Goal: Task Accomplishment & Management: Manage account settings

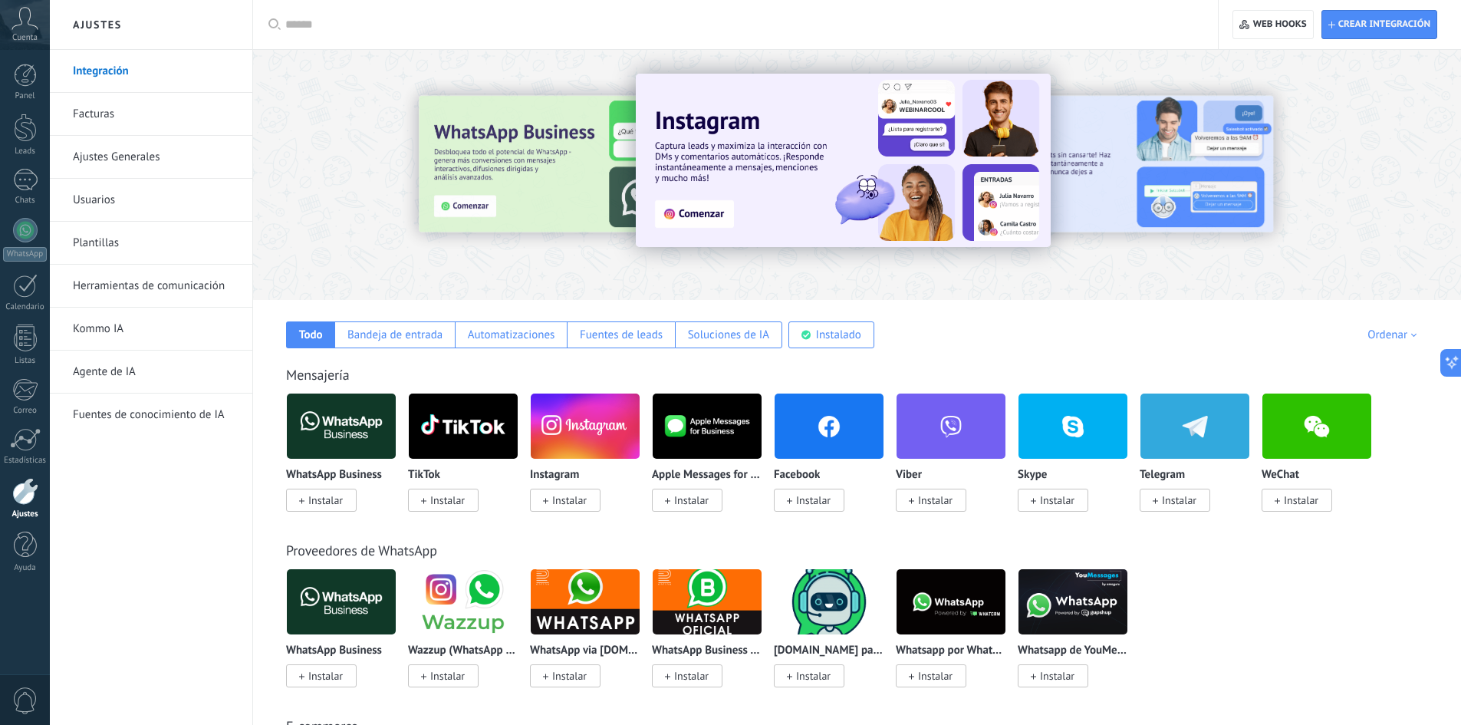
click at [141, 278] on link "Herramientas de comunicación" at bounding box center [155, 286] width 164 height 43
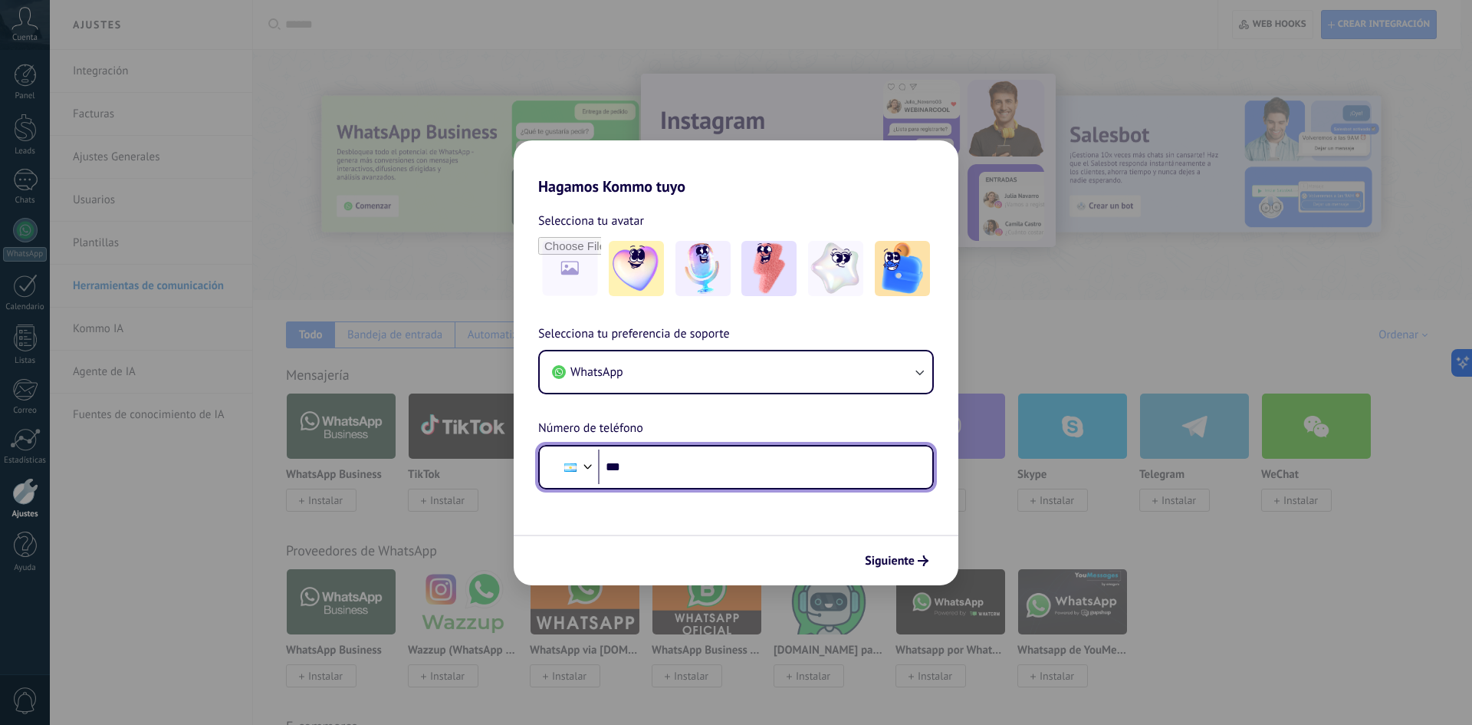
click at [712, 481] on input "***" at bounding box center [759, 466] width 322 height 35
type input "**********"
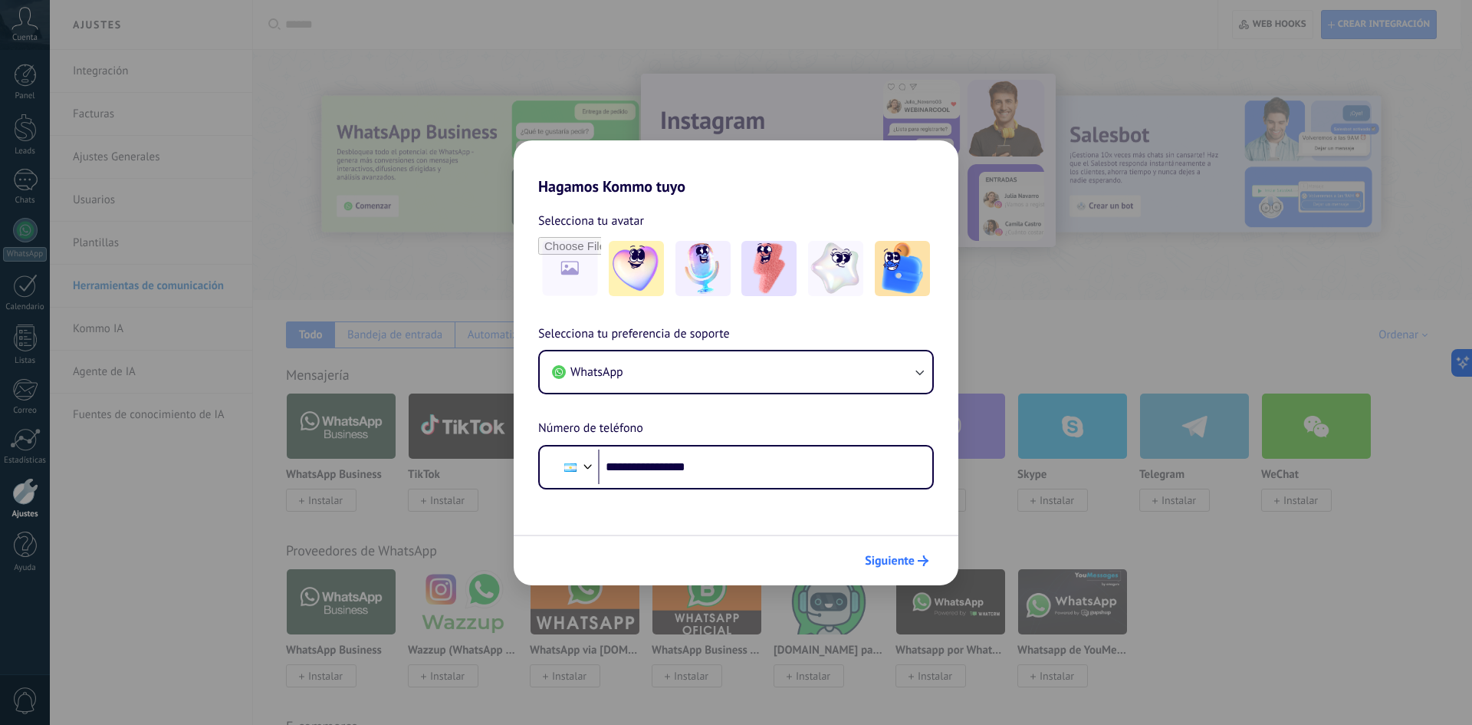
click at [914, 563] on span "Siguiente" at bounding box center [890, 560] width 50 height 11
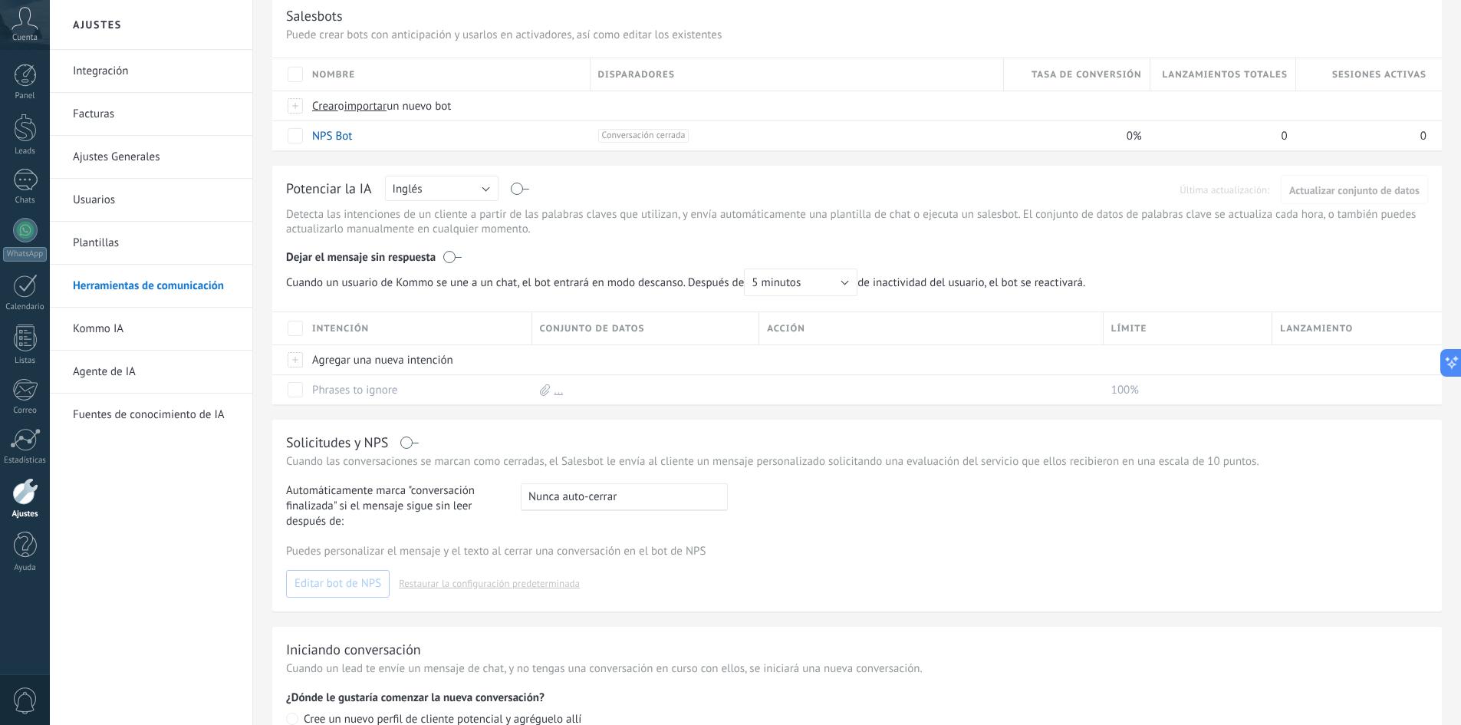
scroll to position [258, 0]
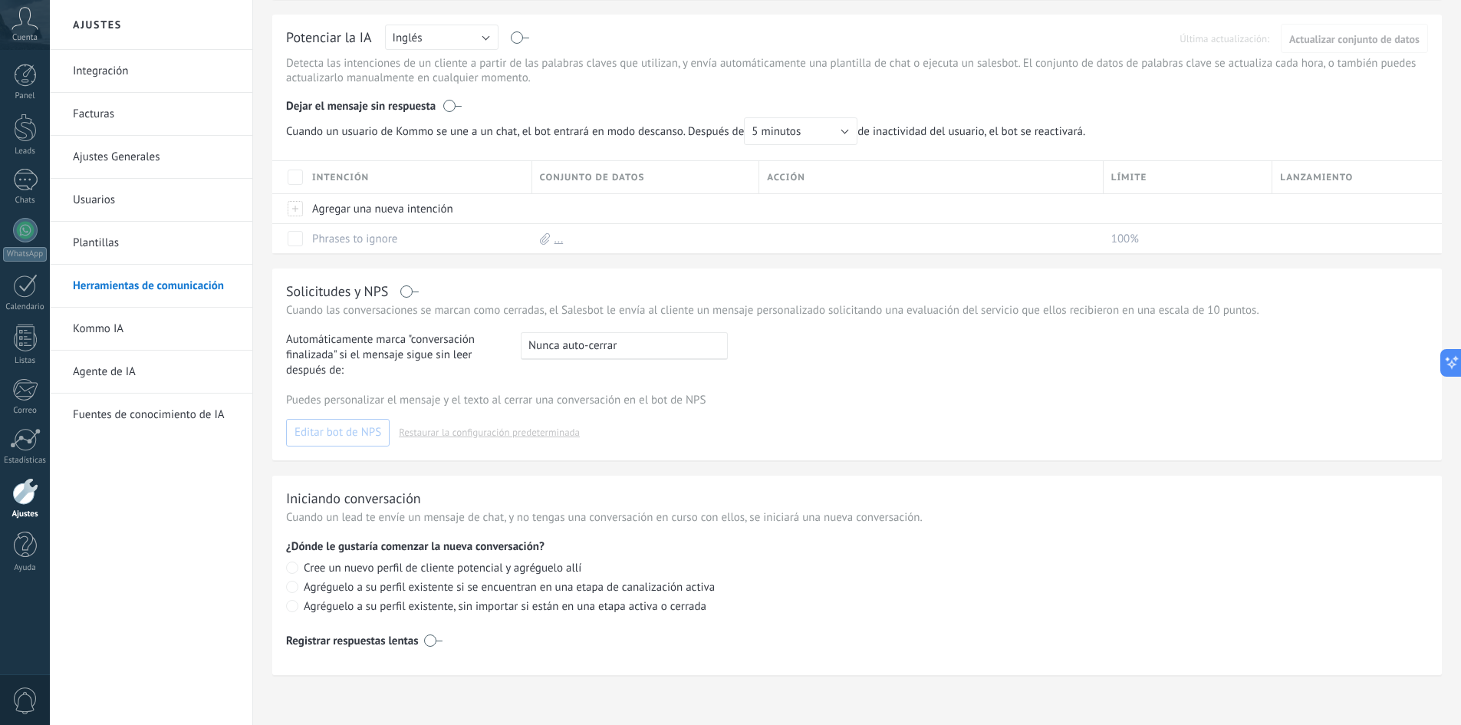
click at [102, 257] on link "Plantillas" at bounding box center [155, 243] width 164 height 43
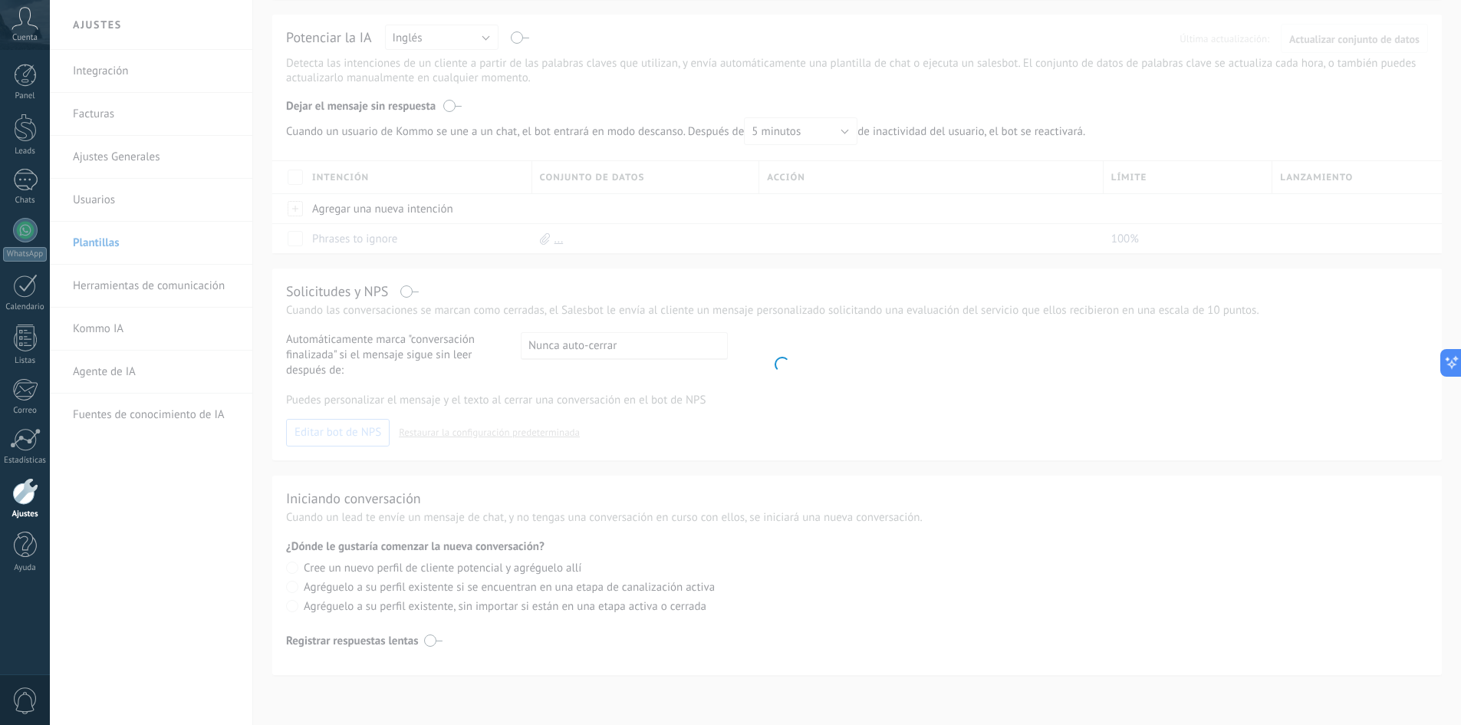
scroll to position [85, 0]
click at [131, 158] on body ".abccls-1,.abccls-2{fill-rule:evenodd}.abccls-2{fill:#fff} .abfcls-1{fill:none}…" at bounding box center [730, 278] width 1461 height 725
click at [138, 156] on body ".abccls-1,.abccls-2{fill-rule:evenodd}.abccls-2{fill:#fff} .abfcls-1{fill:none}…" at bounding box center [730, 278] width 1461 height 725
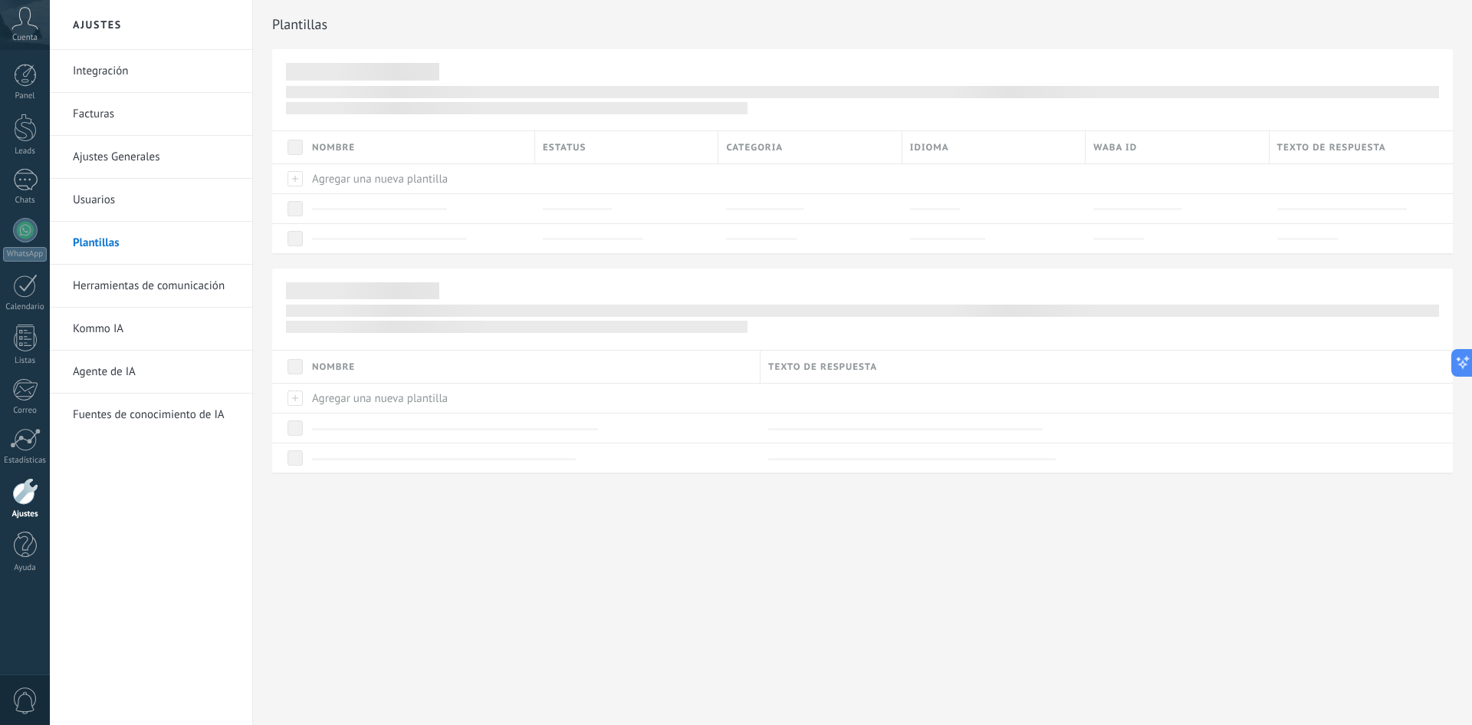
click at [131, 153] on link "Ajustes Generales" at bounding box center [155, 157] width 164 height 43
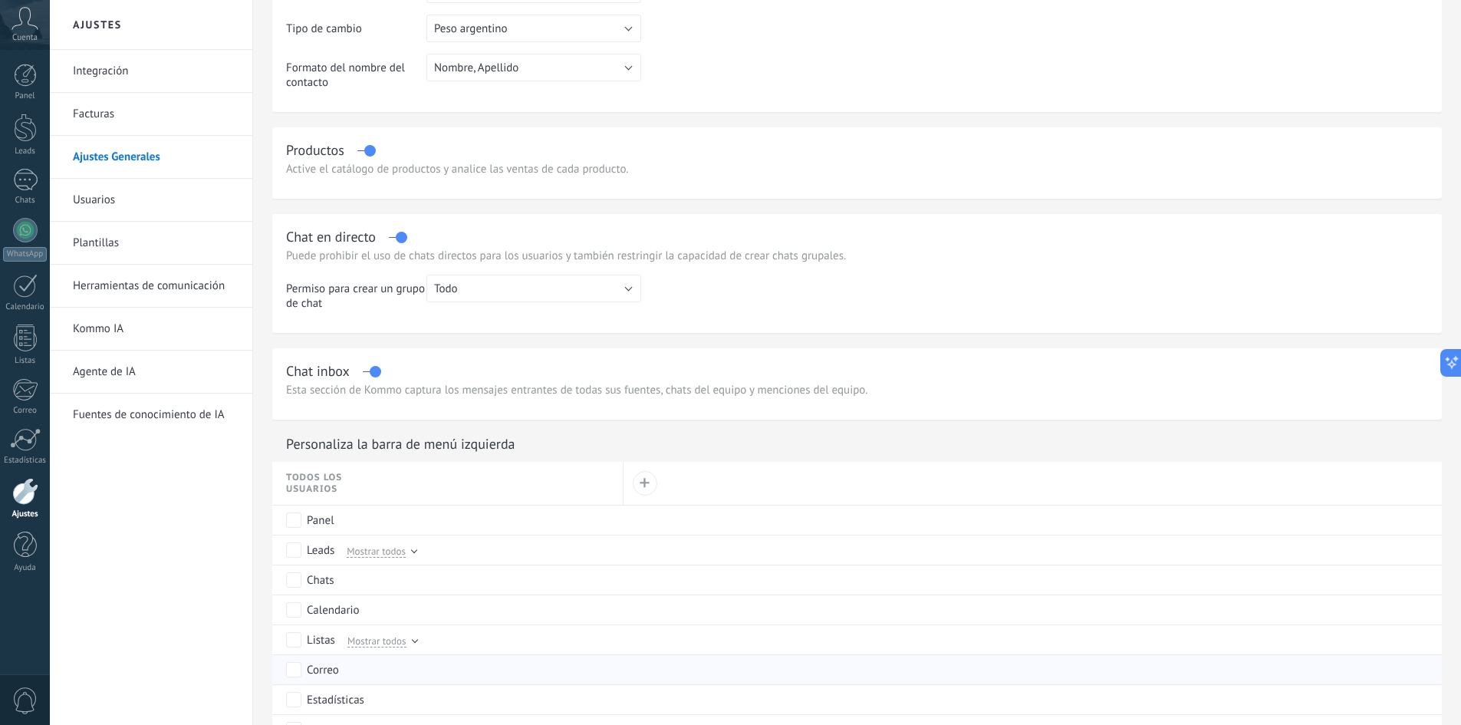
scroll to position [460, 0]
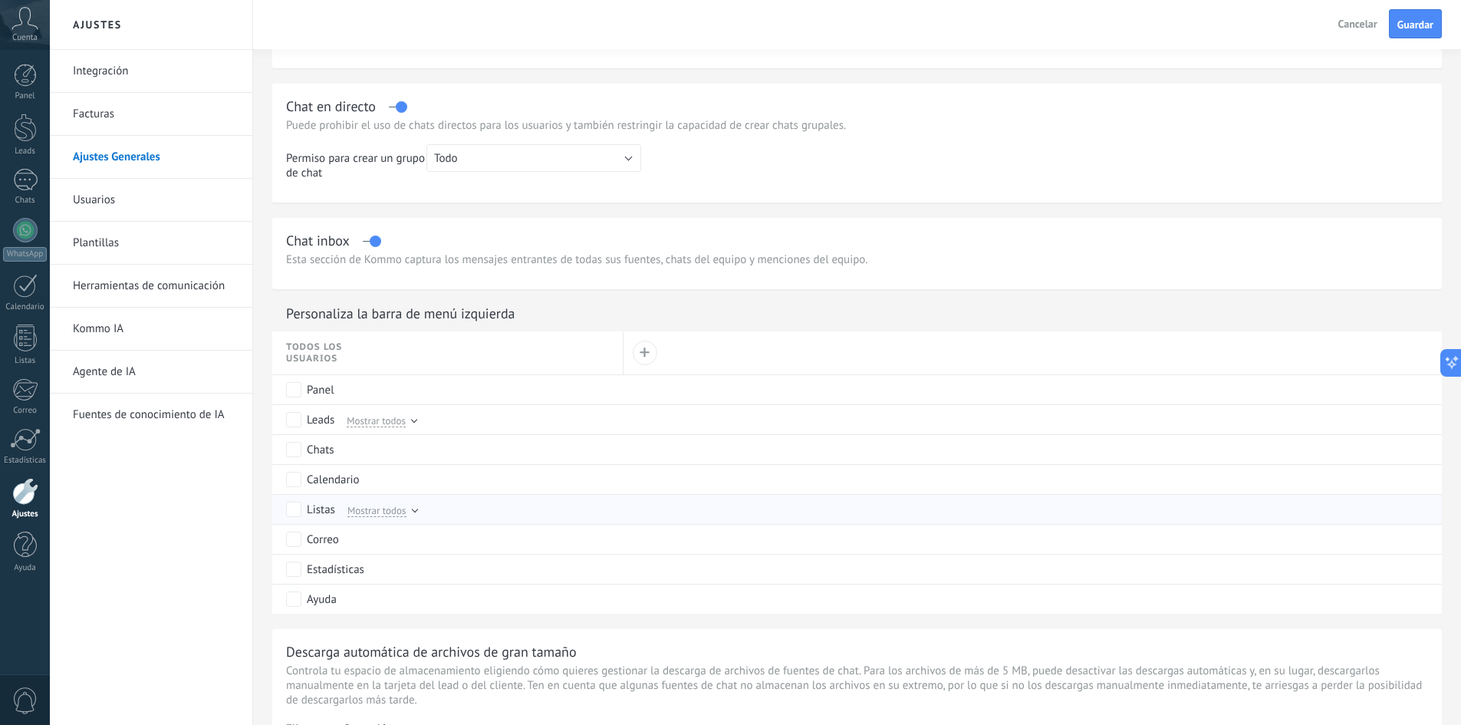
click at [291, 521] on div "Listas Mostrar todos" at bounding box center [451, 509] width 330 height 29
click at [1393, 22] on button "Guardar" at bounding box center [1415, 23] width 53 height 29
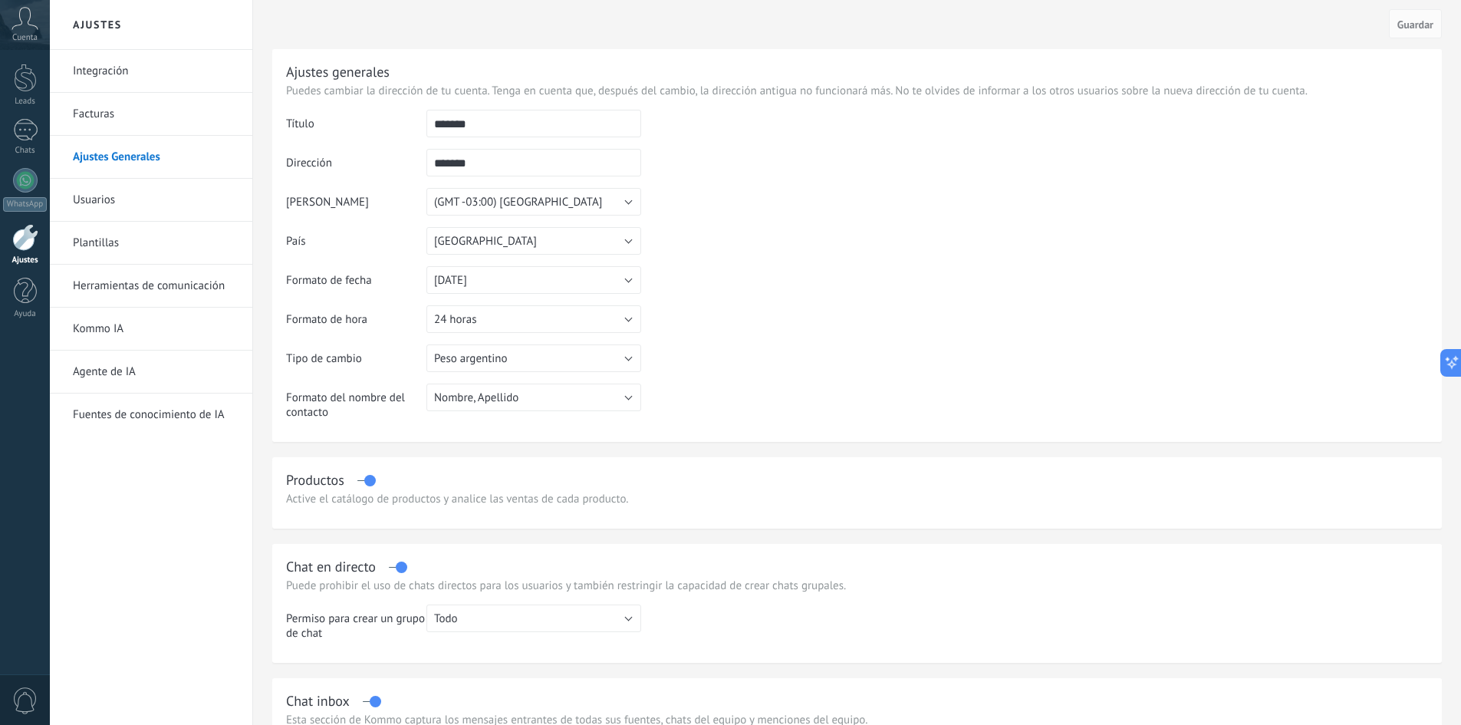
click at [21, 33] on span "Cuenta" at bounding box center [24, 38] width 25 height 10
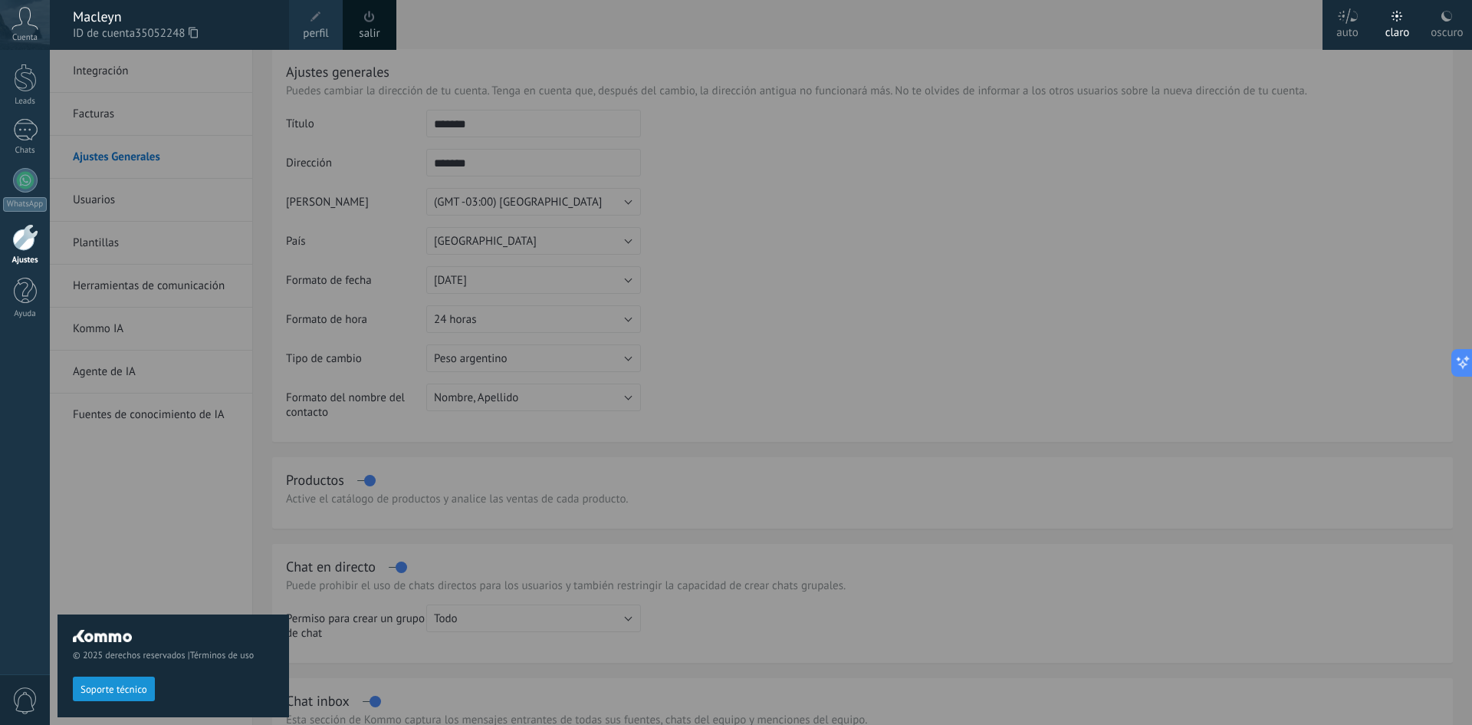
click at [312, 21] on span at bounding box center [316, 17] width 11 height 11
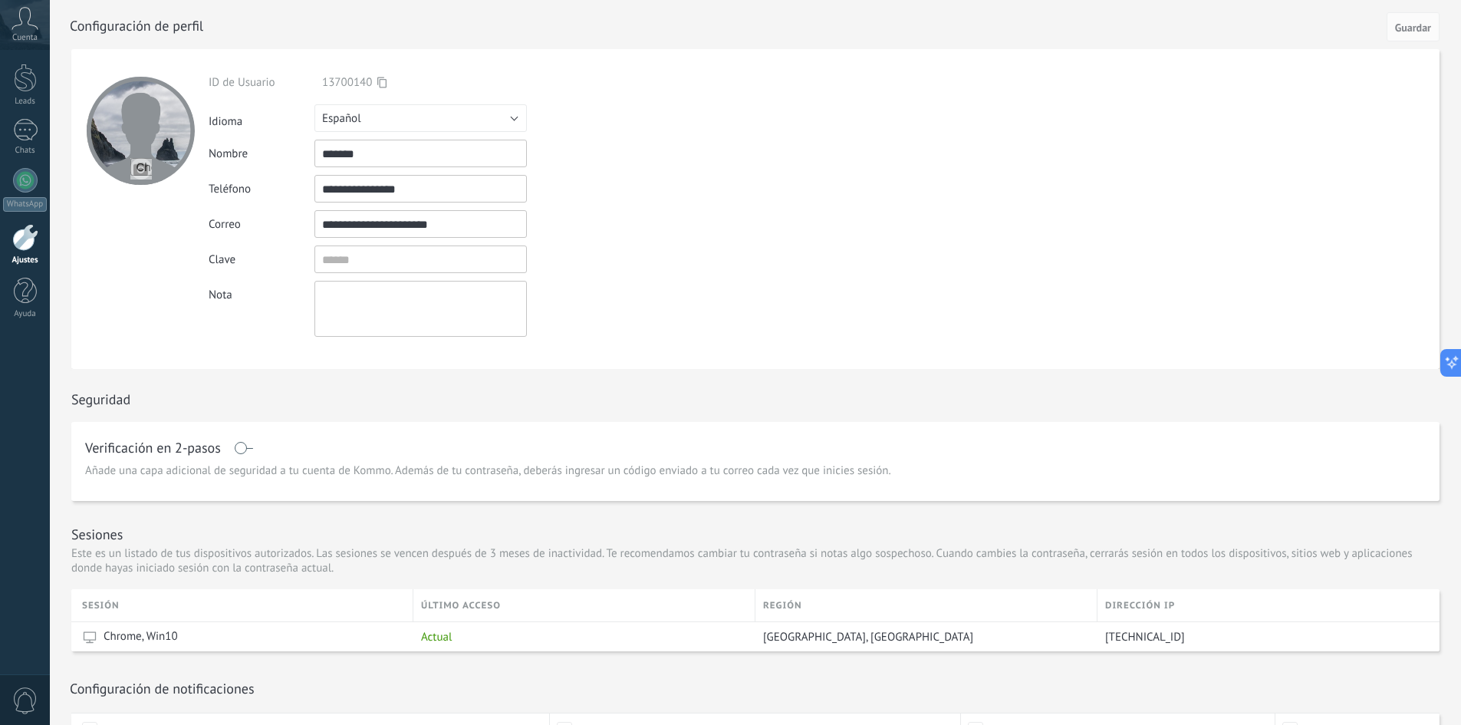
click at [134, 176] on input "file" at bounding box center [140, 168] width 21 height 21
click at [25, 129] on div at bounding box center [25, 130] width 25 height 22
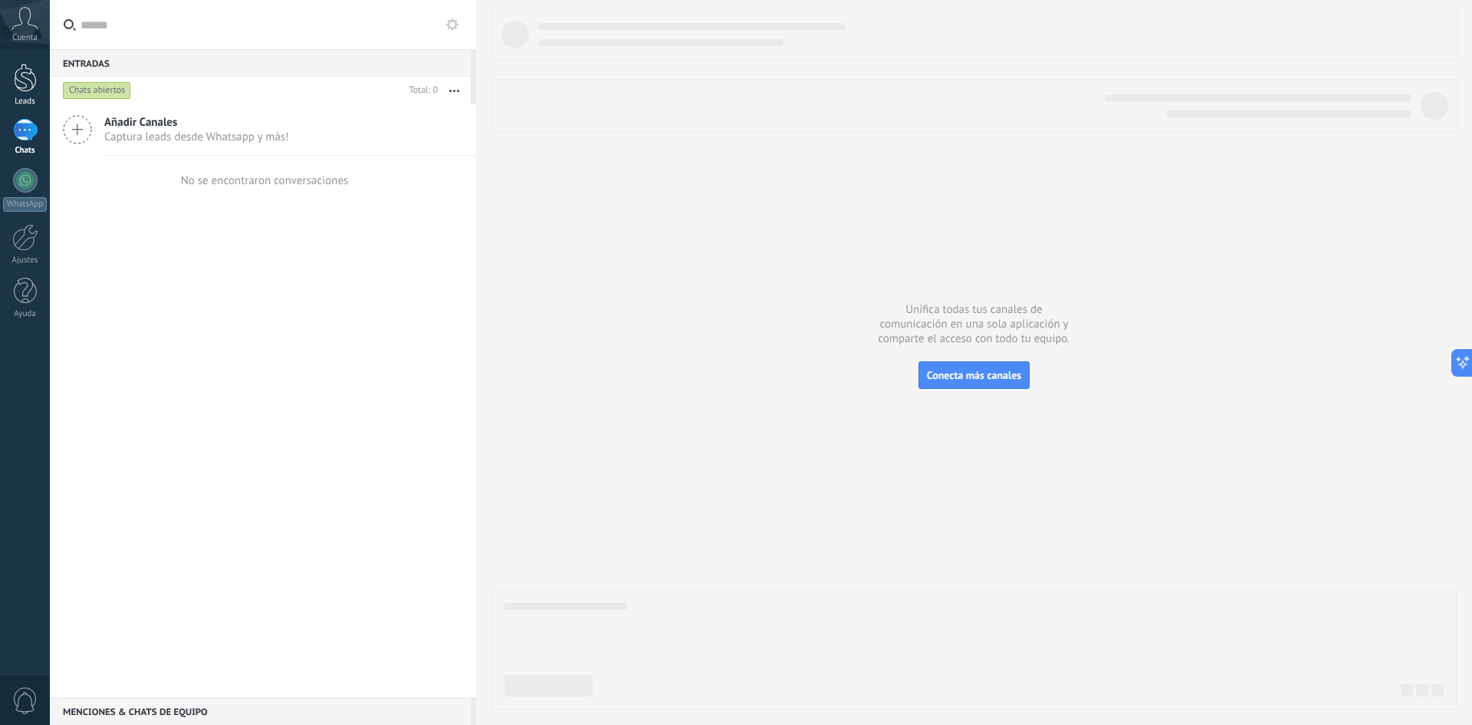
click at [21, 83] on div at bounding box center [25, 78] width 23 height 28
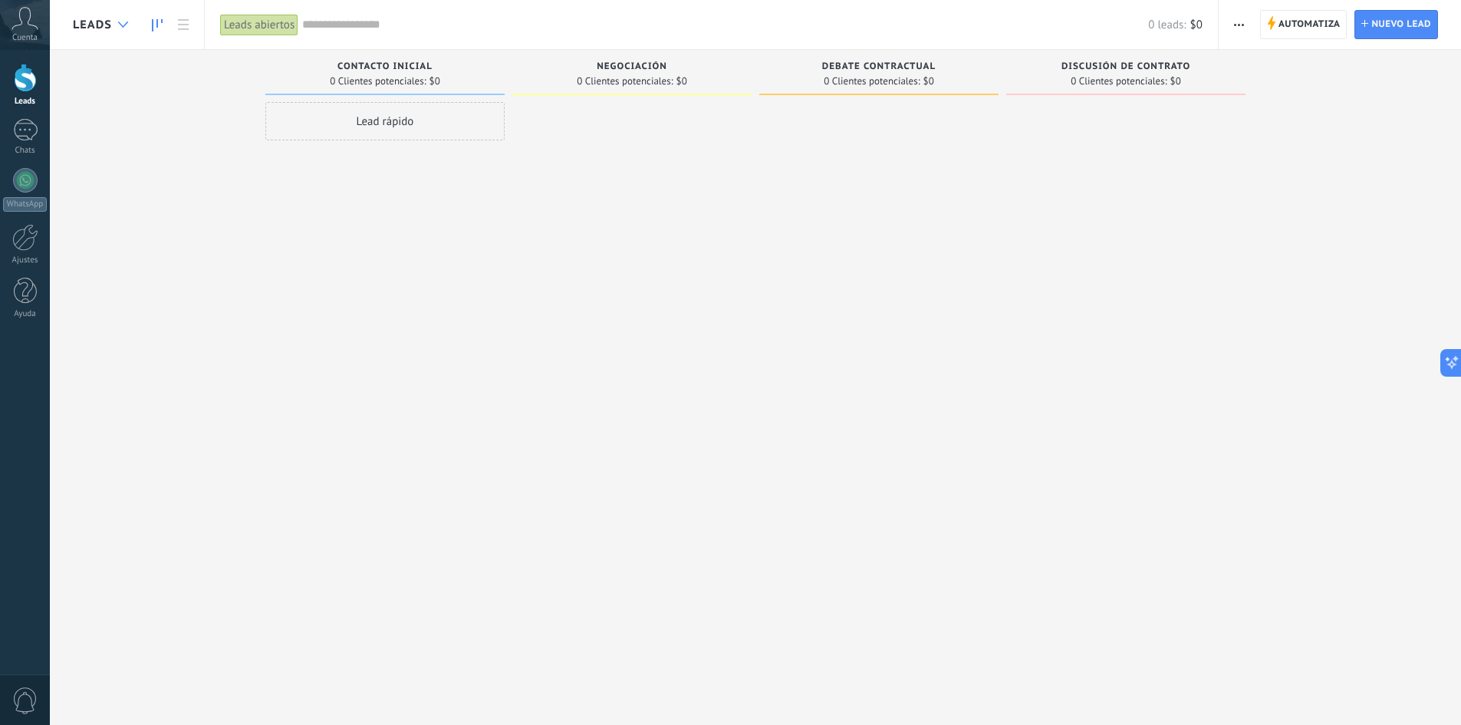
click at [120, 25] on use at bounding box center [123, 24] width 10 height 6
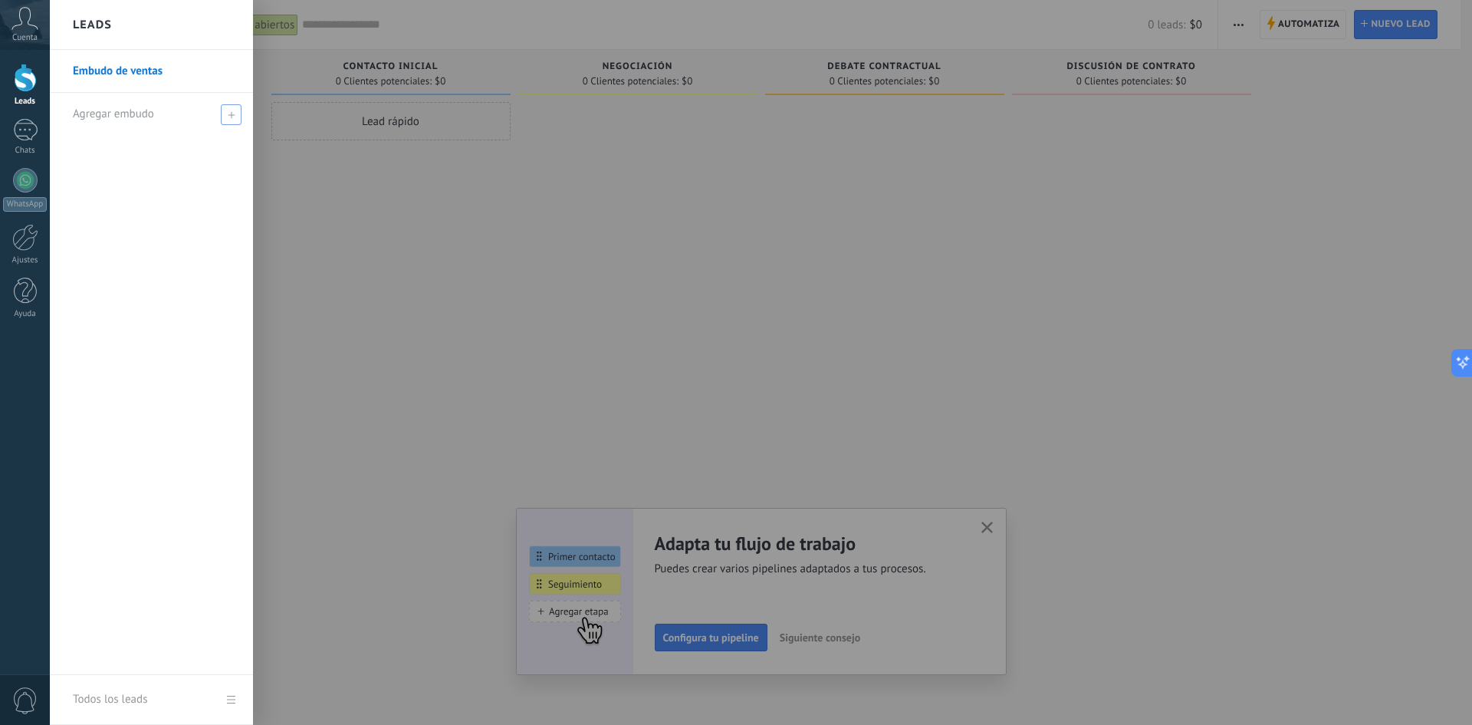
click at [222, 118] on span at bounding box center [231, 114] width 21 height 21
click at [167, 67] on link "Embudo de ventas" at bounding box center [155, 71] width 165 height 43
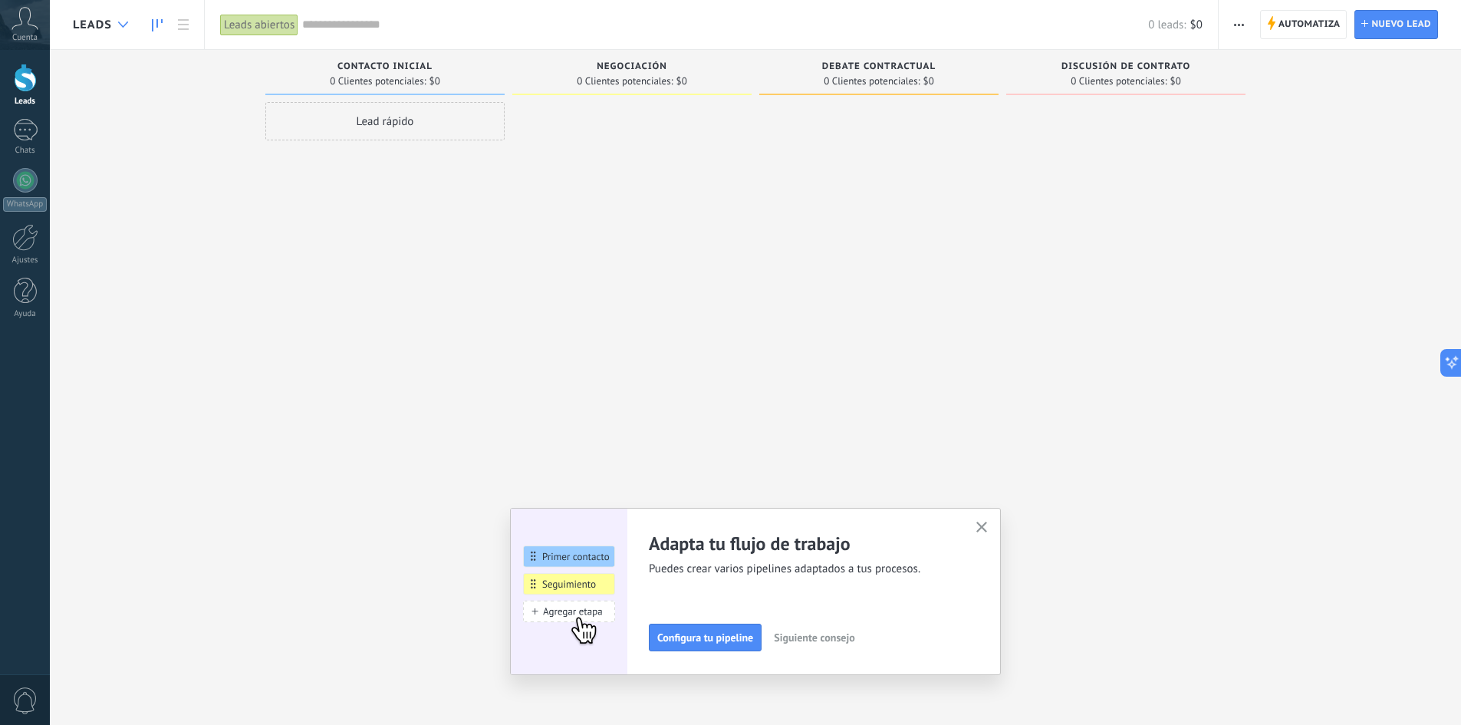
click at [110, 29] on div at bounding box center [122, 25] width 25 height 30
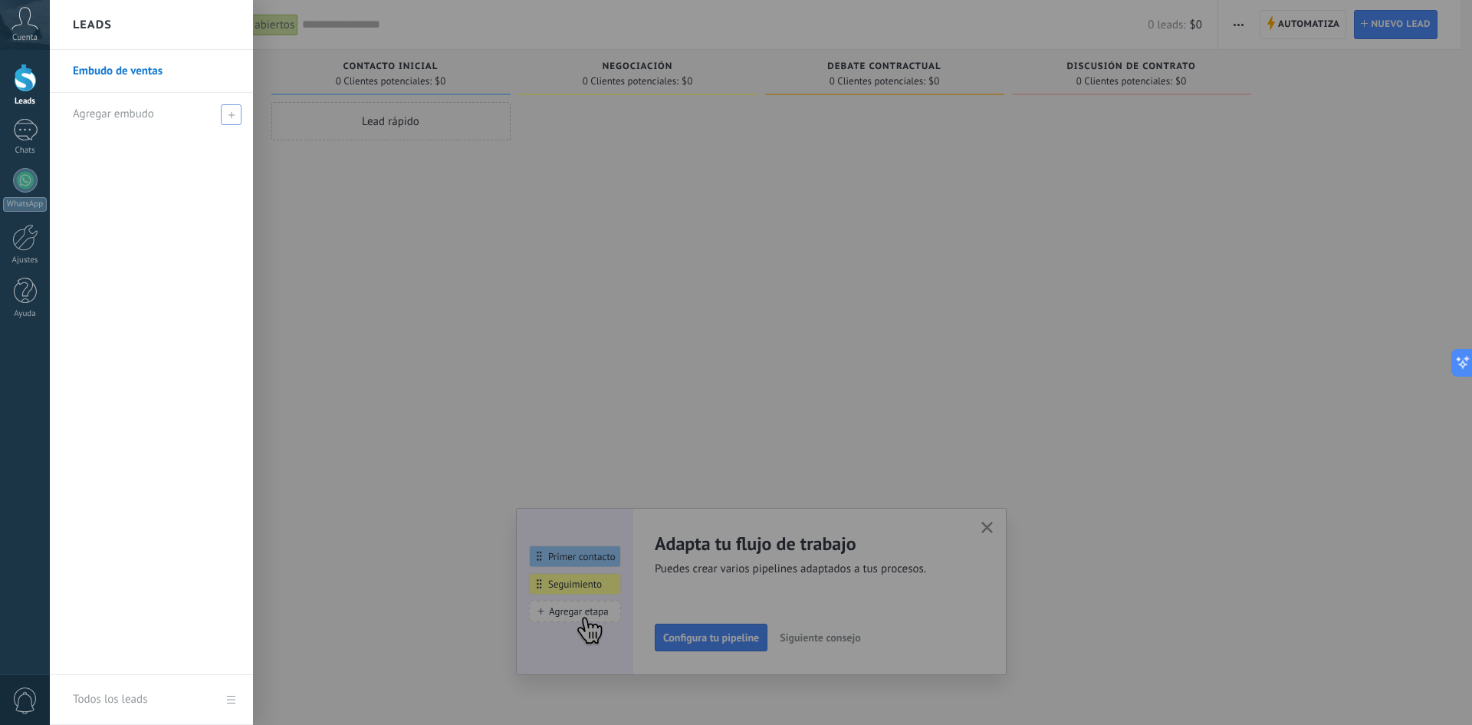
click at [229, 112] on icon at bounding box center [231, 114] width 7 height 7
type input "*"
type input "*******"
click at [240, 113] on span at bounding box center [233, 113] width 17 height 19
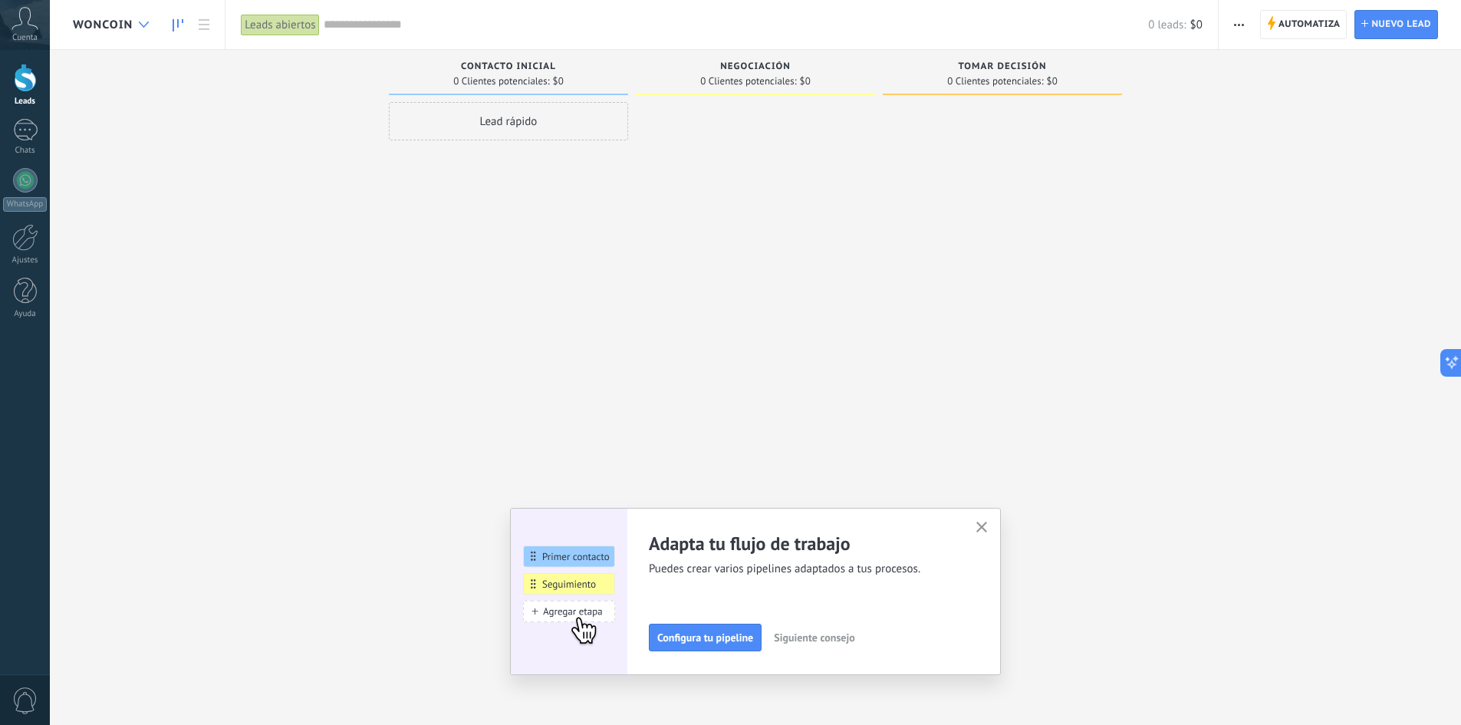
click at [140, 20] on div at bounding box center [143, 25] width 25 height 30
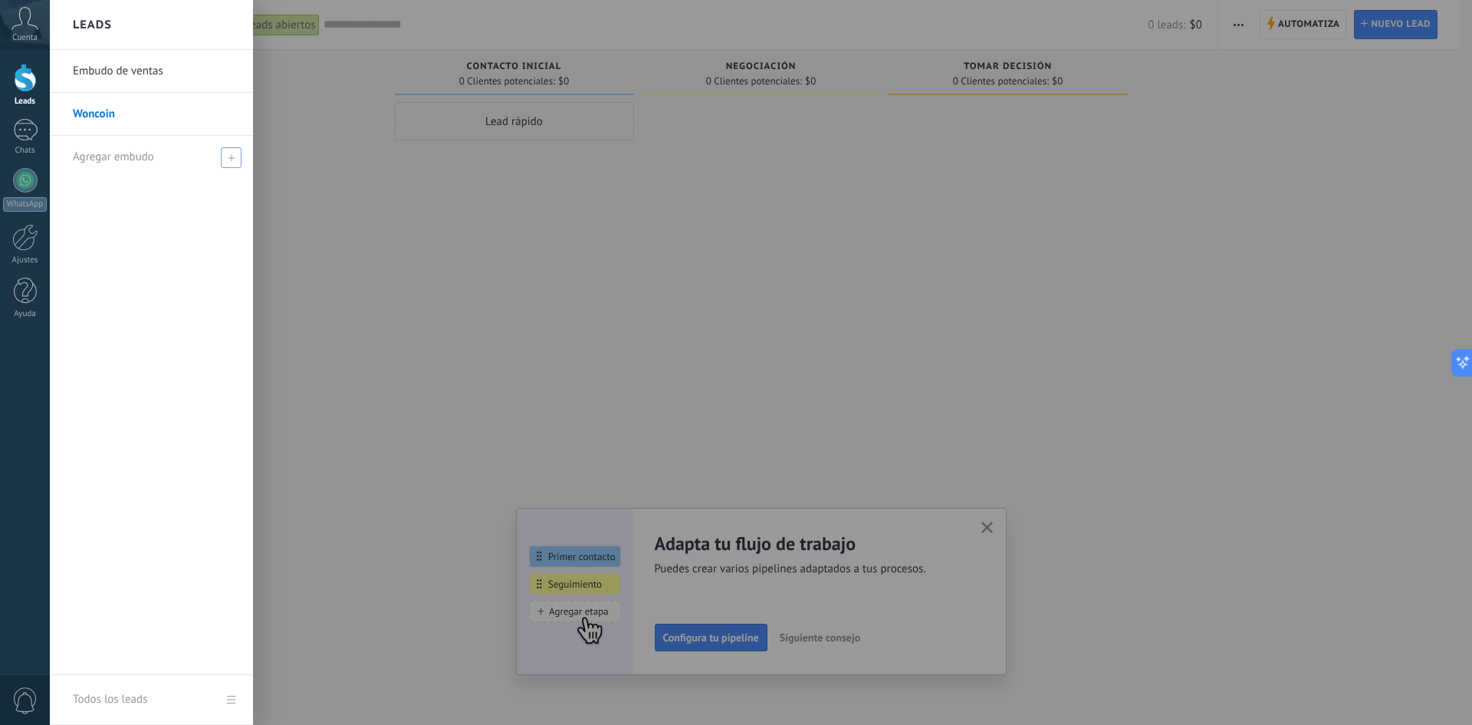
click at [222, 159] on span at bounding box center [231, 157] width 21 height 21
type input "*******"
click at [242, 155] on li "*******" at bounding box center [151, 157] width 203 height 42
click at [235, 158] on span at bounding box center [233, 157] width 14 height 11
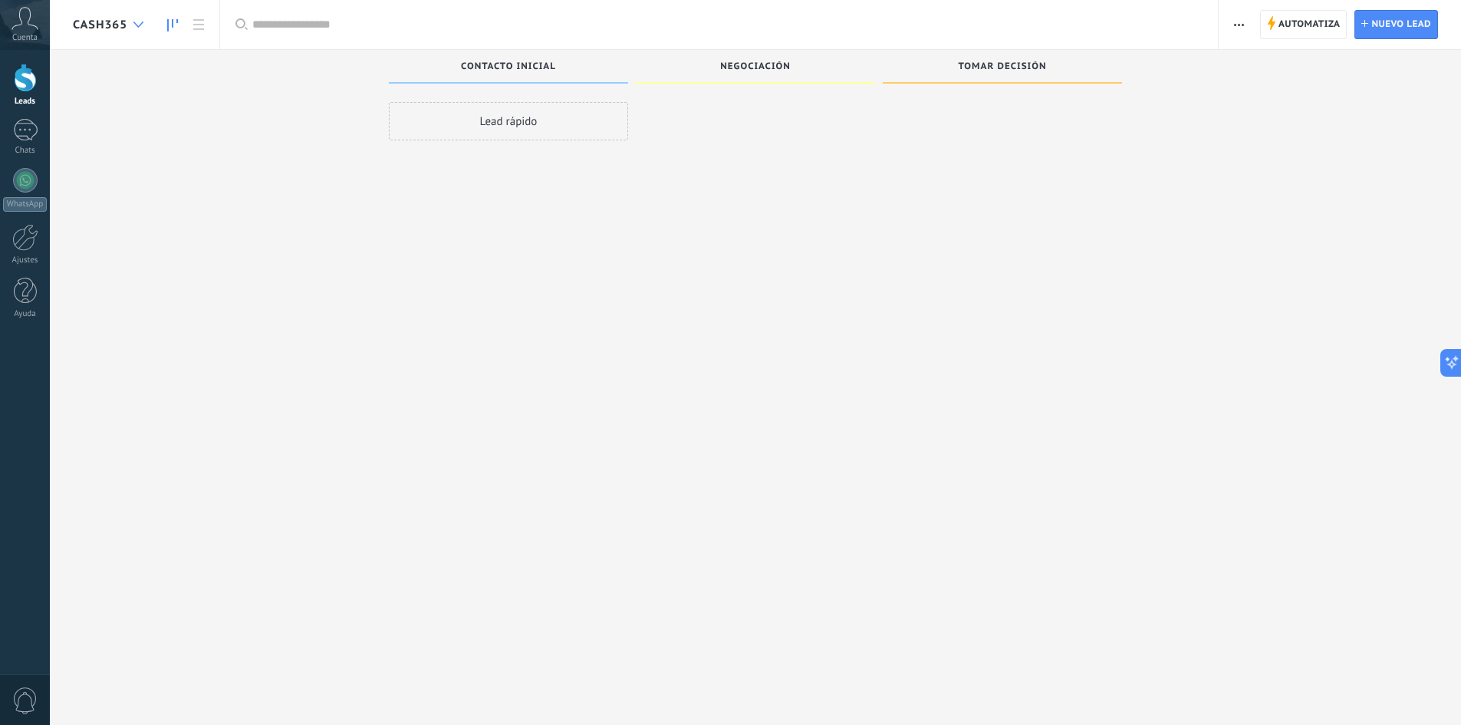
click at [145, 24] on div at bounding box center [138, 25] width 25 height 30
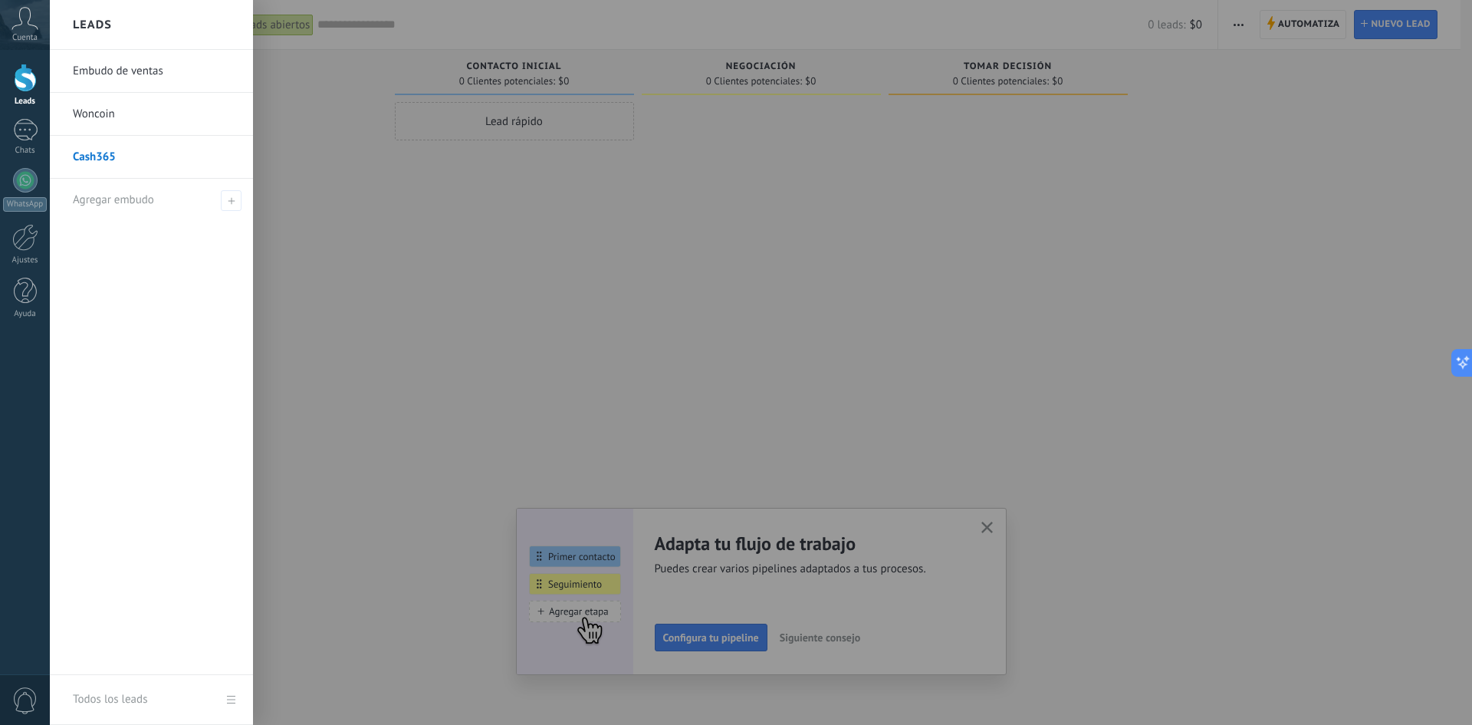
click at [83, 58] on link "Embudo de ventas" at bounding box center [155, 71] width 165 height 43
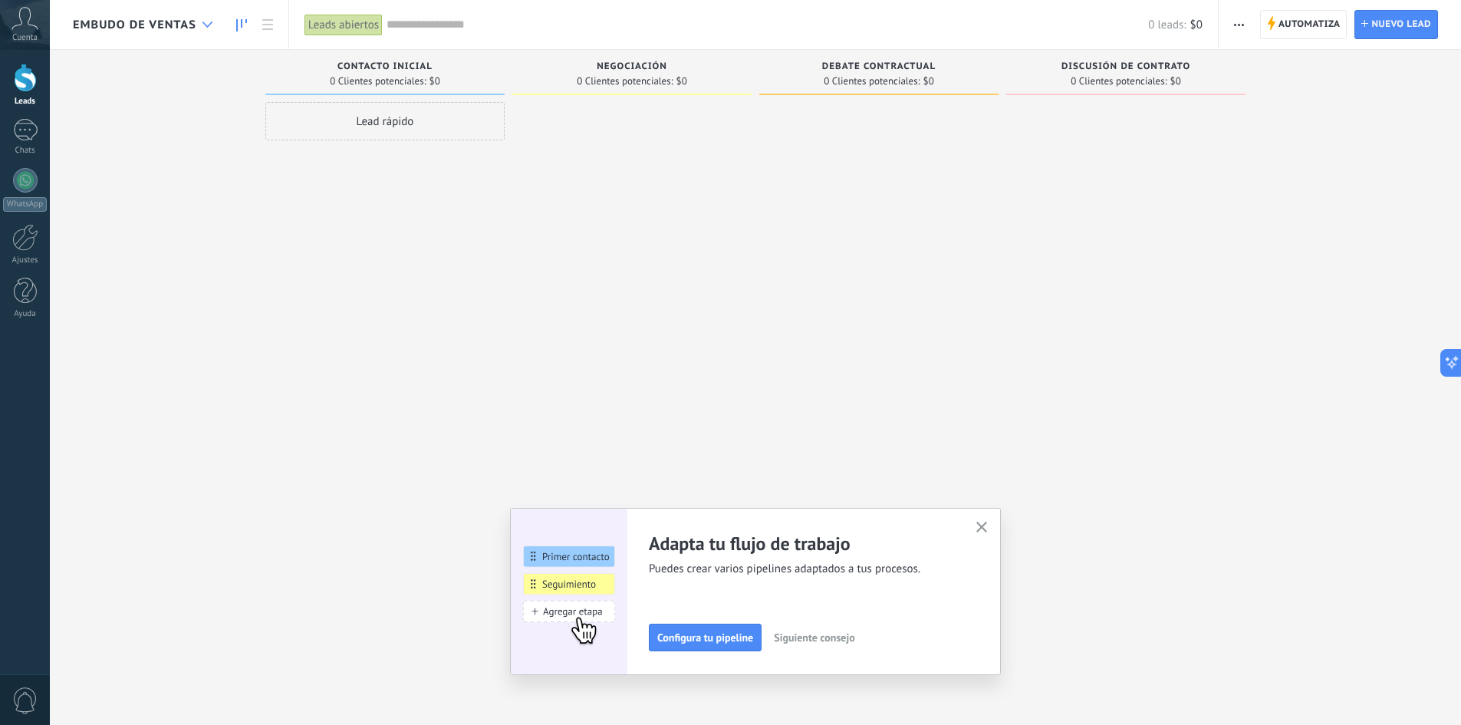
click at [199, 28] on div at bounding box center [207, 25] width 25 height 30
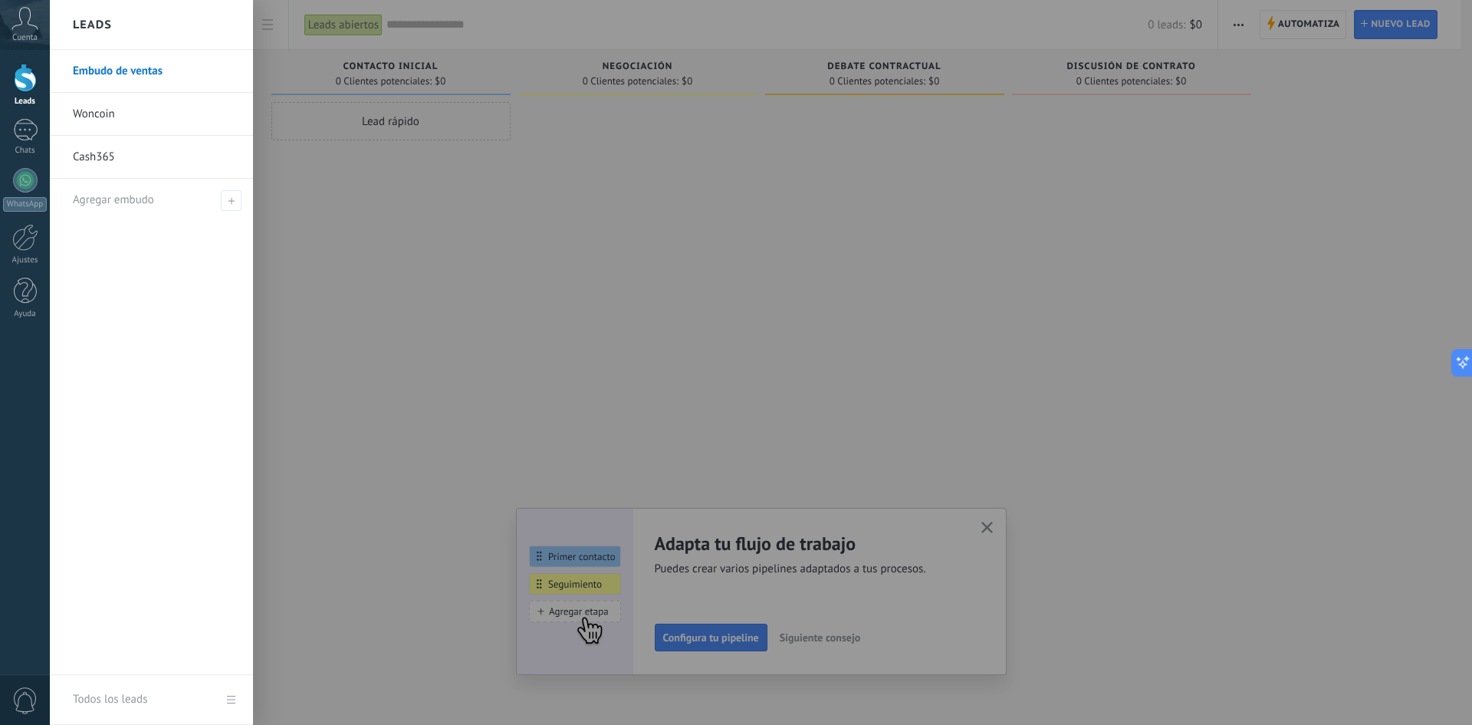
click at [225, 695] on link "Todos los leads" at bounding box center [151, 700] width 203 height 50
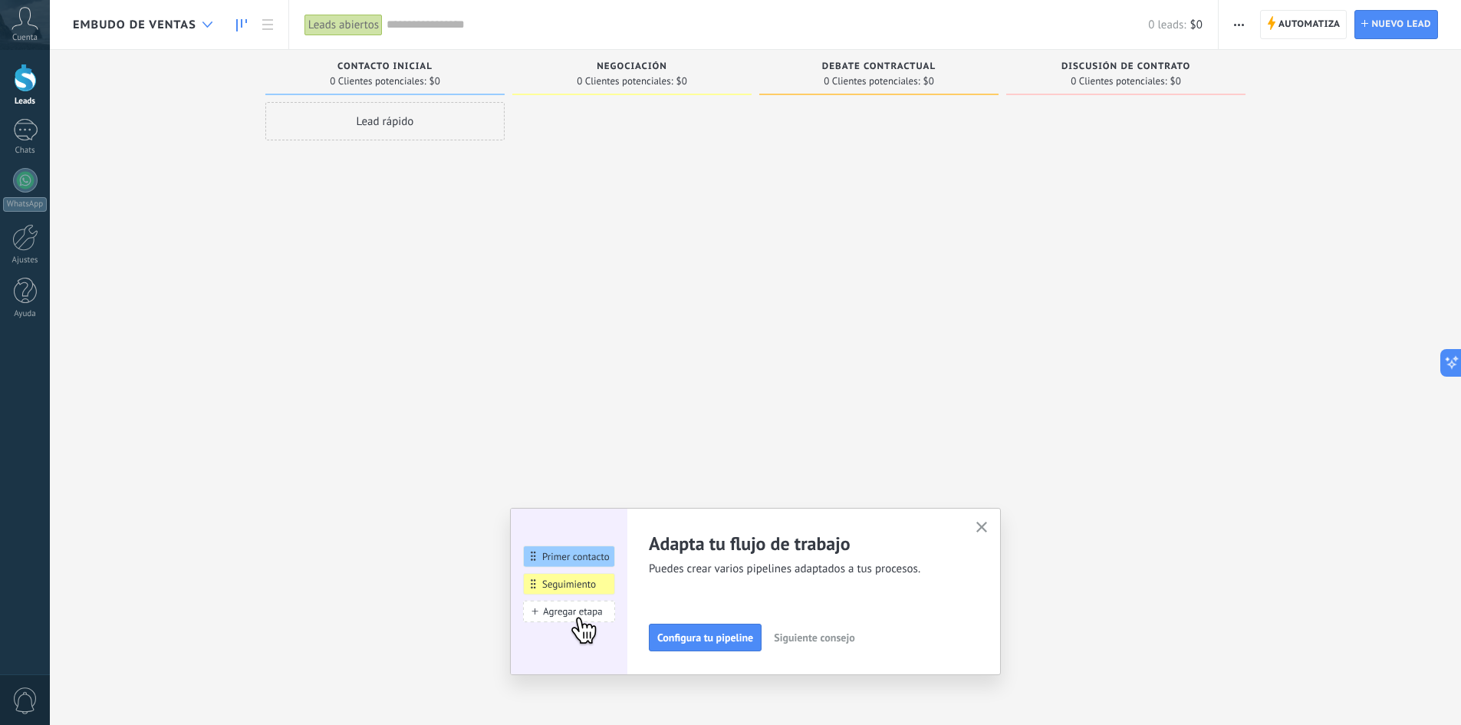
click at [209, 23] on icon at bounding box center [207, 24] width 10 height 6
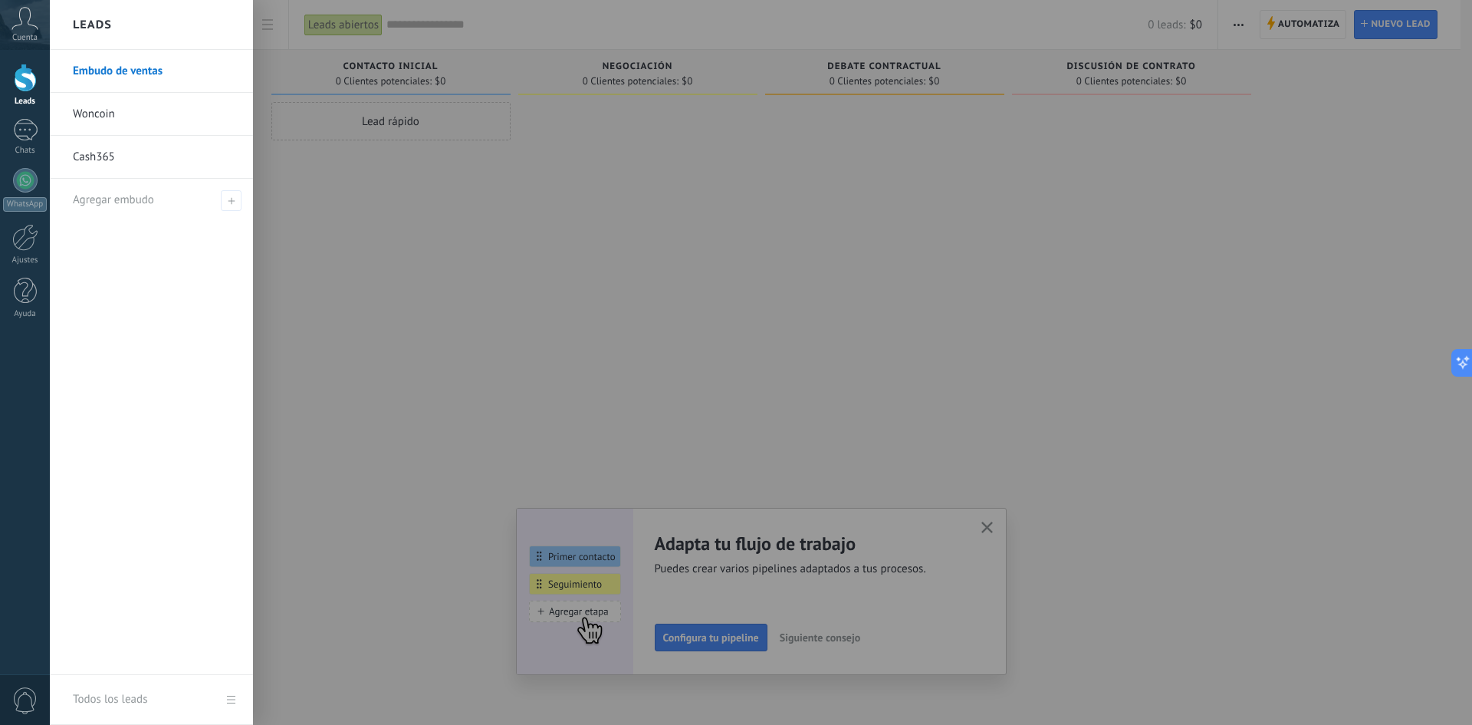
click at [805, 350] on div at bounding box center [786, 362] width 1472 height 725
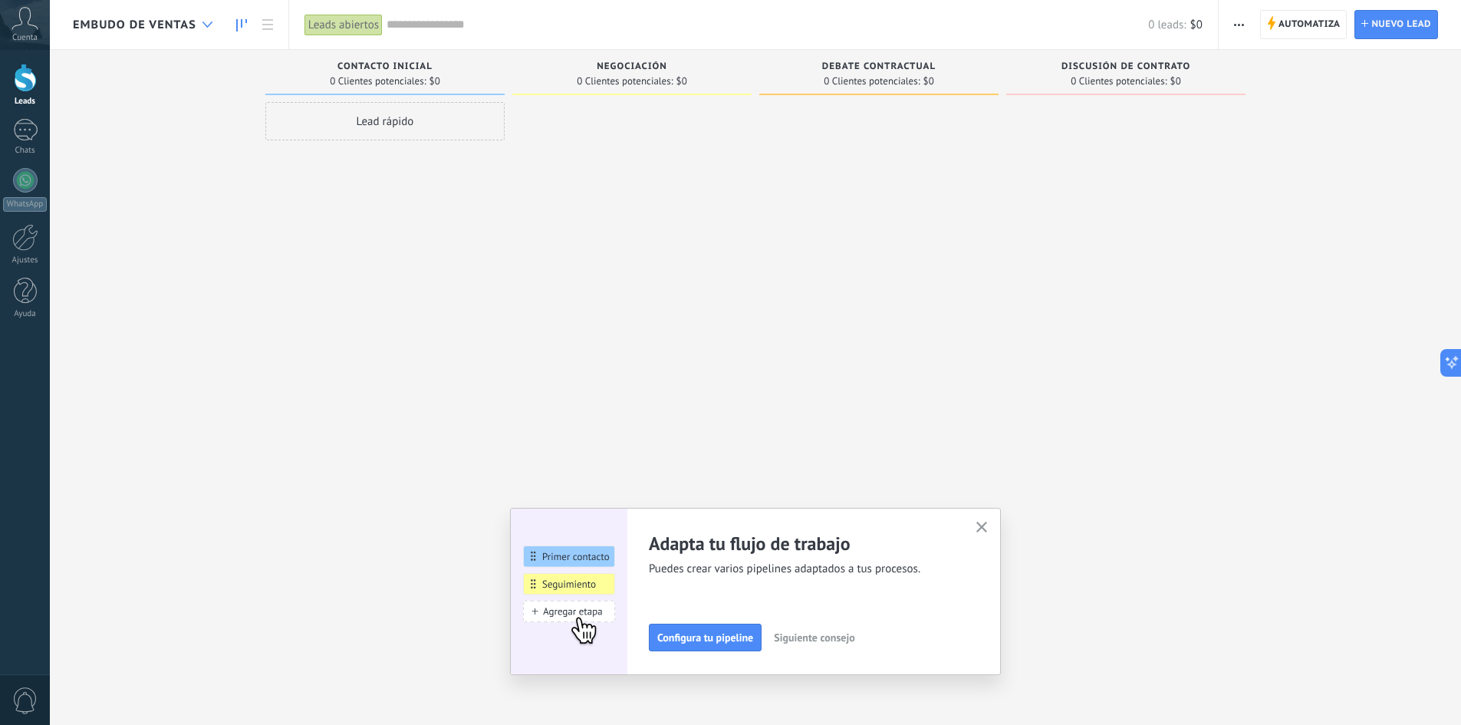
click at [209, 28] on div at bounding box center [207, 25] width 25 height 30
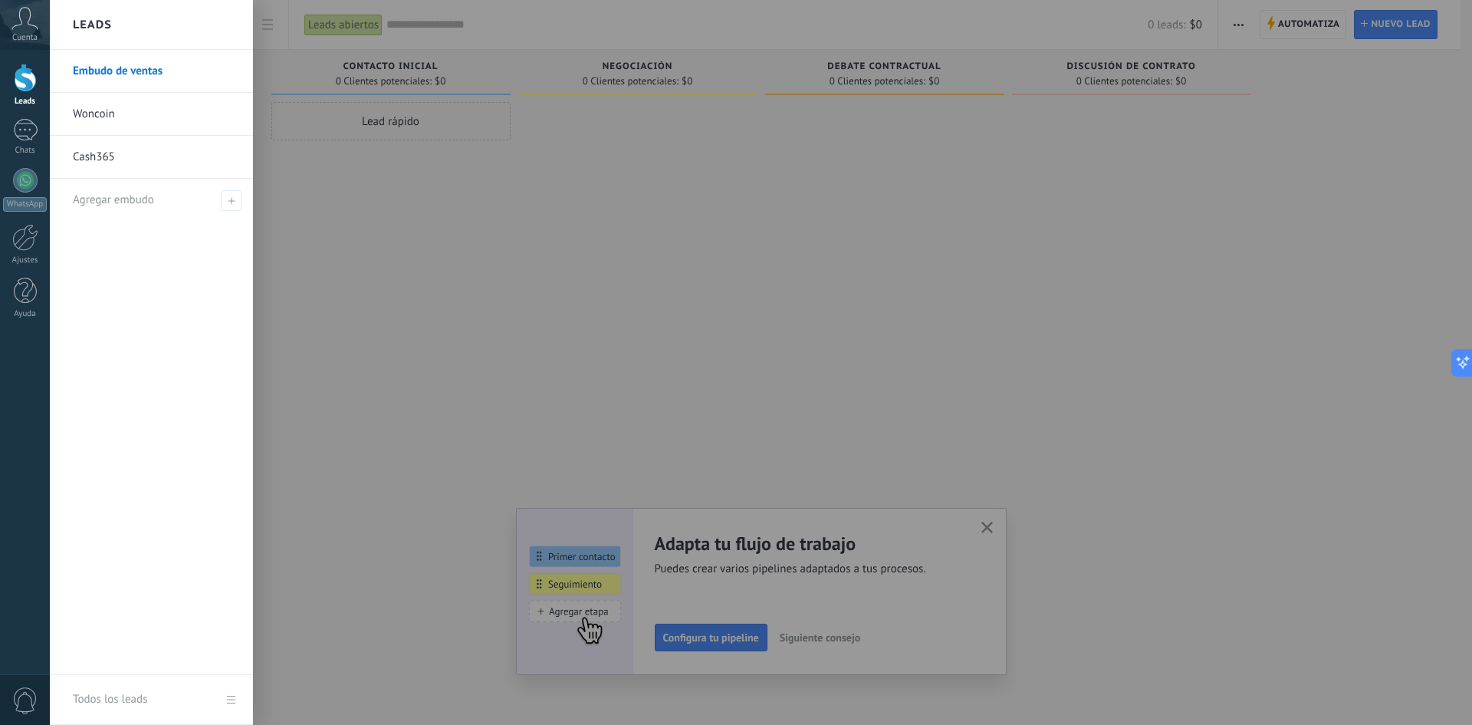
click at [113, 120] on link "Woncoin" at bounding box center [155, 114] width 165 height 43
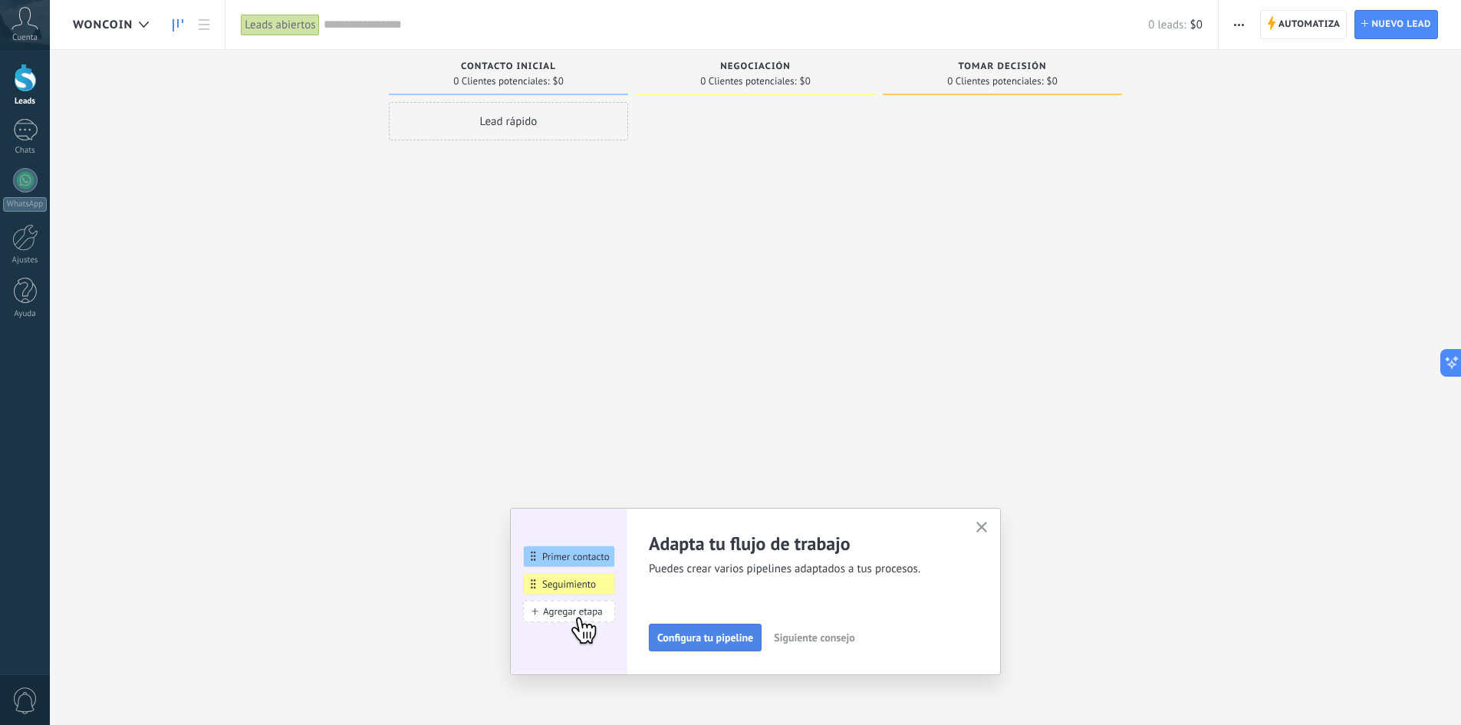
click at [684, 637] on span "Configura tu pipeline" at bounding box center [705, 637] width 96 height 11
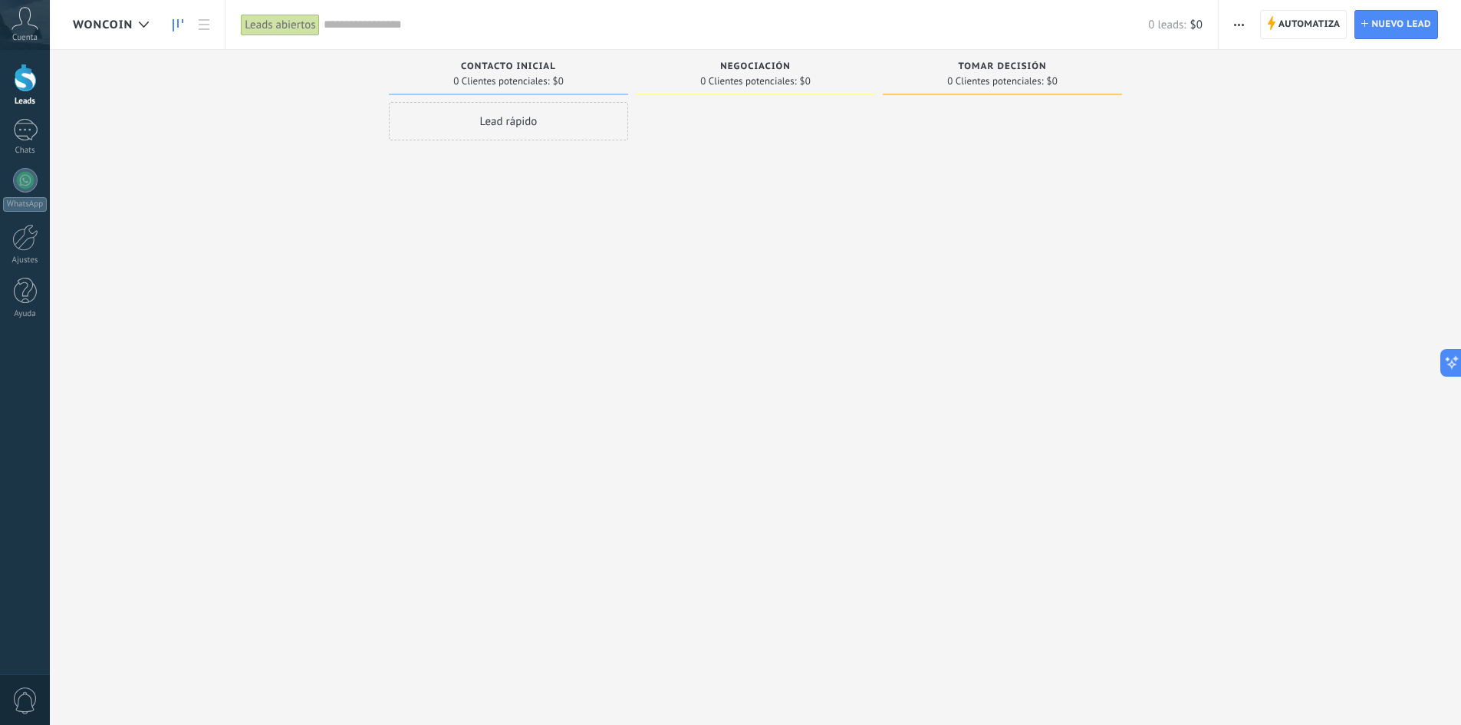
click at [482, 90] on div "Contacto inicial 0 Clientes potenciales: $0" at bounding box center [508, 72] width 239 height 45
click at [1242, 20] on span "button" at bounding box center [1239, 24] width 10 height 29
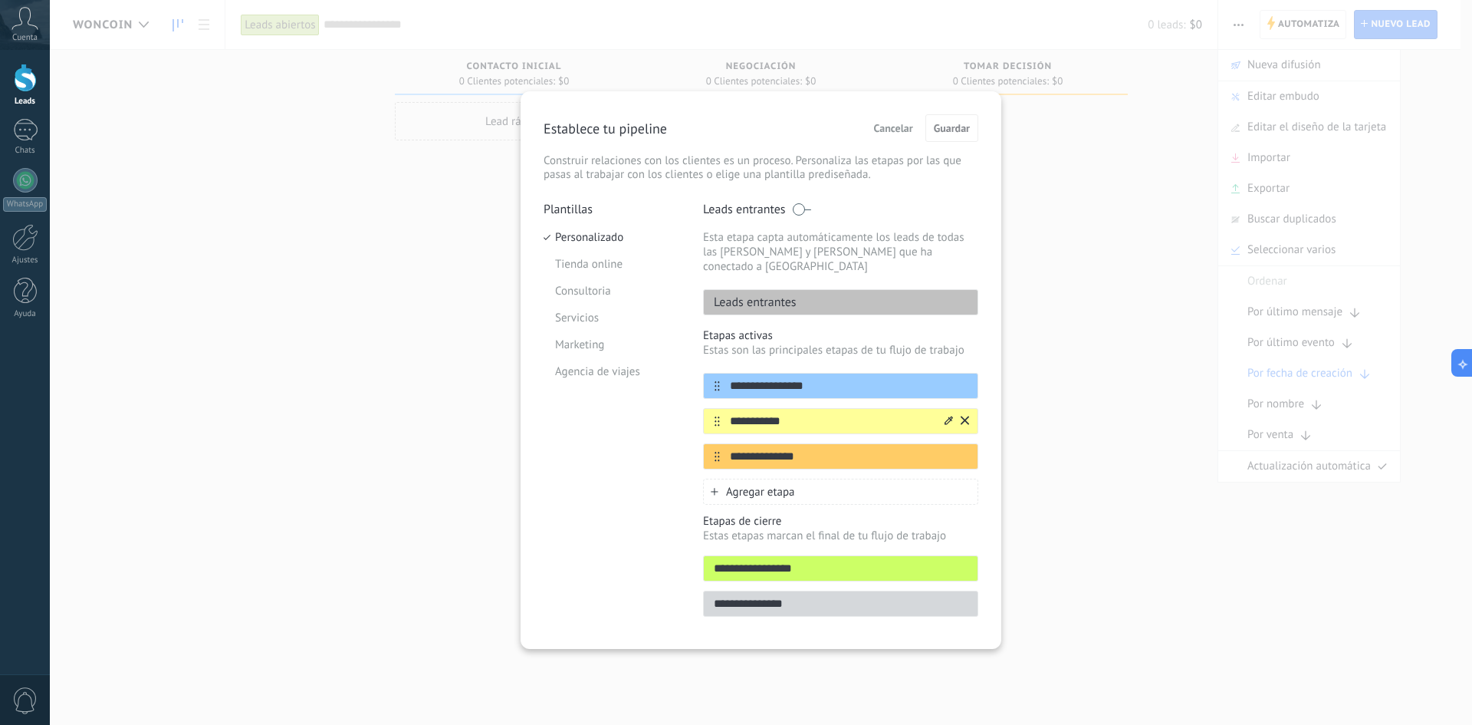
click at [963, 416] on icon at bounding box center [965, 420] width 8 height 9
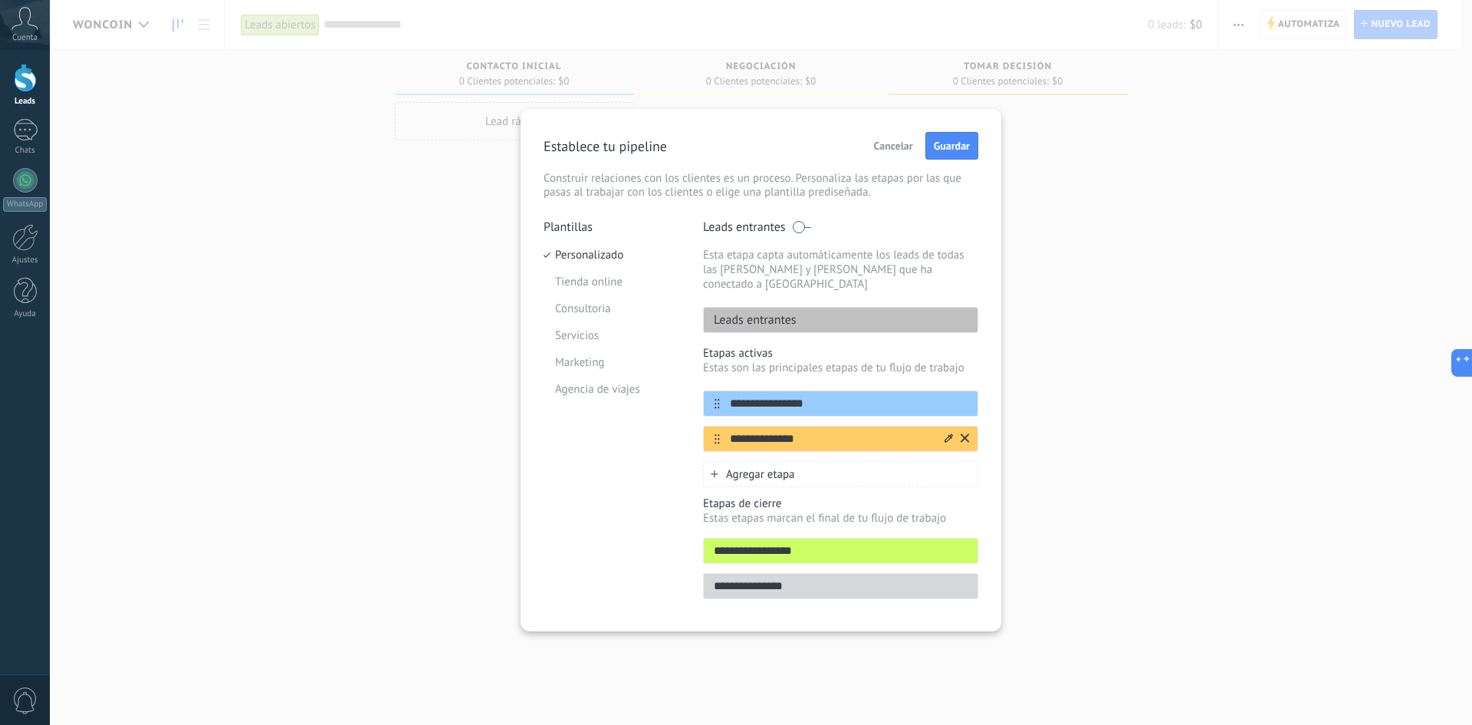
click at [971, 426] on div "**********" at bounding box center [840, 439] width 275 height 26
click at [968, 433] on icon at bounding box center [965, 437] width 8 height 9
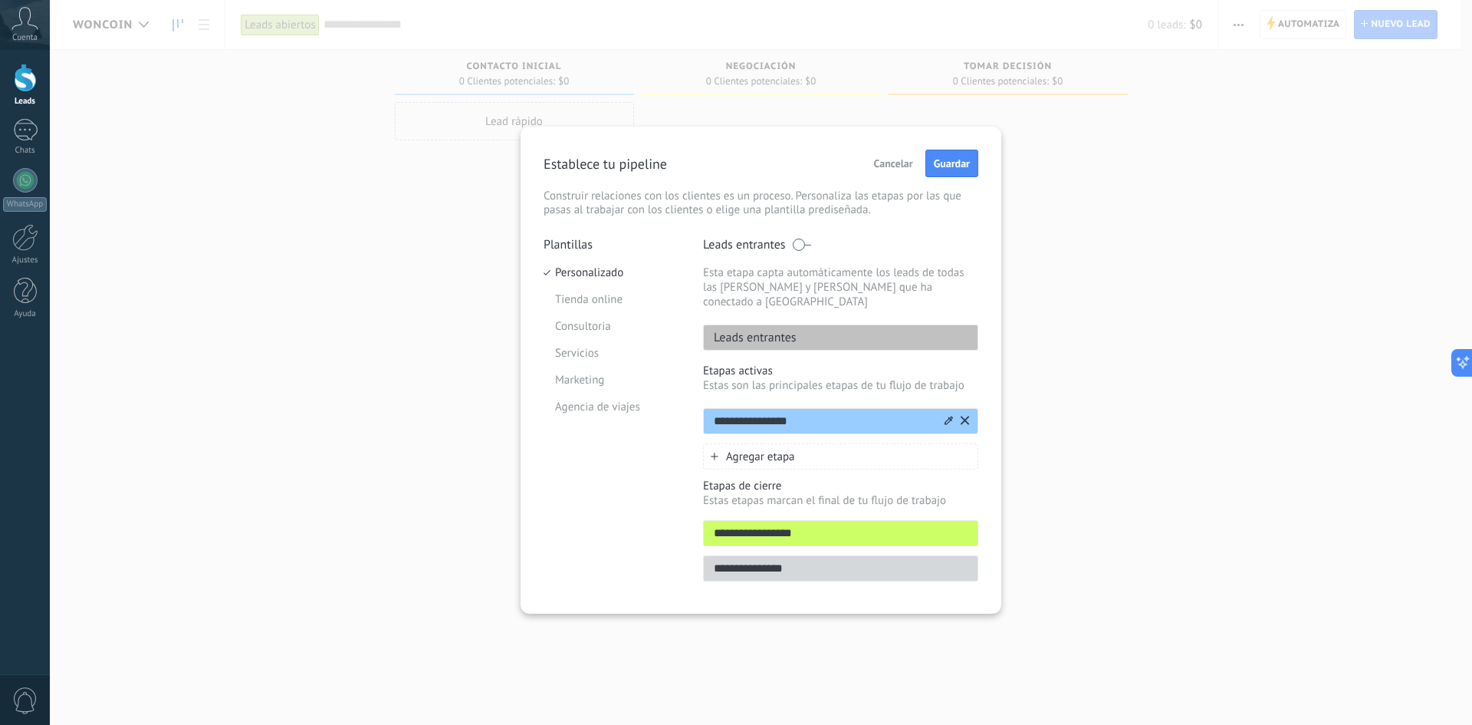
click at [833, 413] on input "**********" at bounding box center [823, 421] width 238 height 16
type input "**********"
drag, startPoint x: 858, startPoint y: 520, endPoint x: 95, endPoint y: 524, distance: 763.0
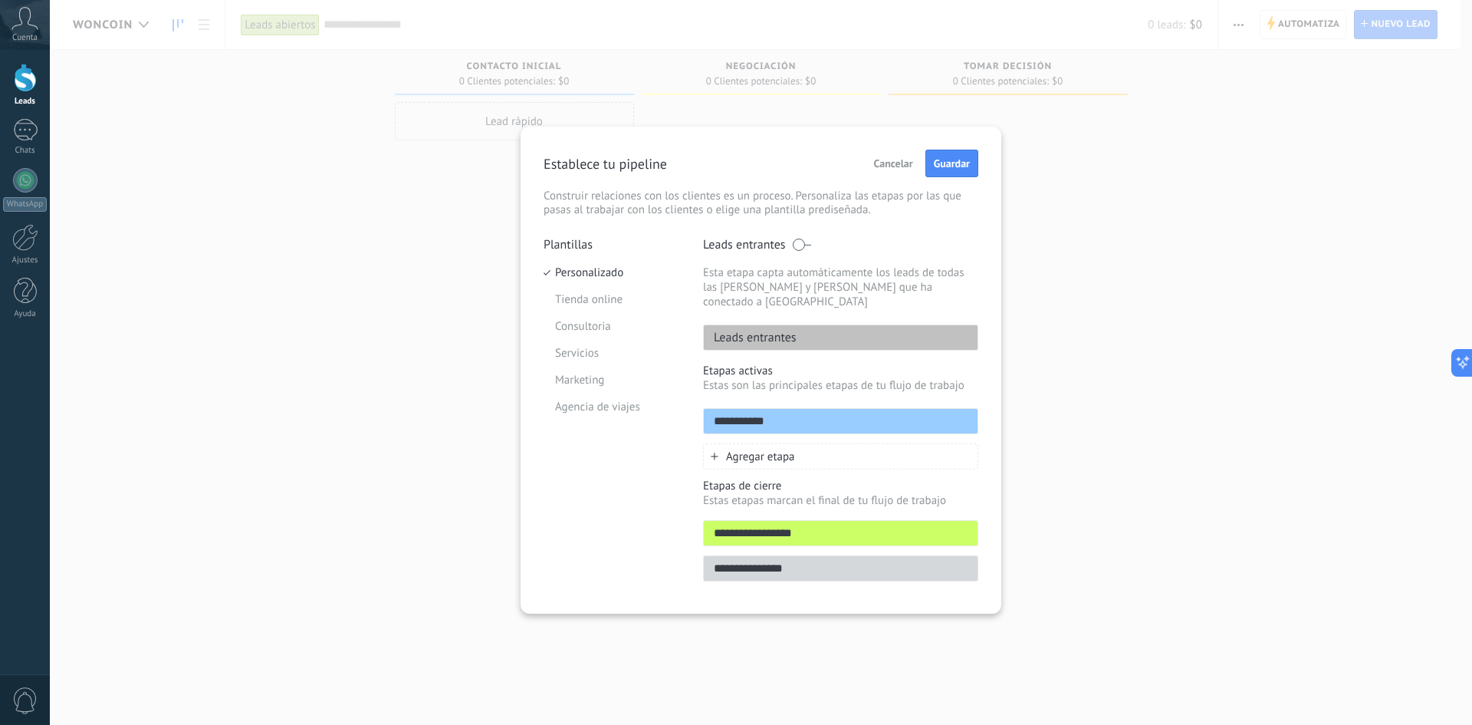
click at [102, 522] on div "**********" at bounding box center [761, 362] width 1422 height 725
type input "**********"
click at [942, 561] on input "**********" at bounding box center [841, 569] width 274 height 16
click at [739, 561] on input "**********" at bounding box center [841, 569] width 274 height 16
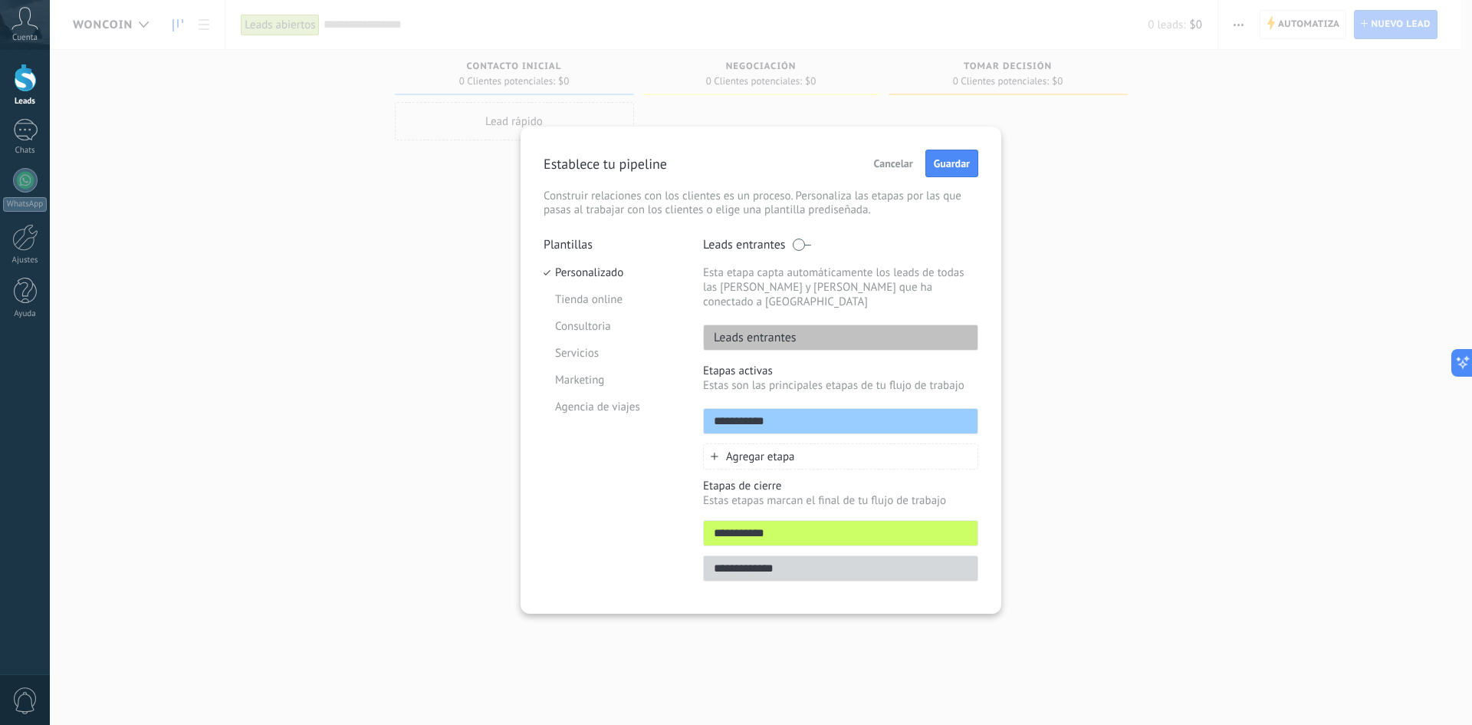
click at [817, 561] on input "**********" at bounding box center [841, 569] width 274 height 16
type input "**********"
click at [951, 169] on span "Guardar" at bounding box center [952, 163] width 36 height 11
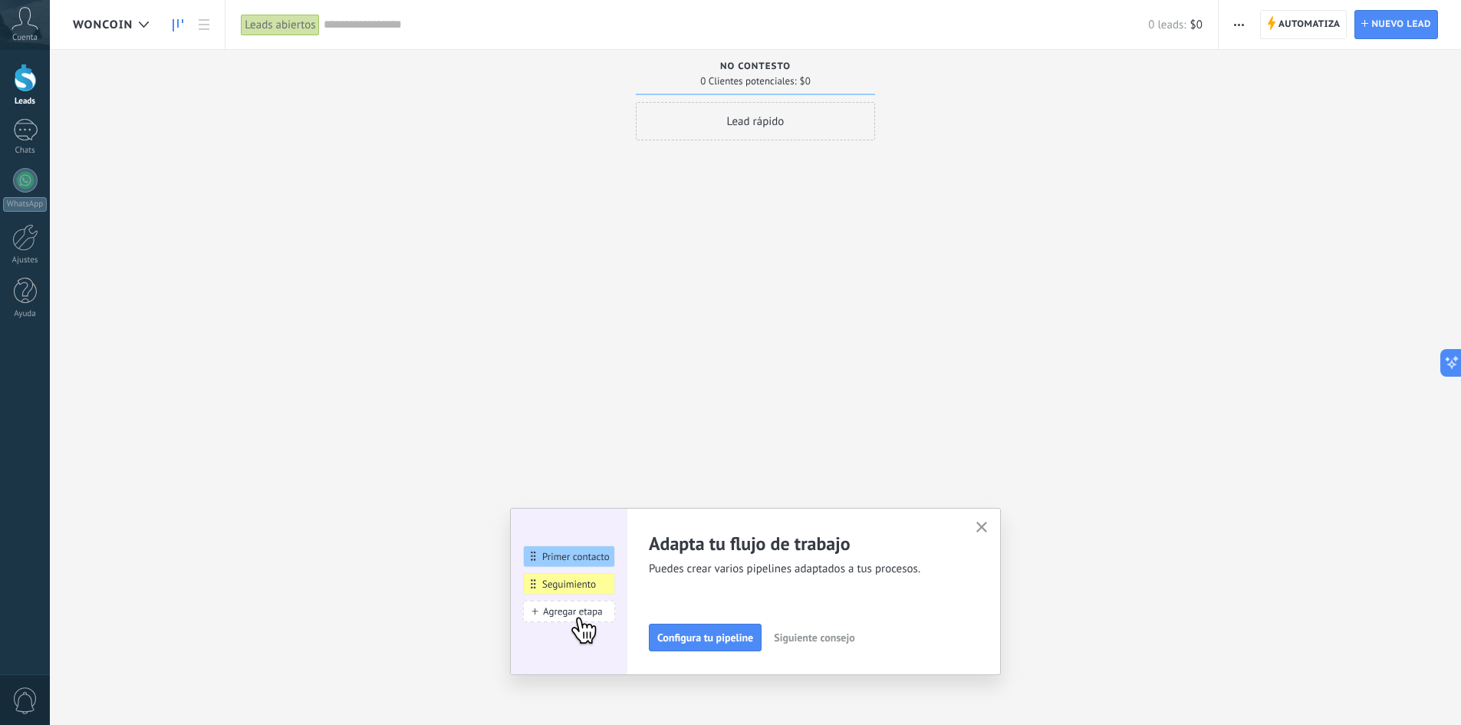
click at [117, 25] on span "Woncoin" at bounding box center [103, 25] width 60 height 15
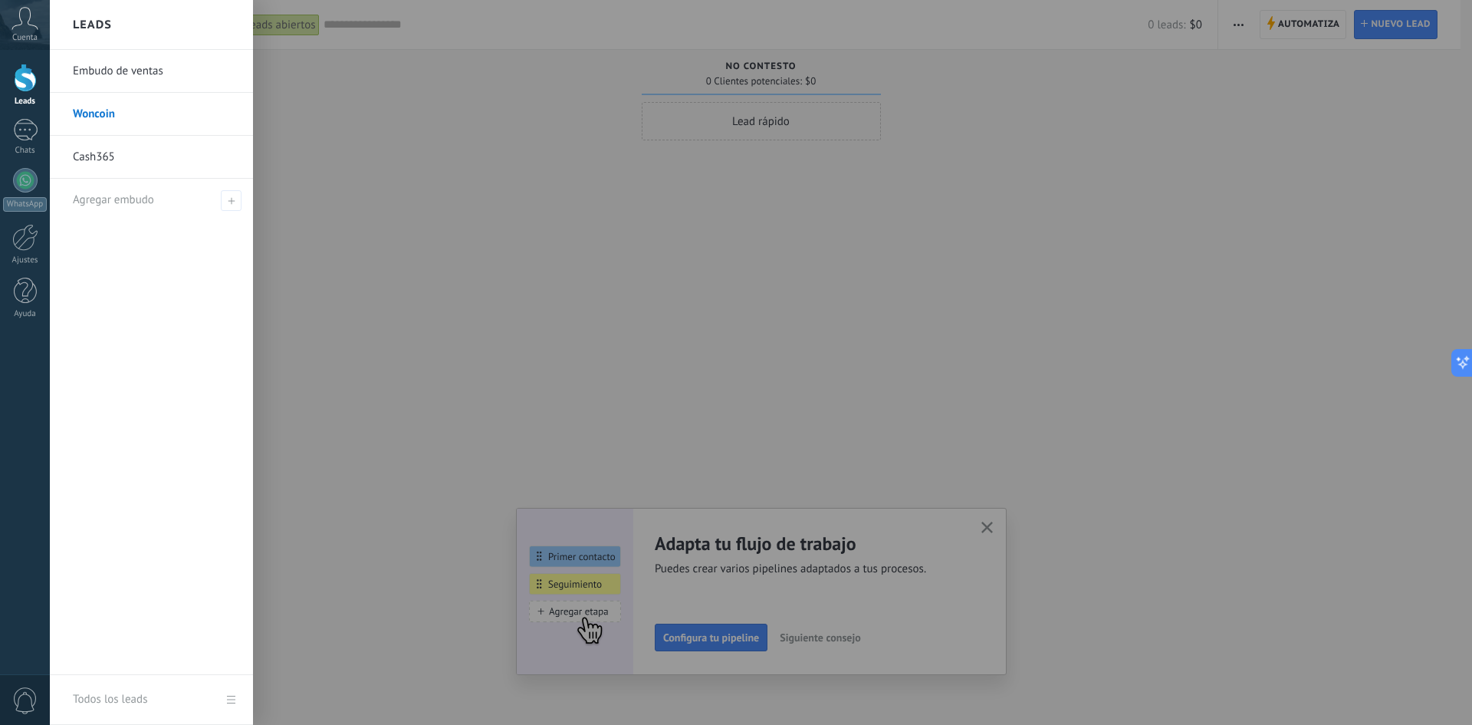
click at [127, 163] on link "Cash365" at bounding box center [155, 157] width 165 height 43
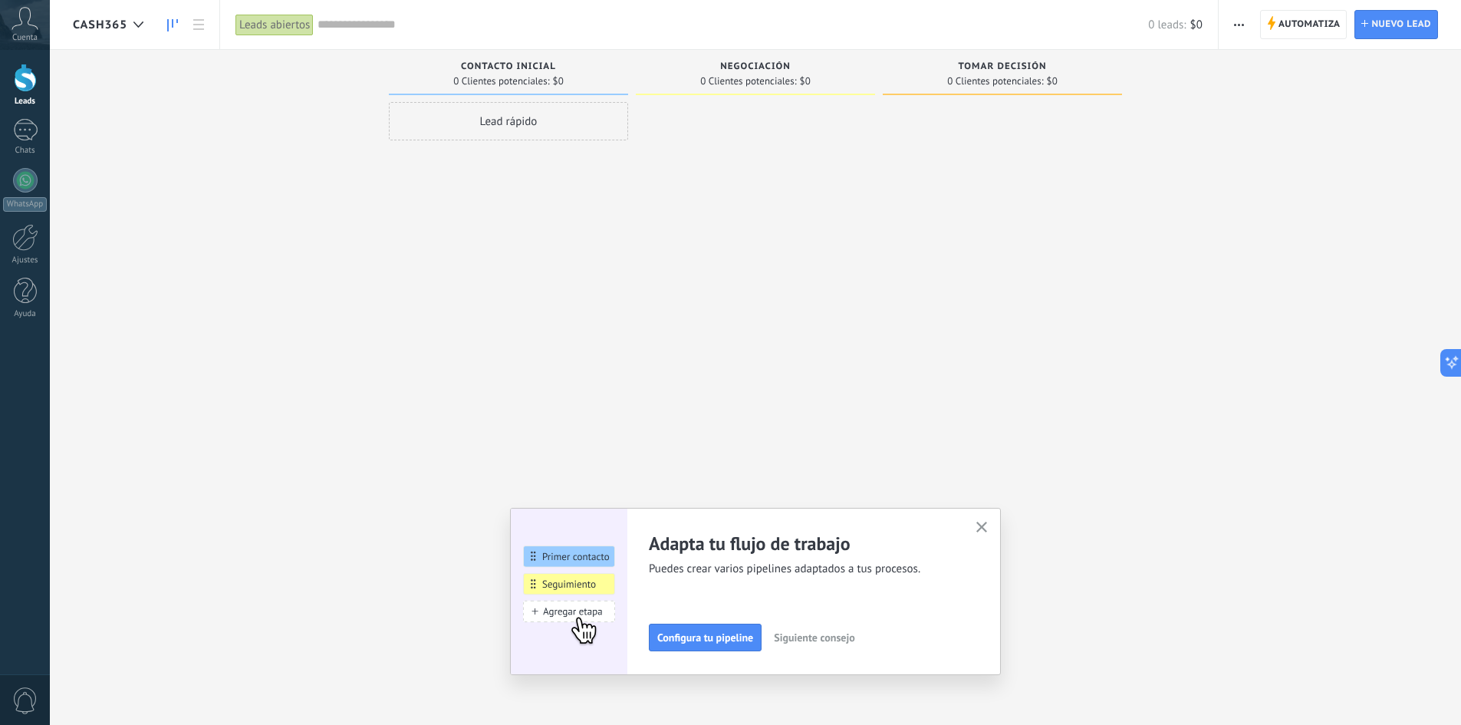
click at [125, 26] on span "Cash365" at bounding box center [100, 25] width 54 height 15
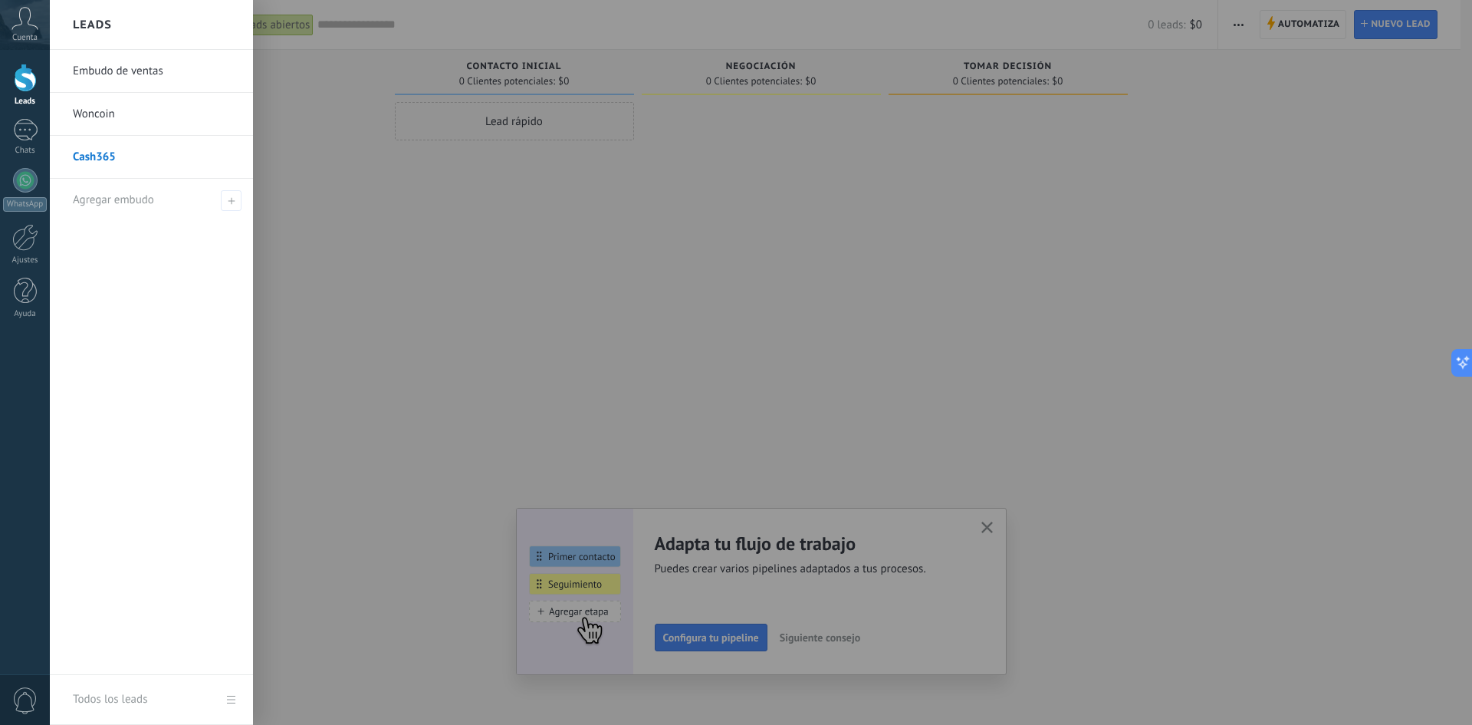
click at [387, 217] on div at bounding box center [786, 362] width 1472 height 725
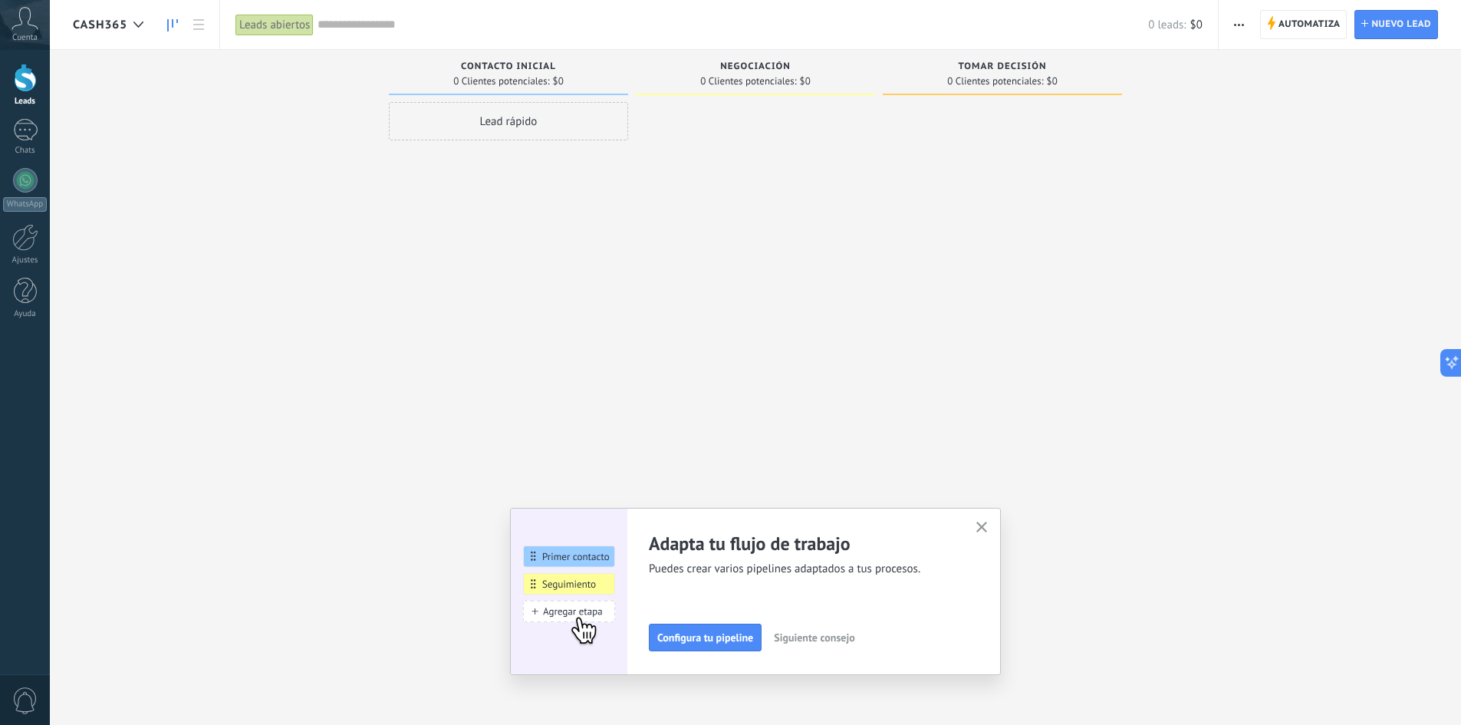
click at [1233, 20] on button "button" at bounding box center [1239, 24] width 22 height 29
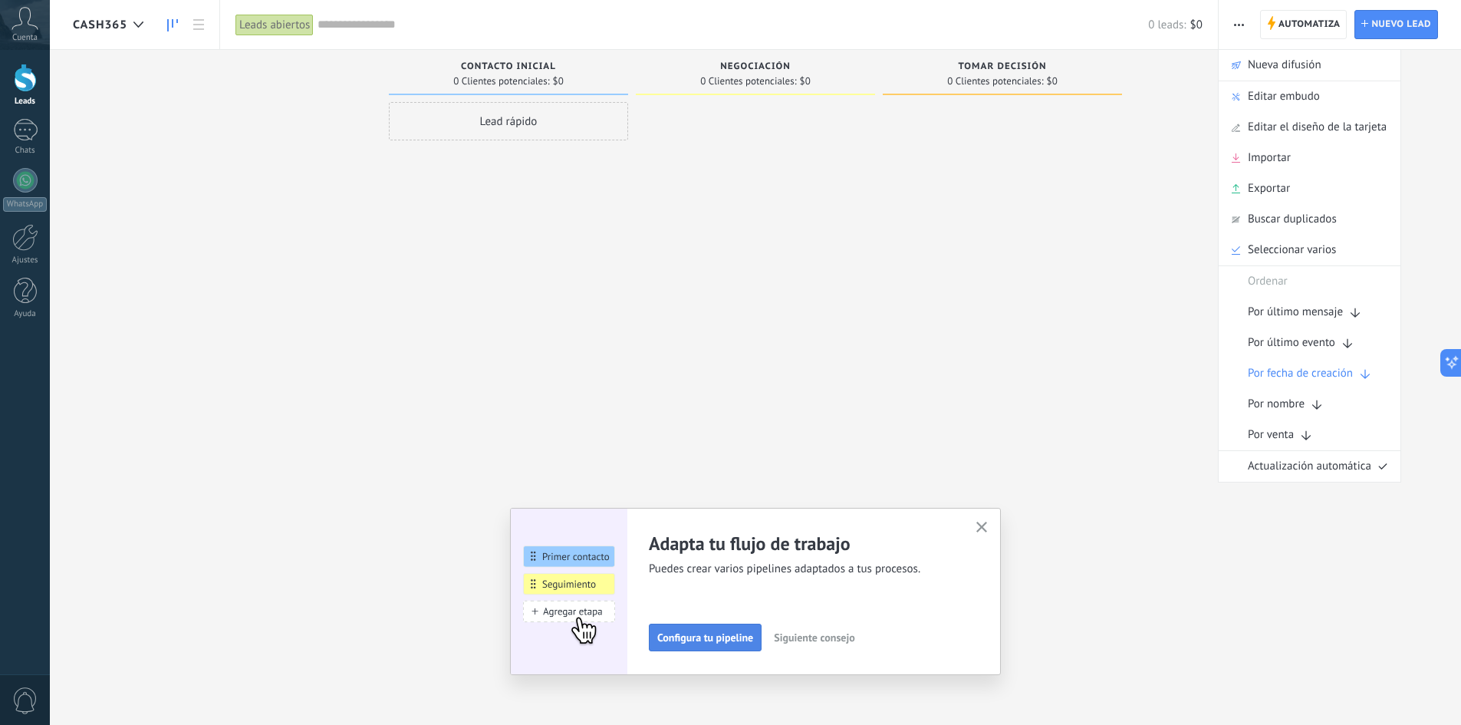
click at [701, 640] on span "Configura tu pipeline" at bounding box center [705, 637] width 96 height 11
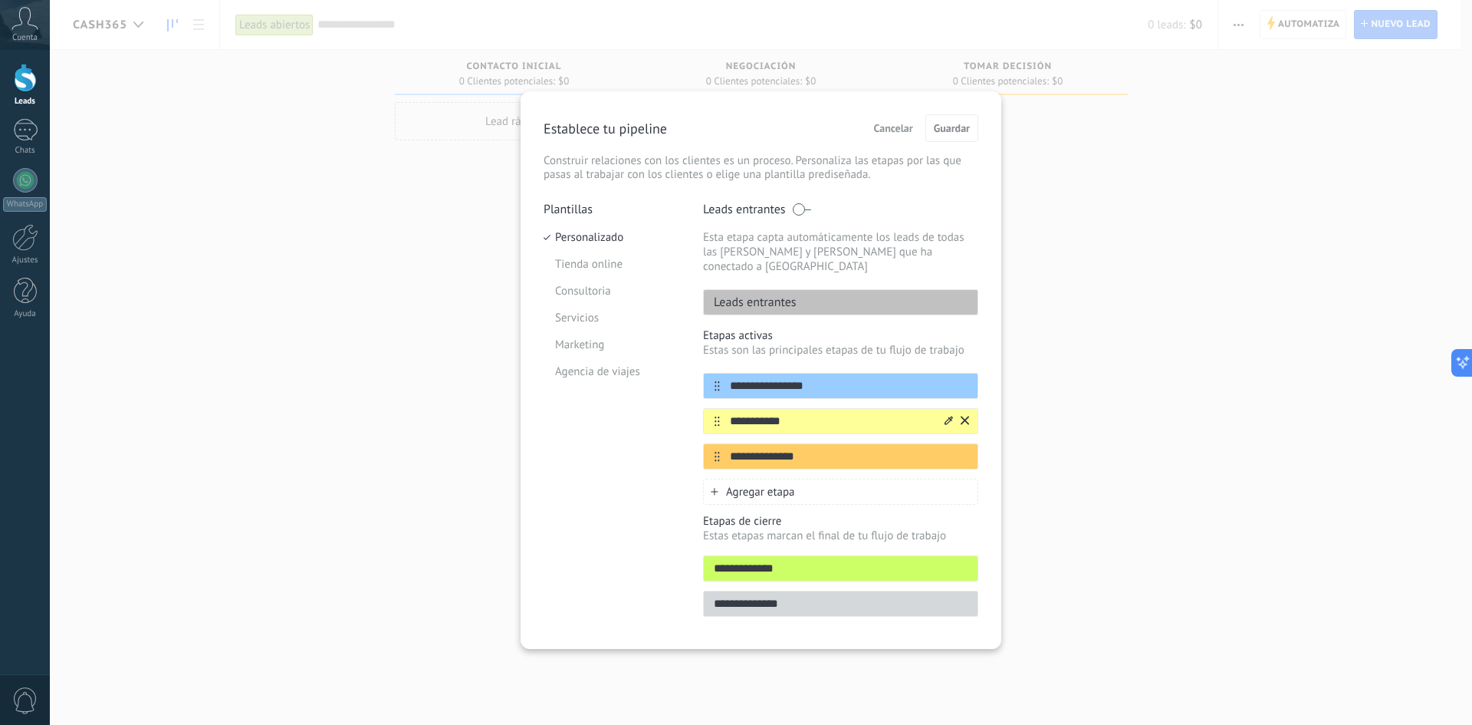
click at [965, 416] on icon at bounding box center [965, 420] width 8 height 9
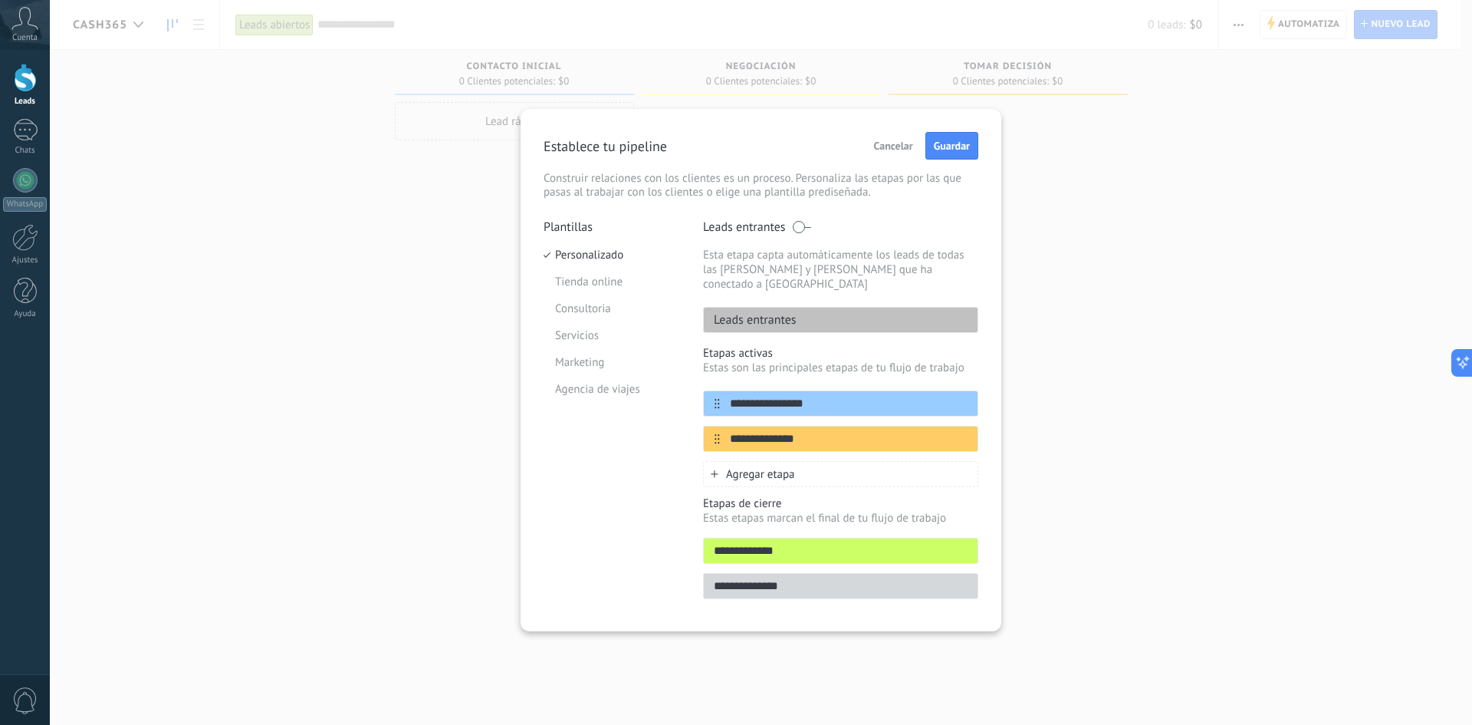
click at [0, 0] on icon at bounding box center [0, 0] width 0 height 0
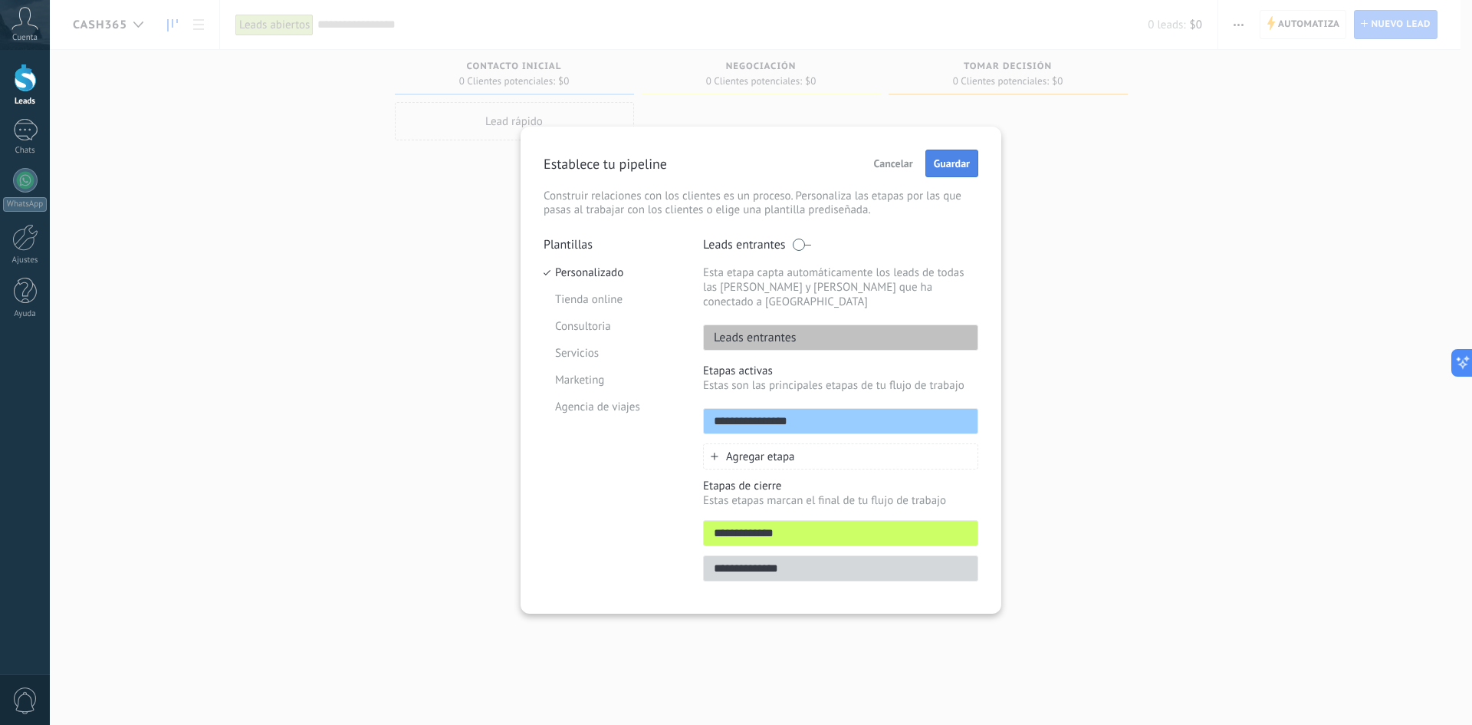
click at [952, 166] on span "Guardar" at bounding box center [952, 163] width 36 height 11
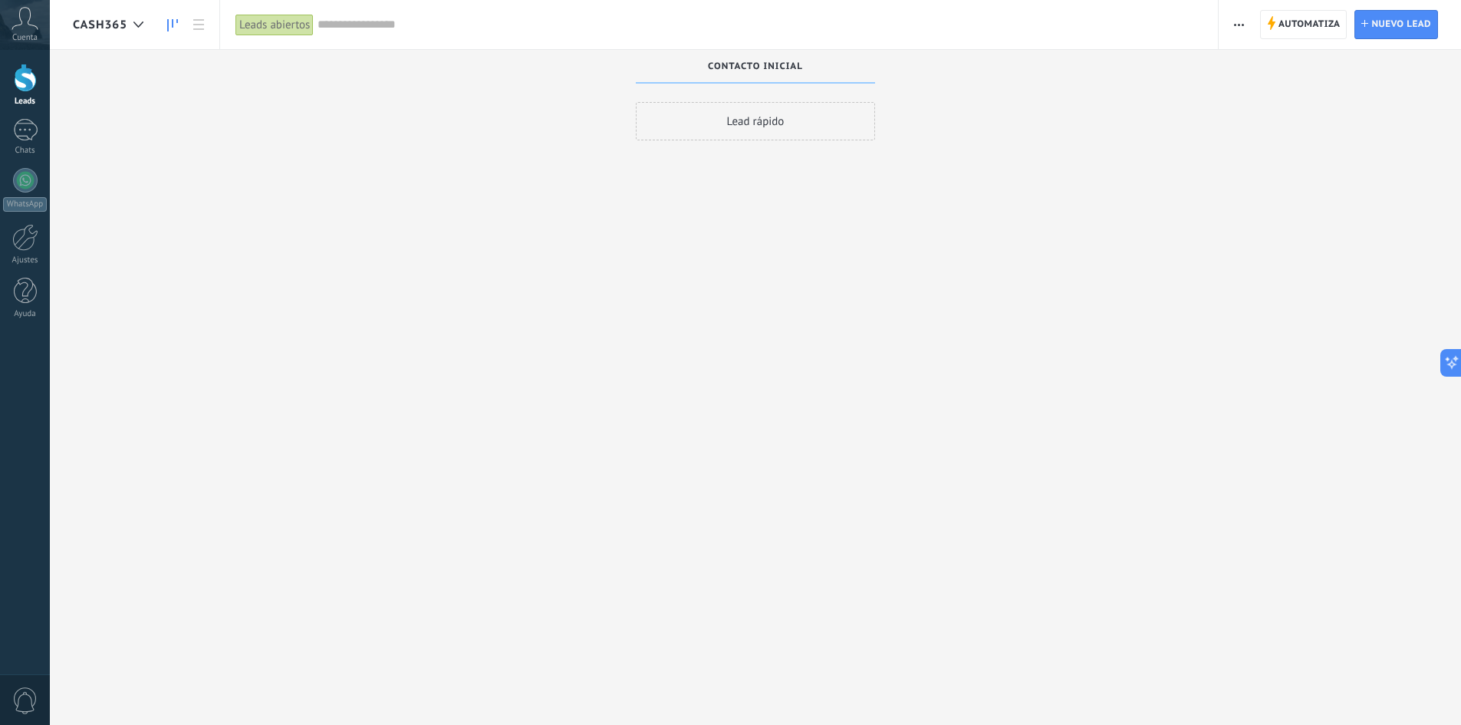
click at [130, 22] on div at bounding box center [138, 25] width 25 height 30
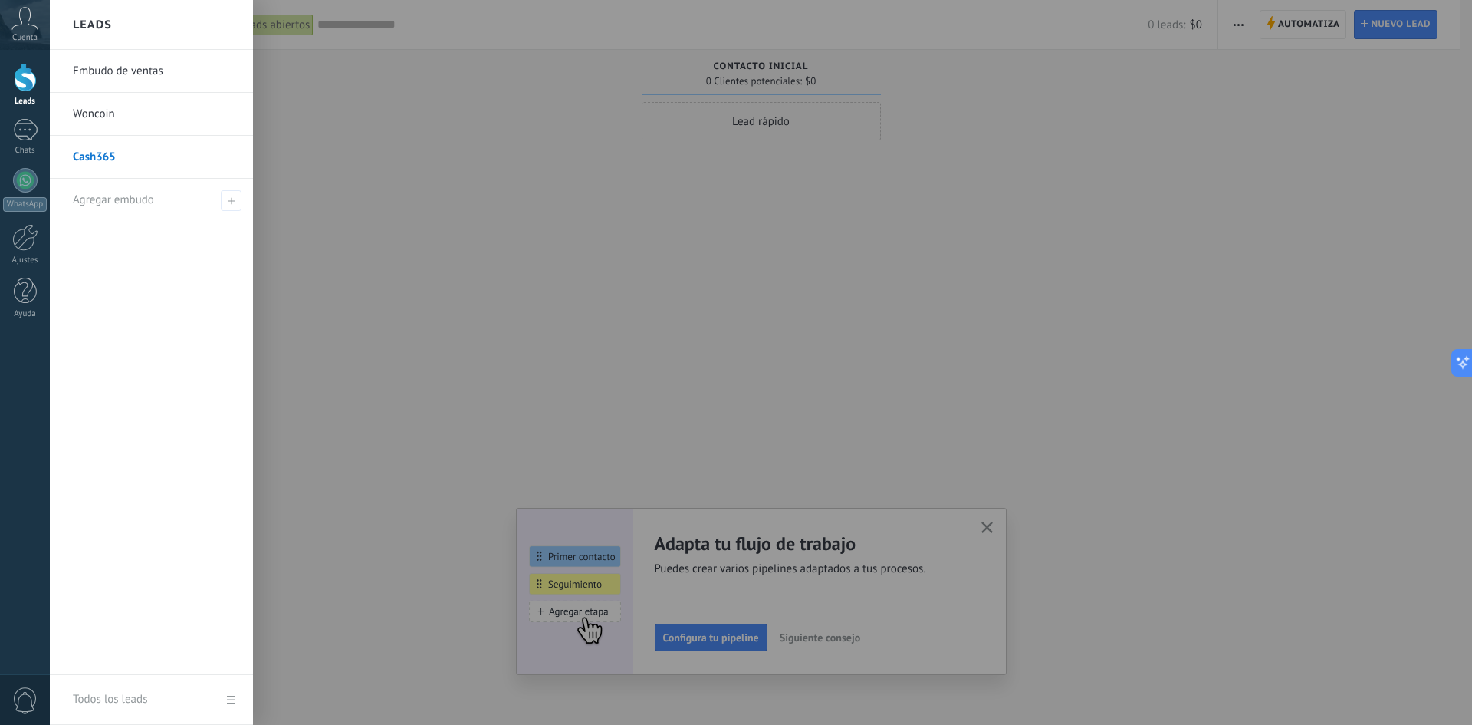
click at [139, 73] on link "Embudo de ventas" at bounding box center [155, 71] width 165 height 43
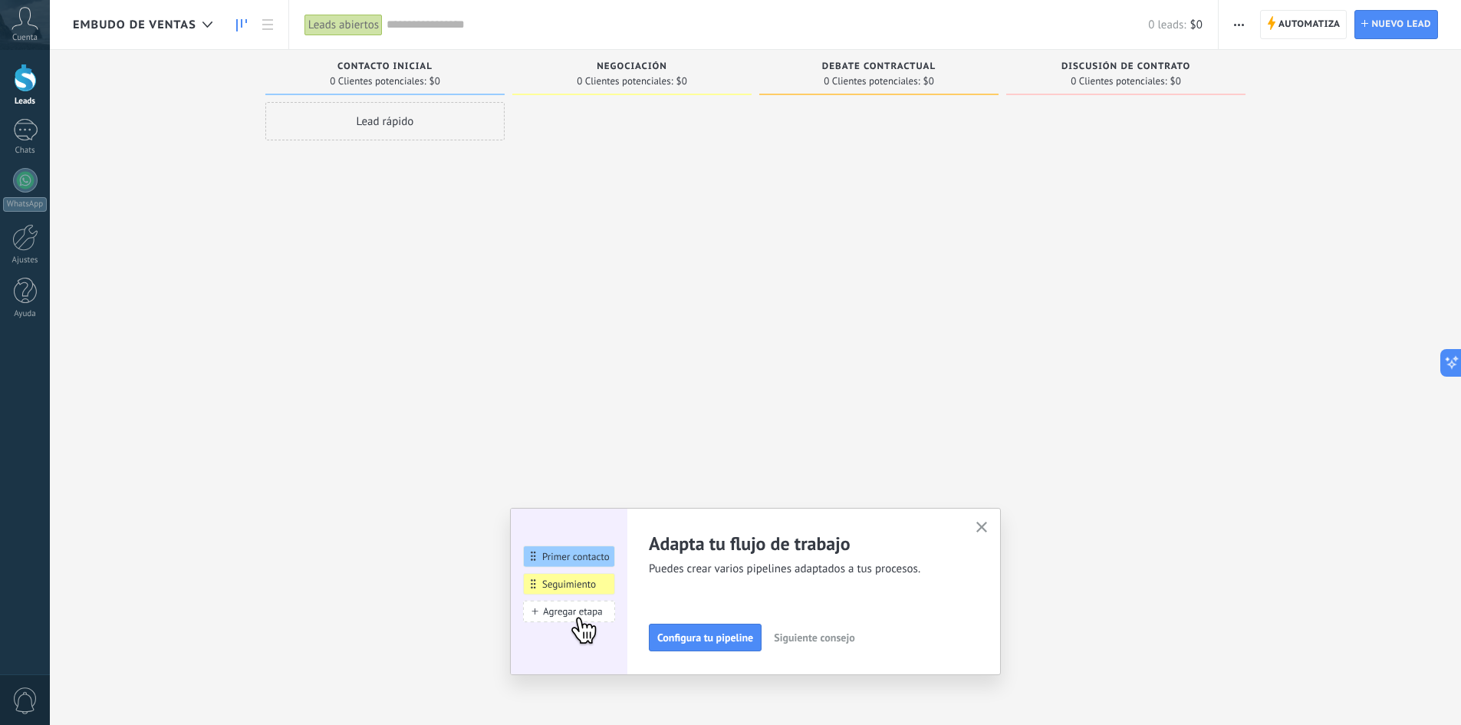
click at [1249, 18] on button "button" at bounding box center [1239, 24] width 22 height 29
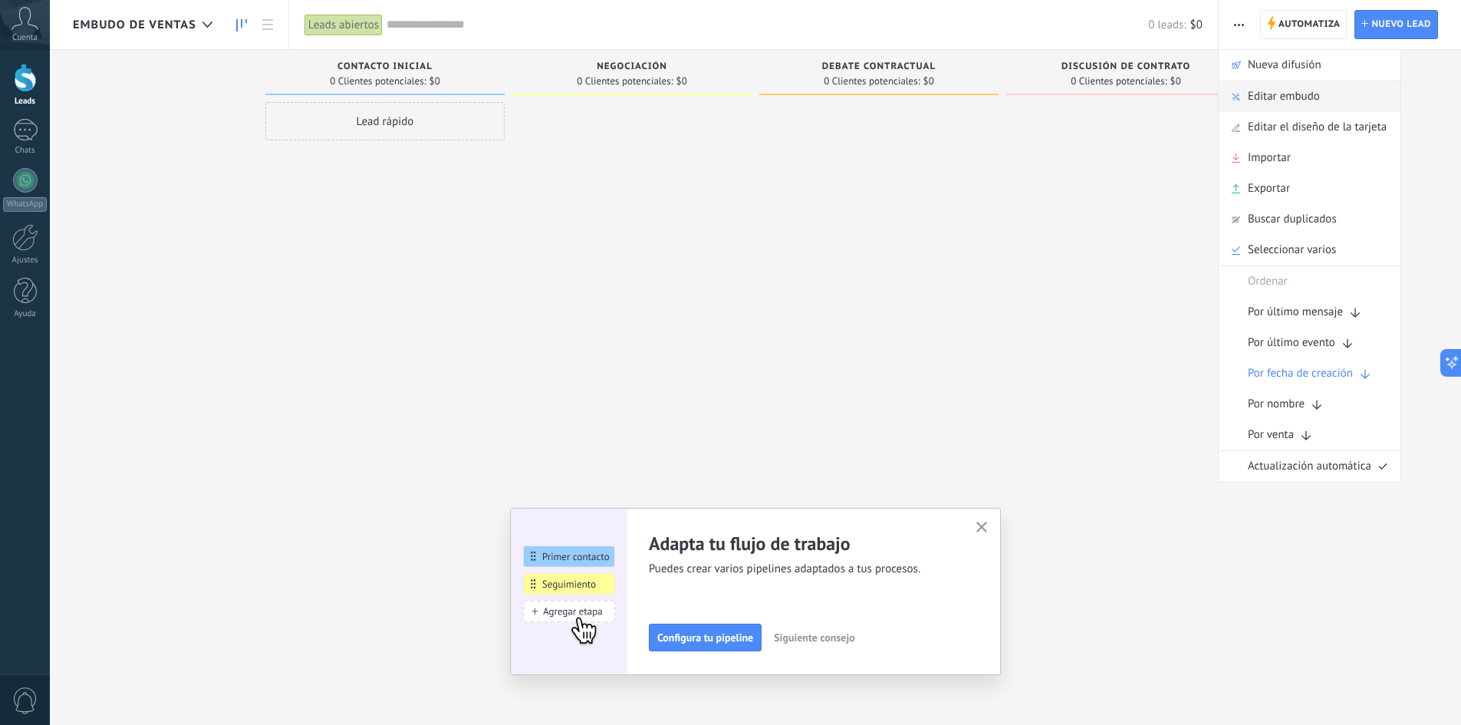
click at [1276, 94] on span "Editar embudo" at bounding box center [1284, 96] width 72 height 31
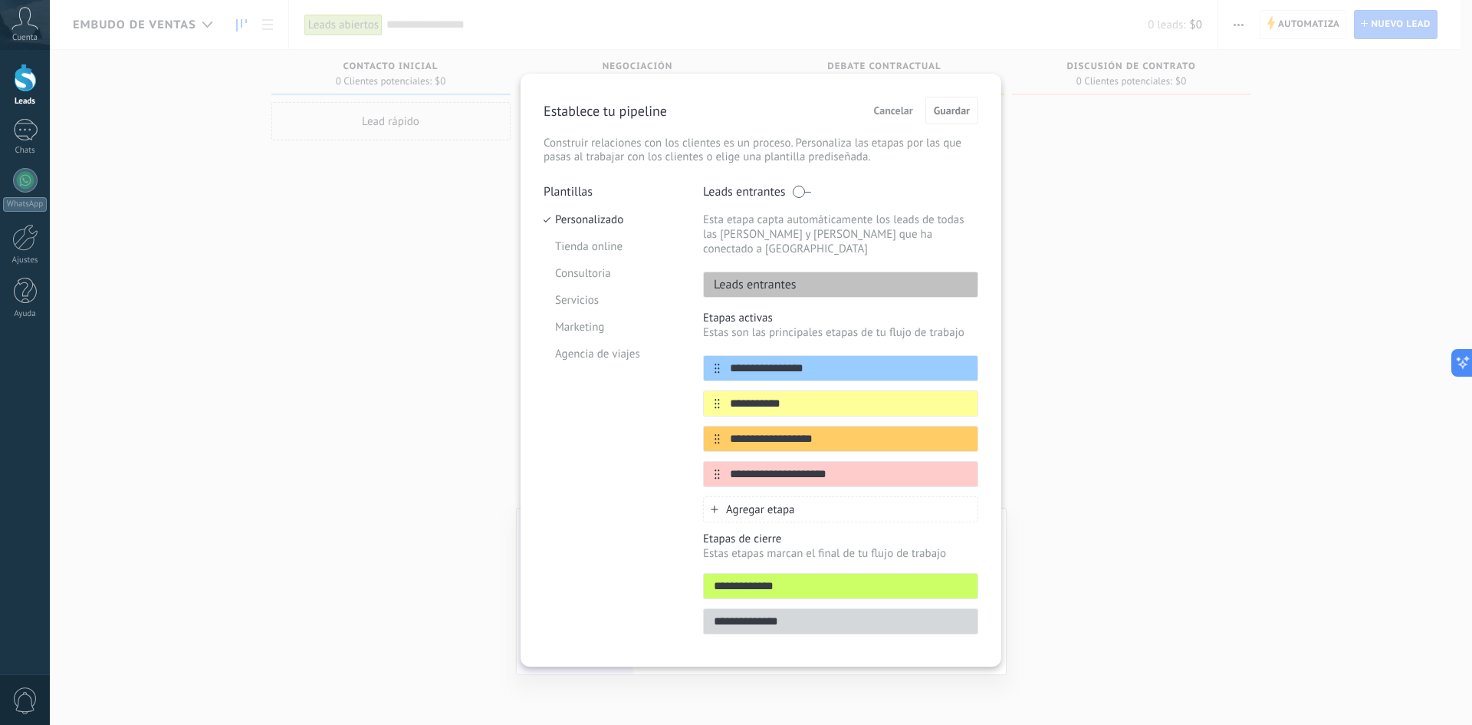
click at [899, 107] on span "Cancelar" at bounding box center [893, 110] width 39 height 11
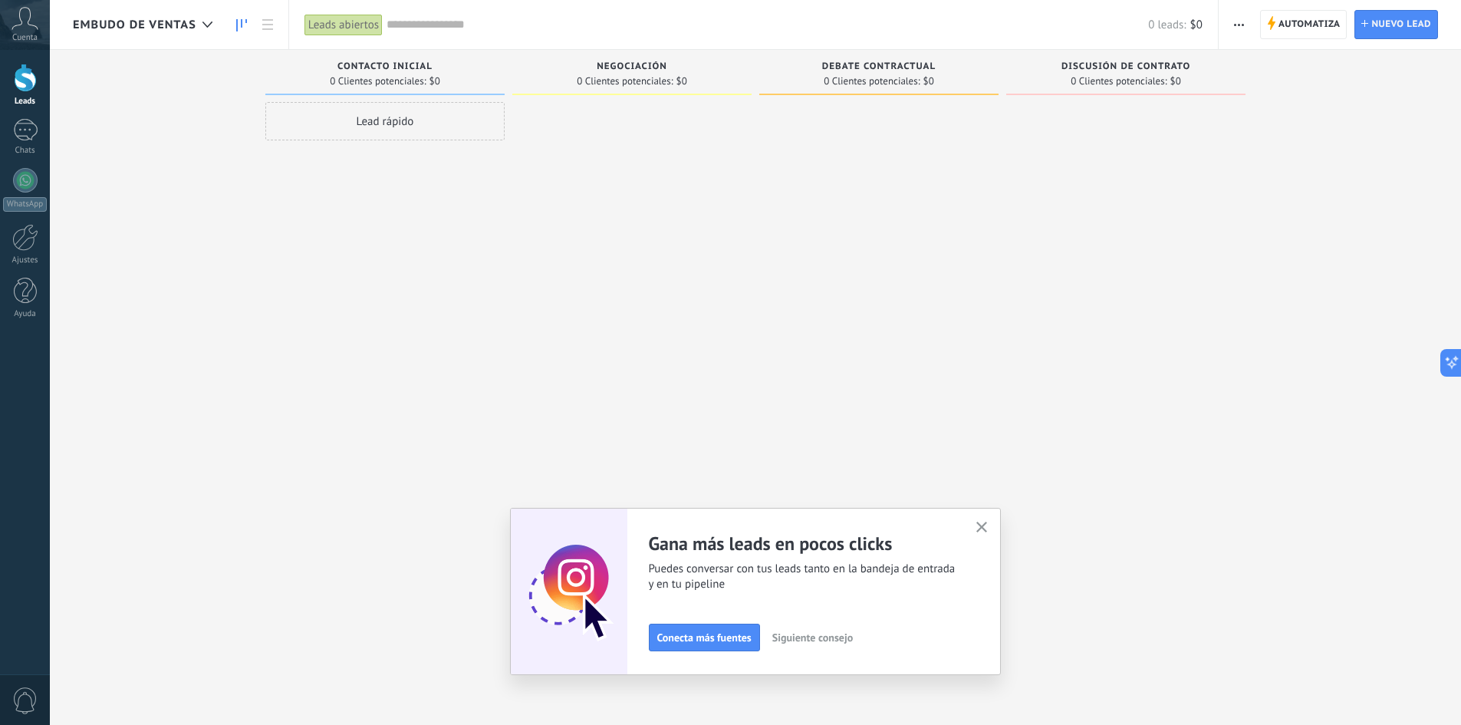
click at [127, 16] on div "Embudo de ventas" at bounding box center [146, 24] width 147 height 49
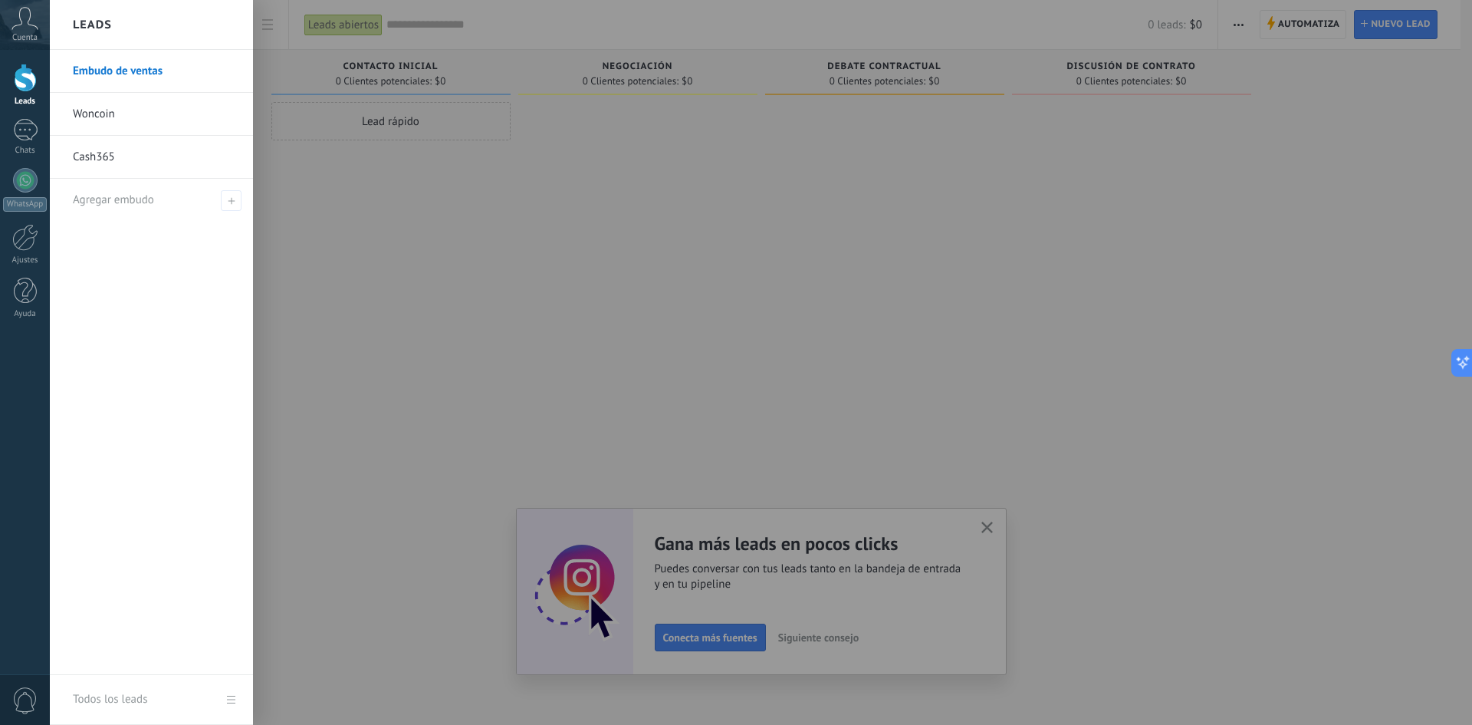
drag, startPoint x: 138, startPoint y: 72, endPoint x: 110, endPoint y: 291, distance: 220.3
click at [92, 353] on div "Embudo de ventas Woncoin Cash365 Agregar embudo" at bounding box center [151, 362] width 203 height 625
click at [129, 195] on span "Agregar embudo" at bounding box center [113, 199] width 81 height 15
click at [61, 715] on link "Todos los leads" at bounding box center [151, 700] width 203 height 50
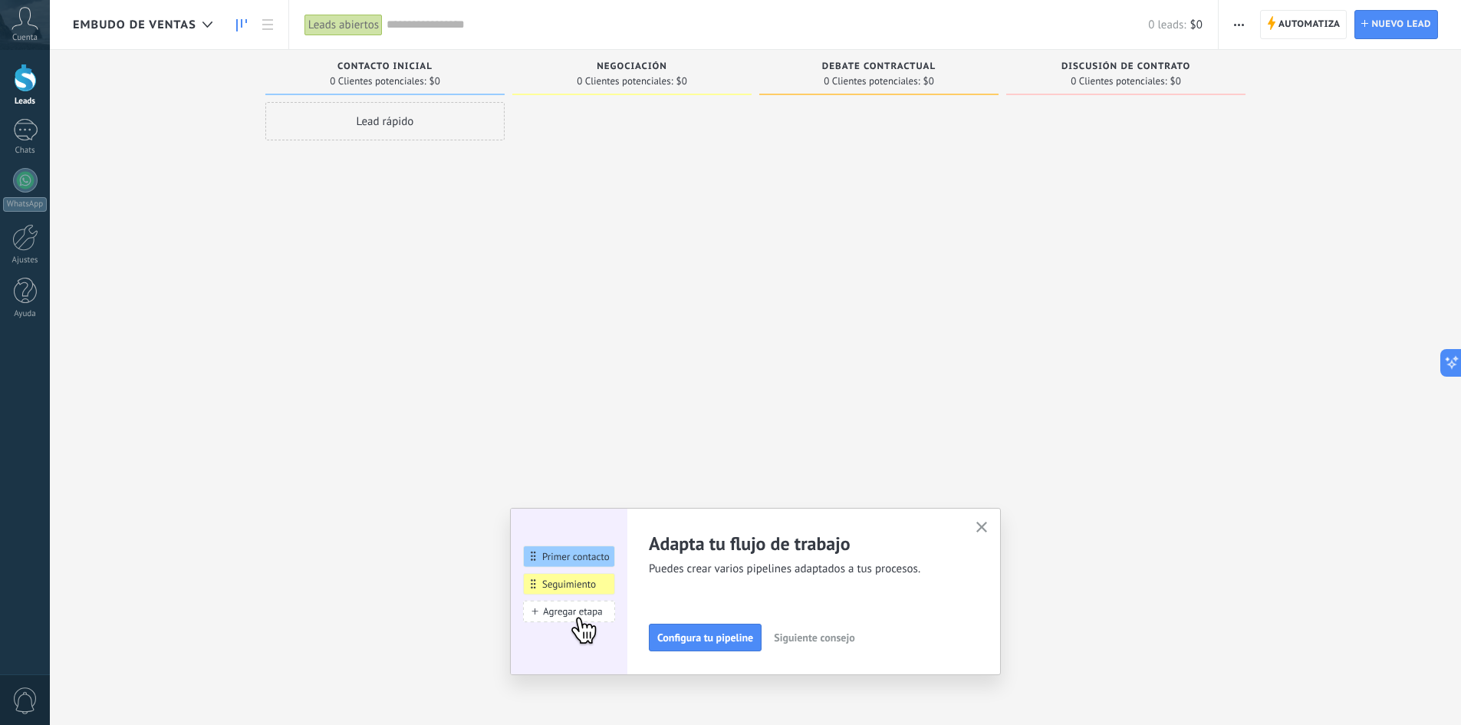
click at [1242, 25] on use "button" at bounding box center [1239, 25] width 10 height 2
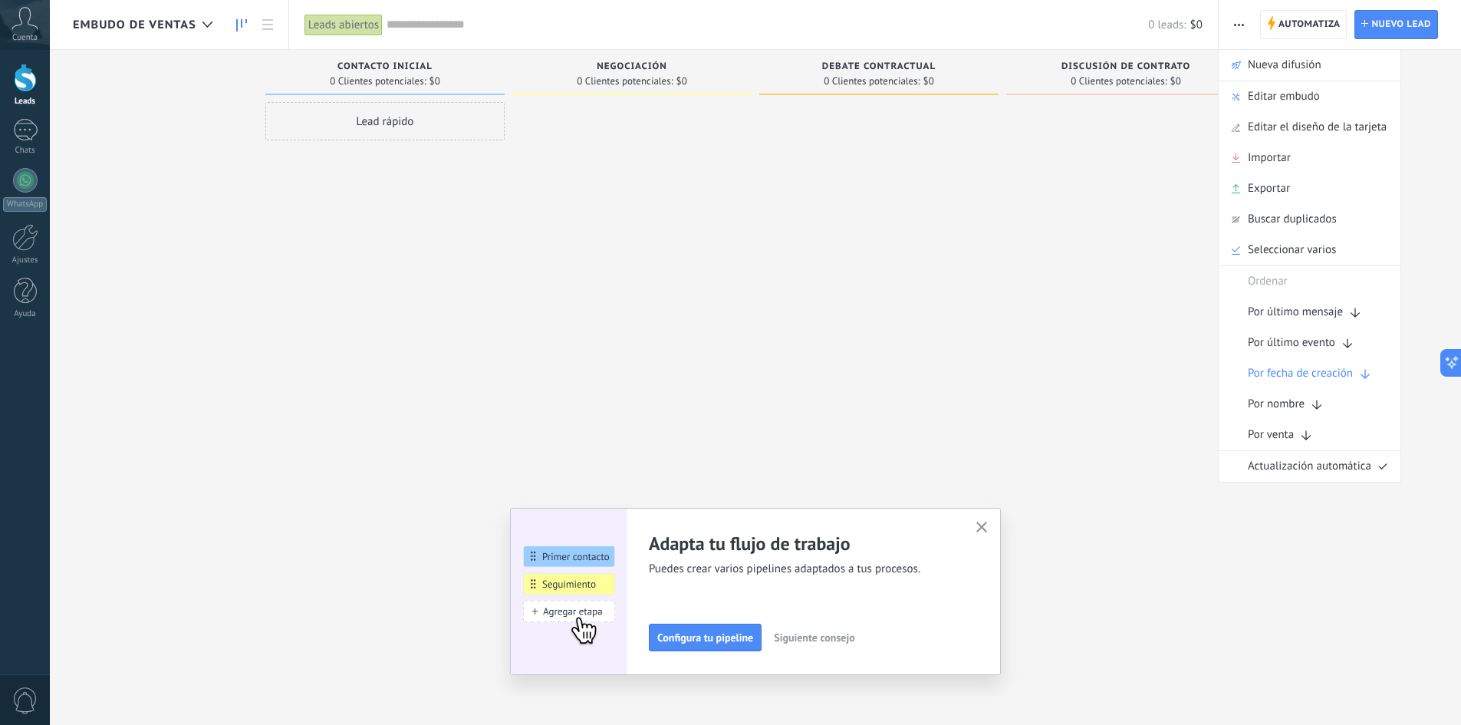
click at [171, 32] on div "Embudo de ventas" at bounding box center [146, 24] width 147 height 49
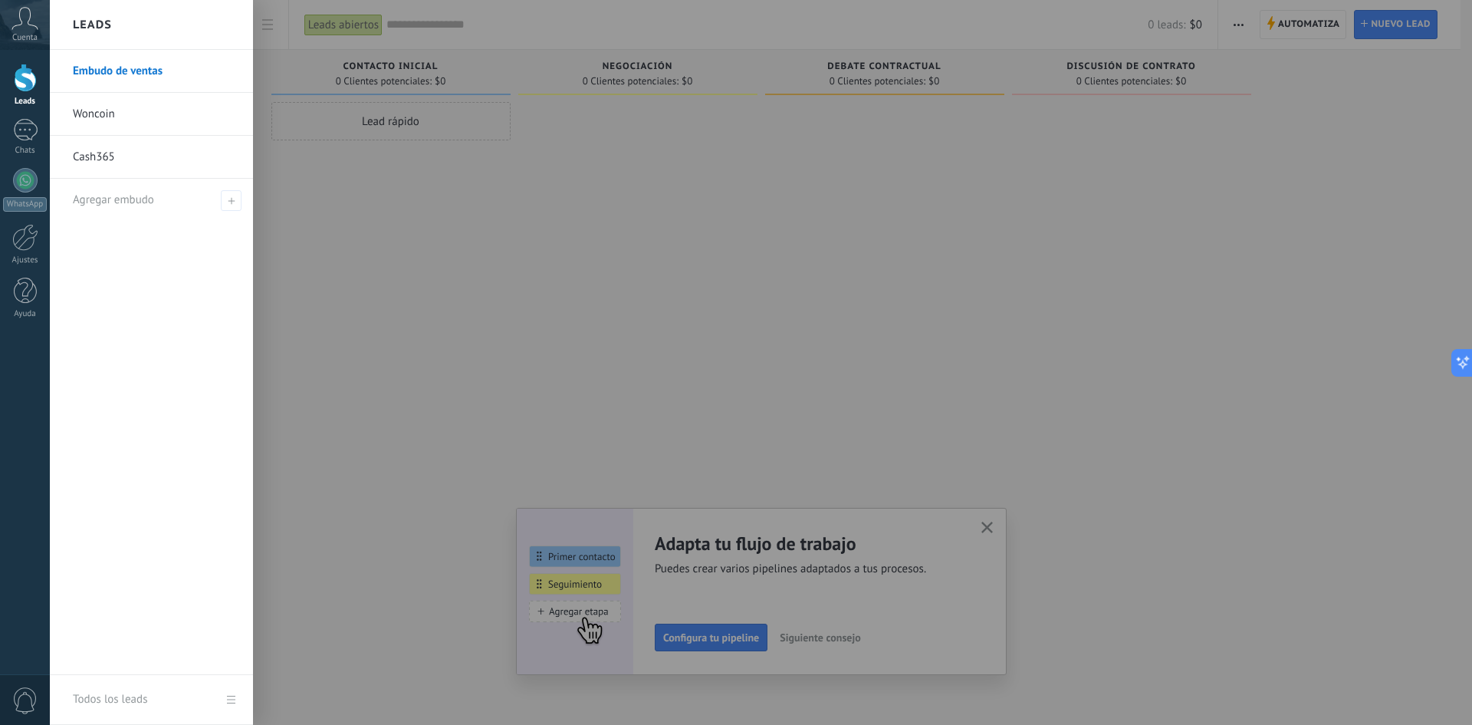
click at [136, 81] on link "Embudo de ventas" at bounding box center [155, 71] width 165 height 43
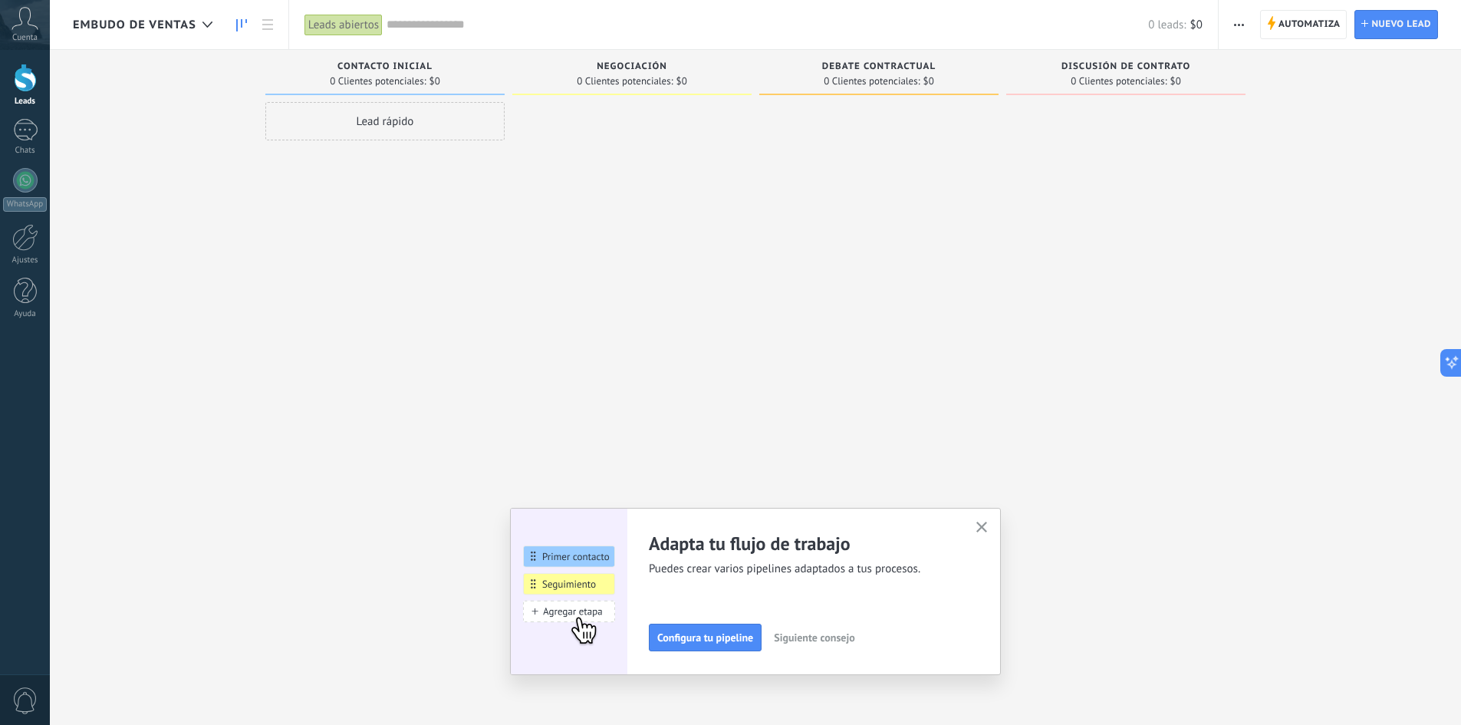
click at [167, 18] on span "Embudo de ventas" at bounding box center [134, 25] width 123 height 15
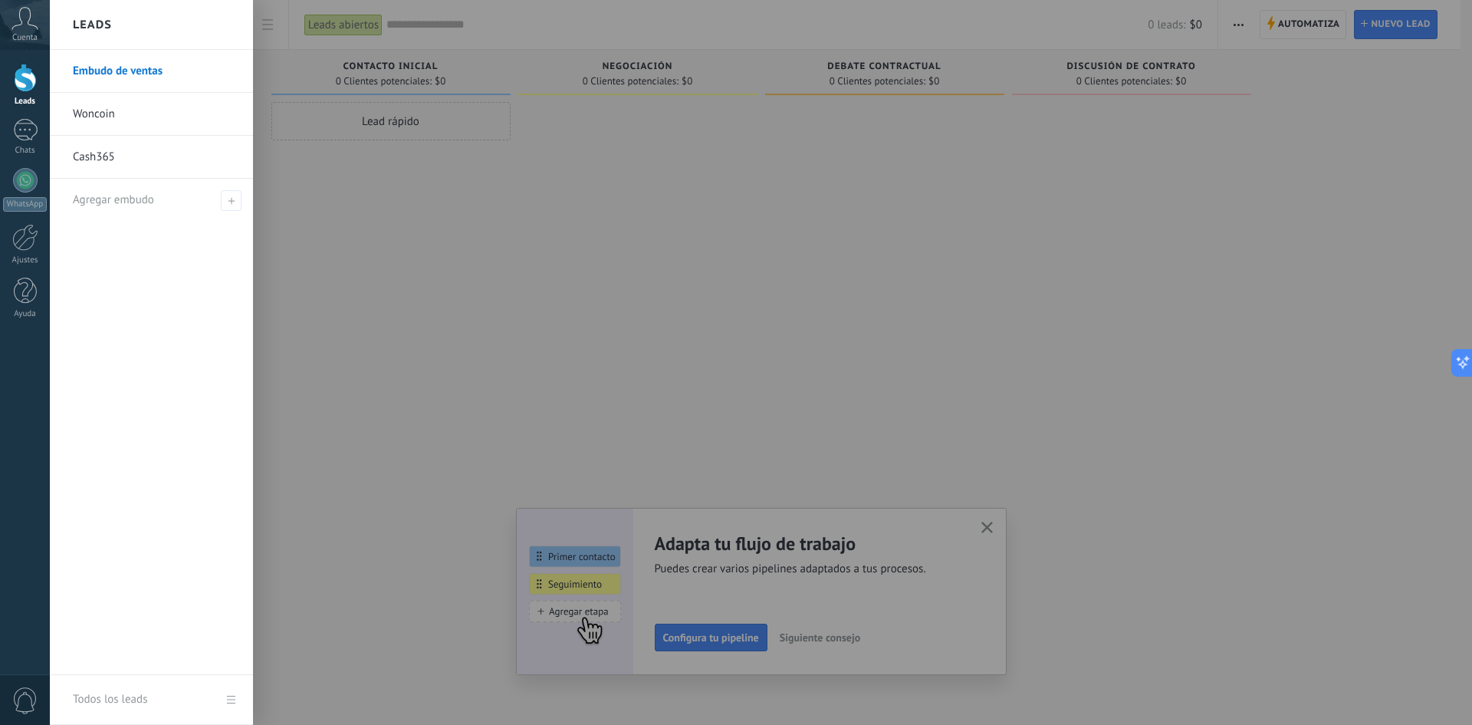
click at [1224, 50] on div at bounding box center [786, 362] width 1472 height 725
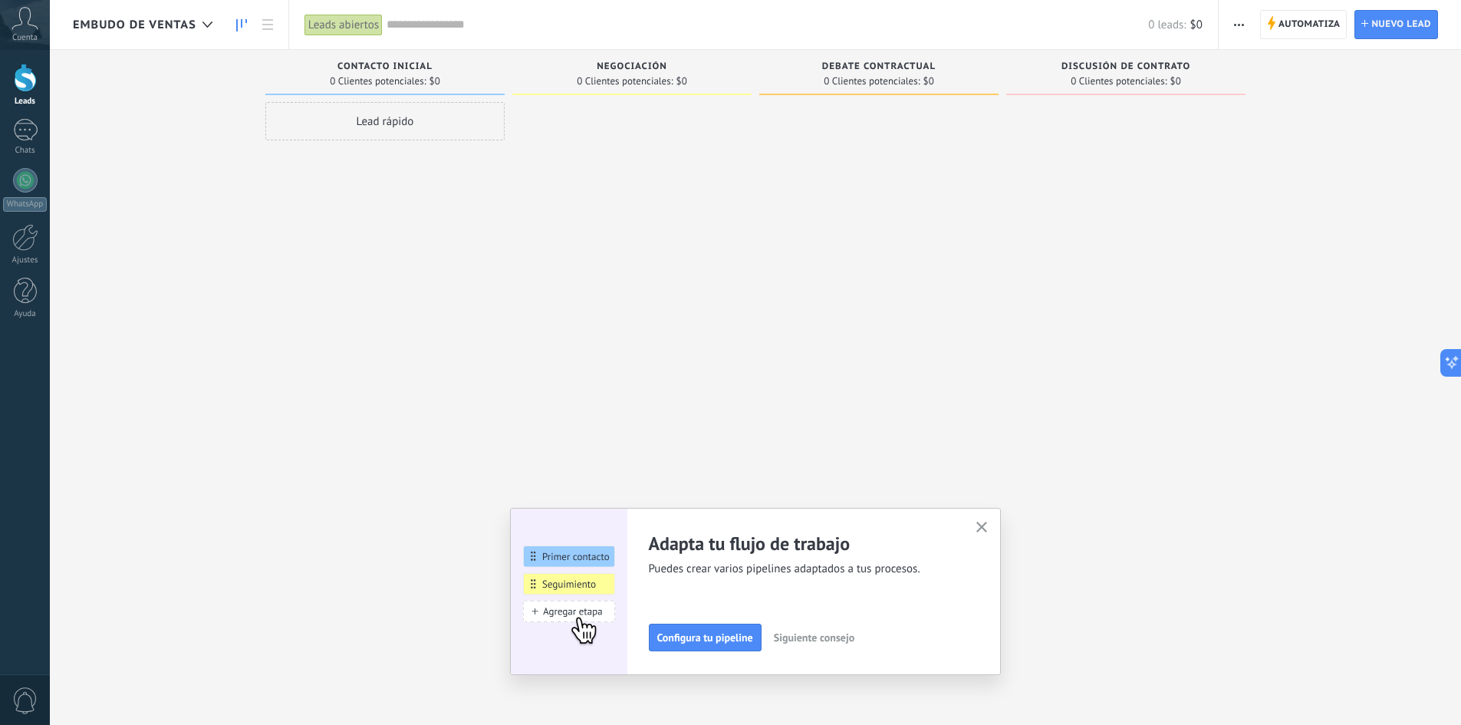
click at [1235, 24] on icon "button" at bounding box center [1239, 25] width 10 height 2
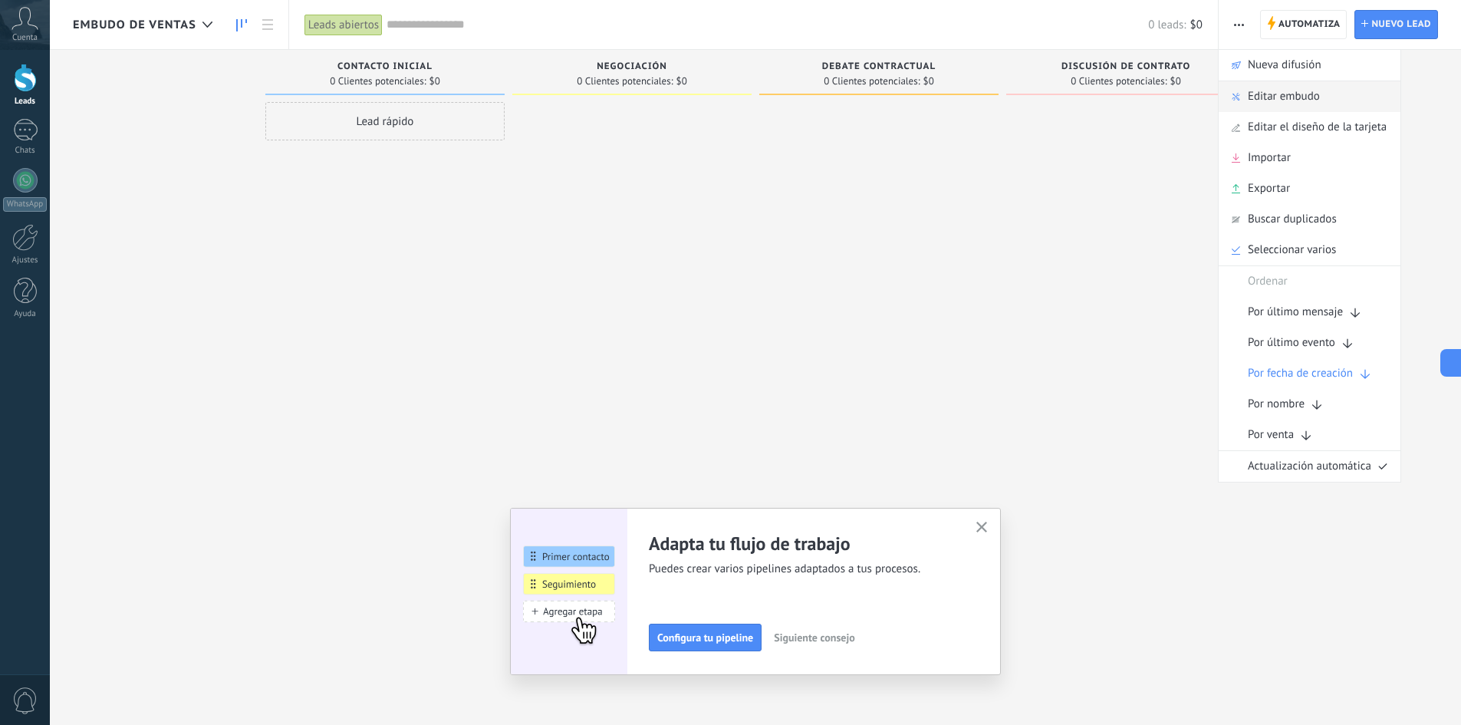
click at [1277, 100] on span "Editar embudo" at bounding box center [1284, 96] width 72 height 31
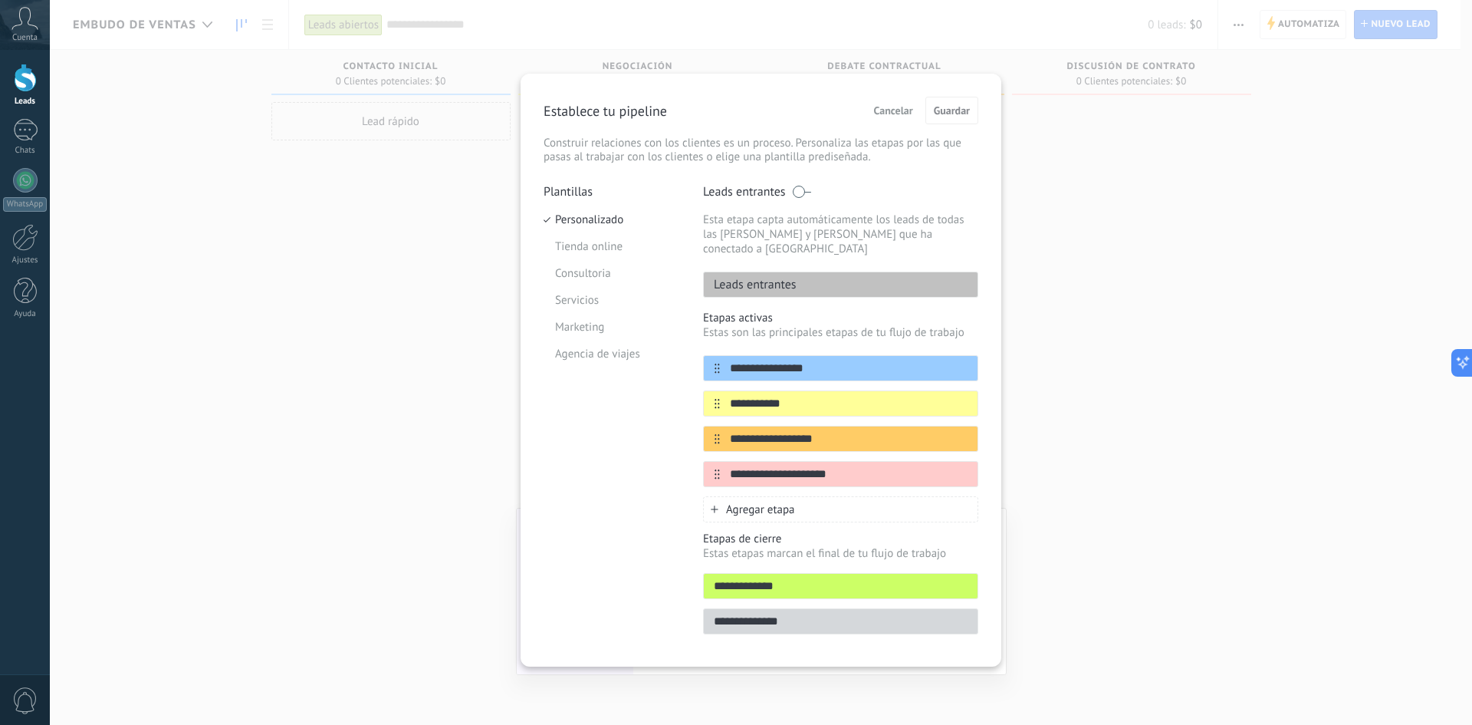
click at [631, 113] on p "Establece tu pipeline" at bounding box center [605, 111] width 123 height 18
click at [617, 111] on p "Establece tu pipeline" at bounding box center [605, 111] width 123 height 18
click at [906, 107] on span "Cancelar" at bounding box center [893, 110] width 39 height 11
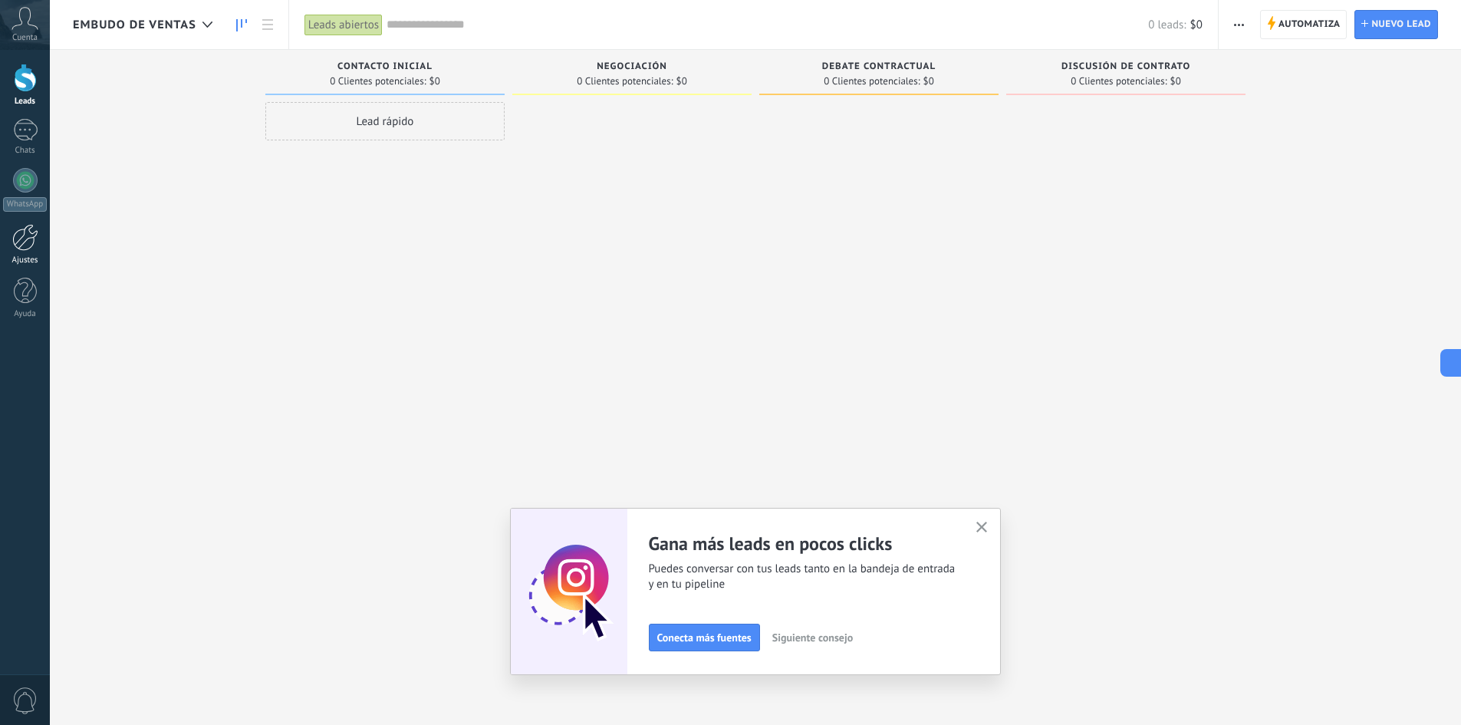
click at [36, 242] on div at bounding box center [25, 237] width 26 height 27
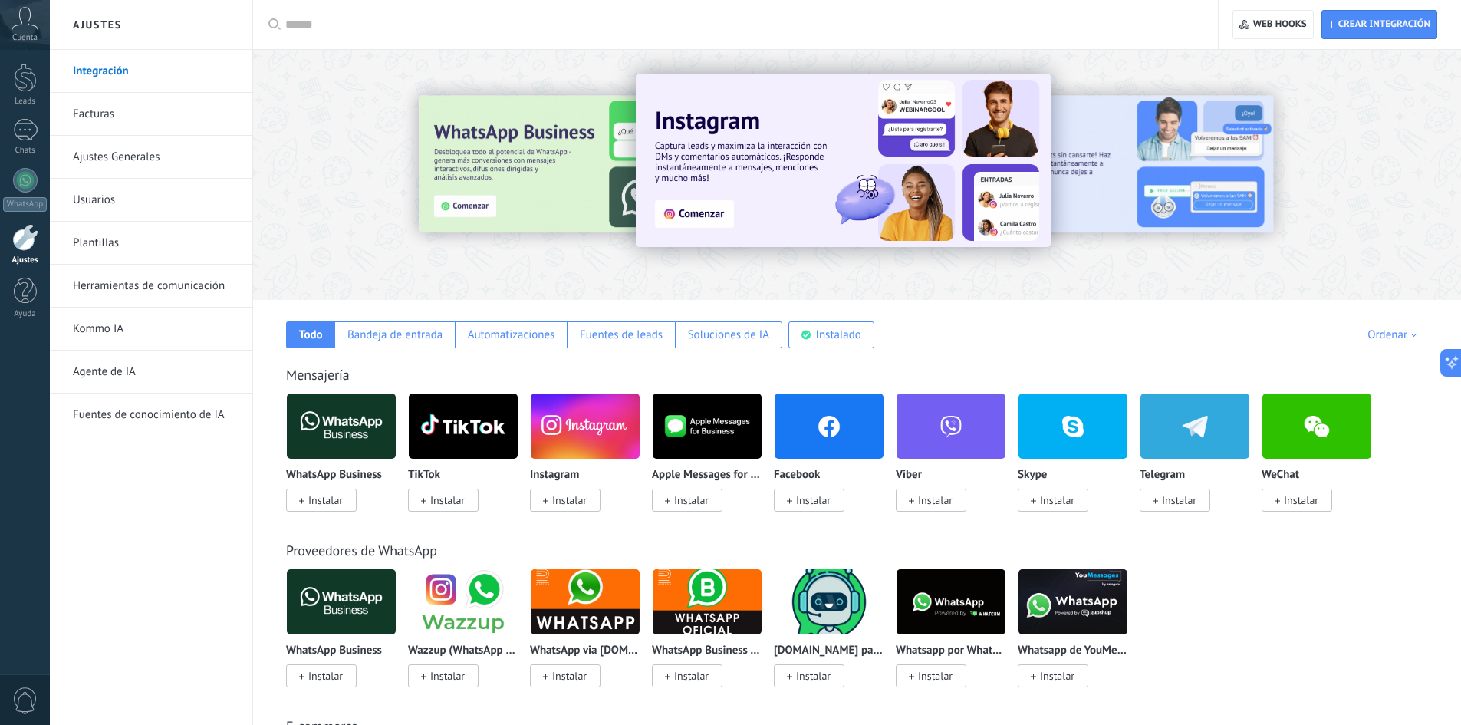
click at [107, 162] on link "Ajustes Generales" at bounding box center [155, 157] width 164 height 43
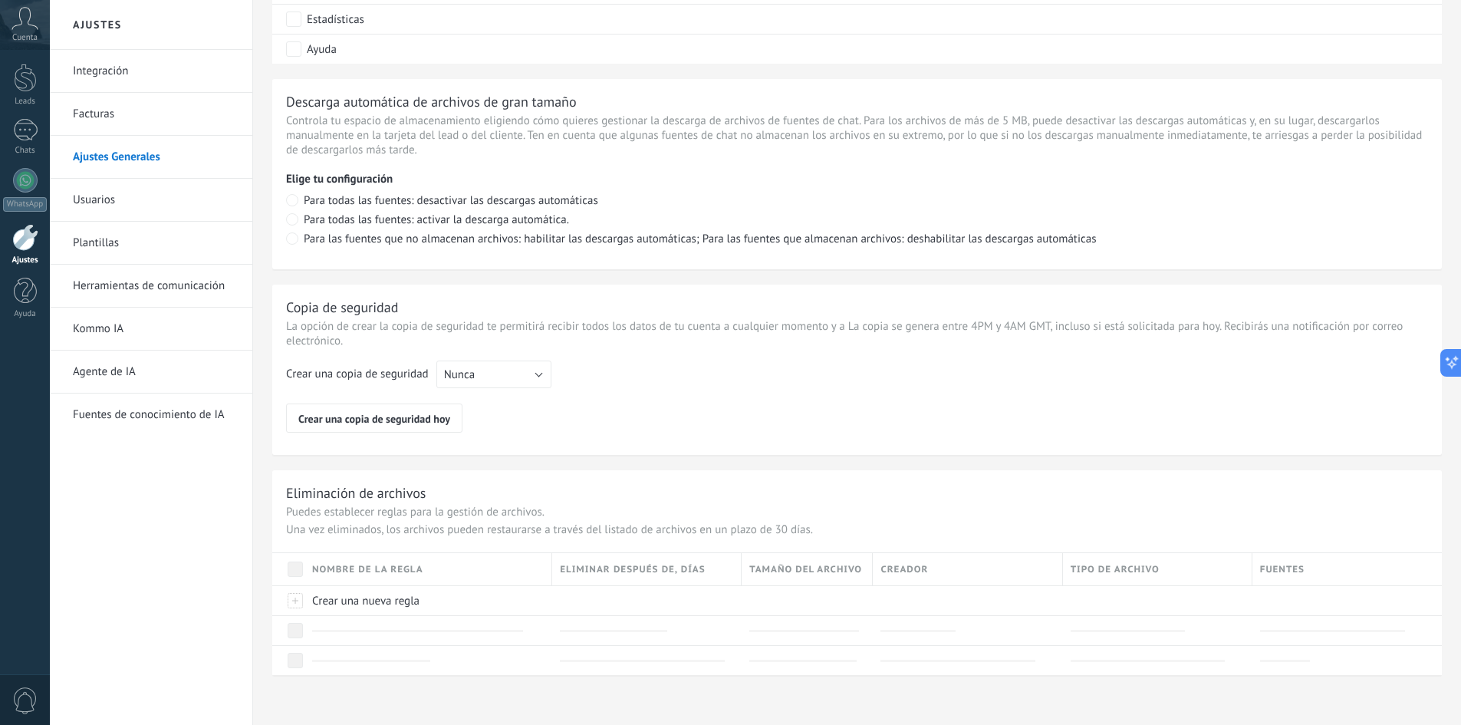
scroll to position [950, 0]
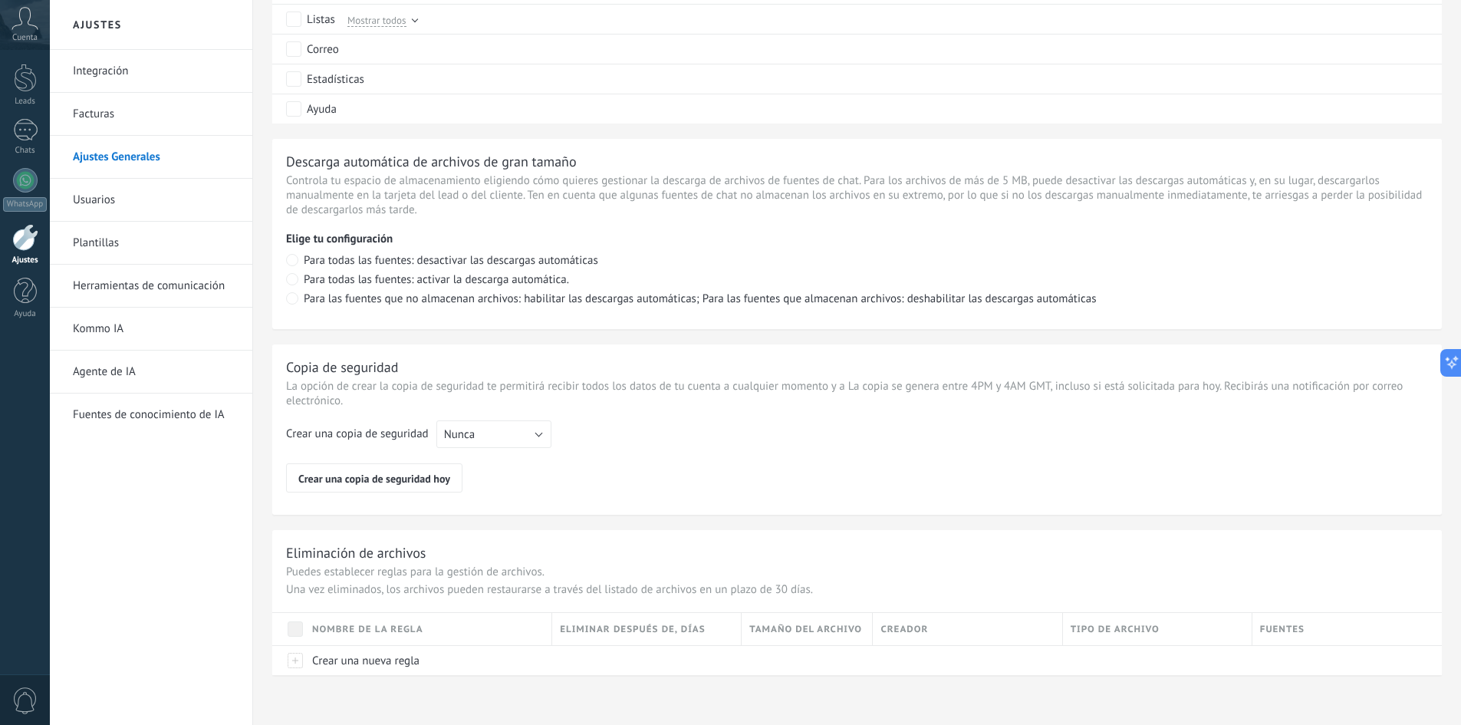
click at [128, 113] on link "Facturas" at bounding box center [155, 114] width 164 height 43
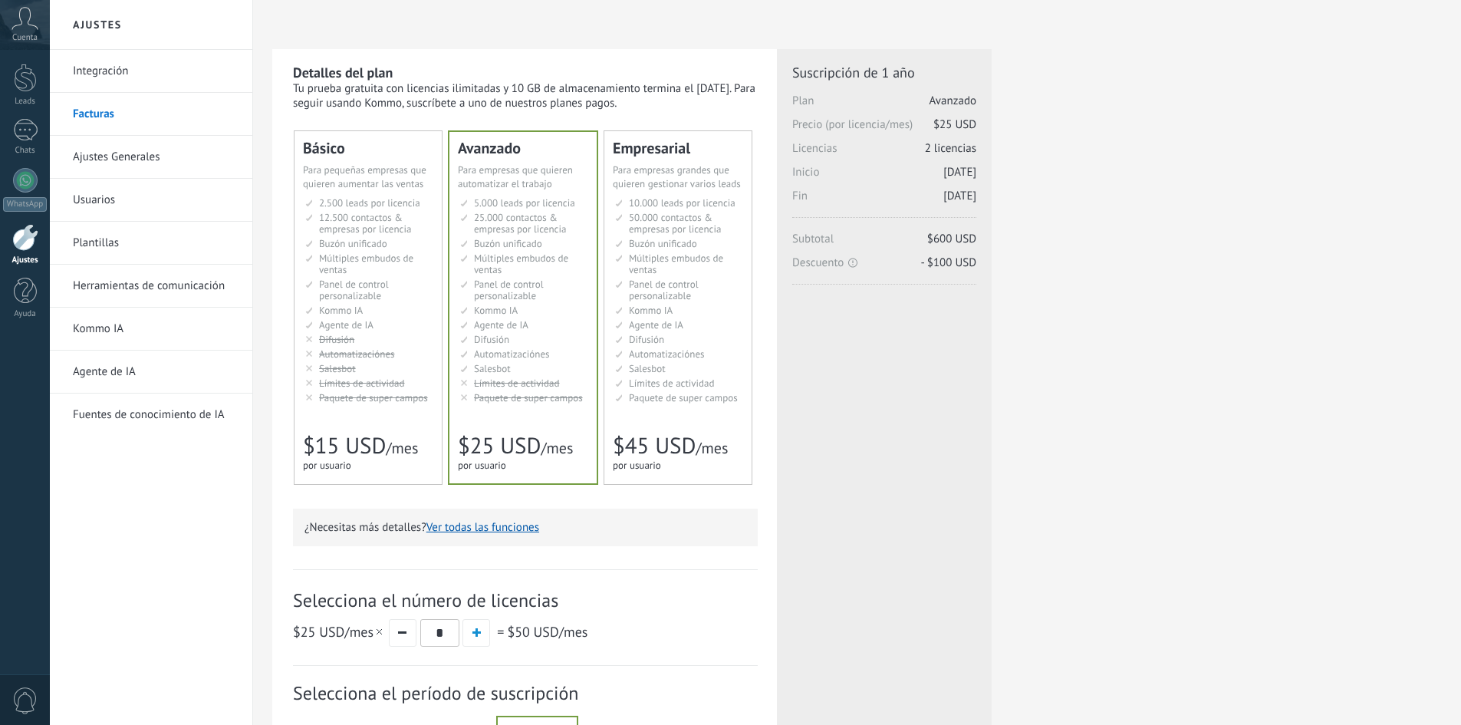
click at [118, 77] on link "Integración" at bounding box center [155, 71] width 164 height 43
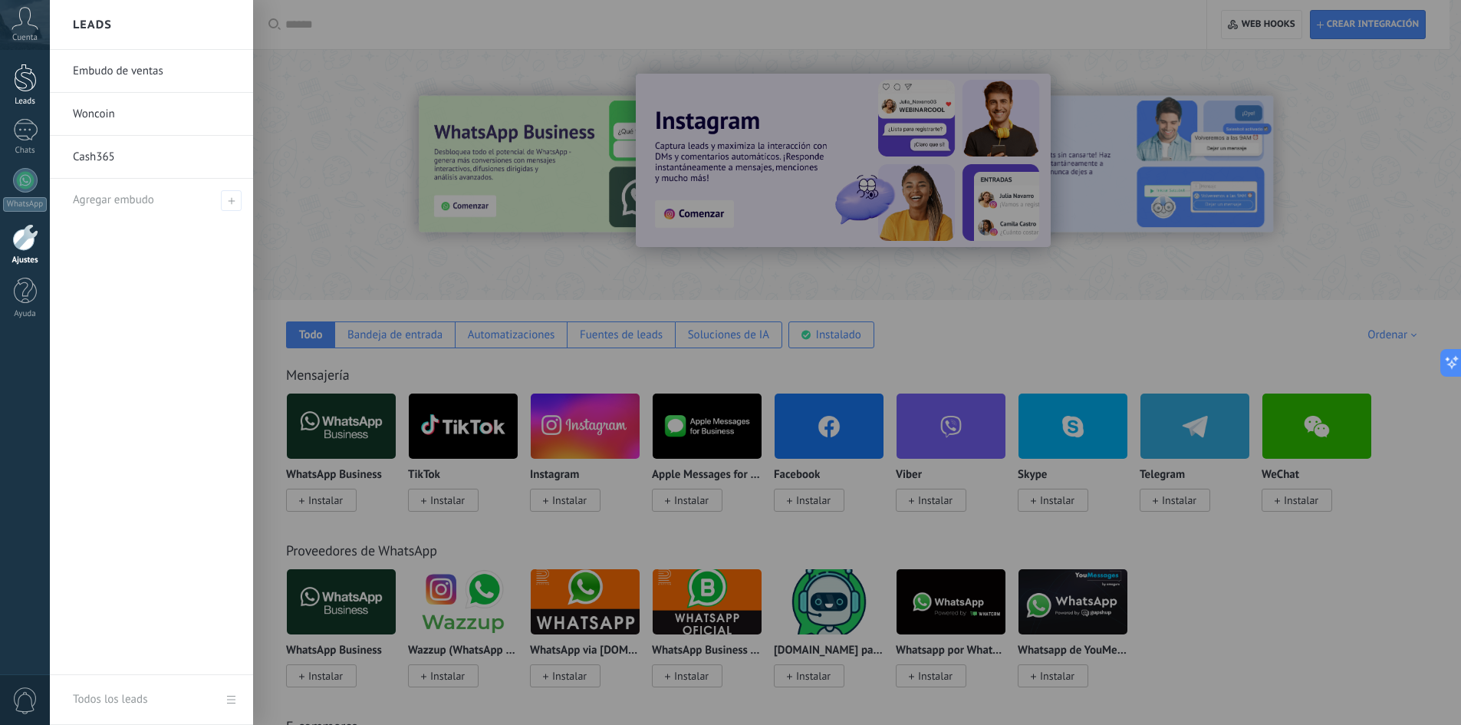
click at [23, 85] on div at bounding box center [25, 78] width 23 height 28
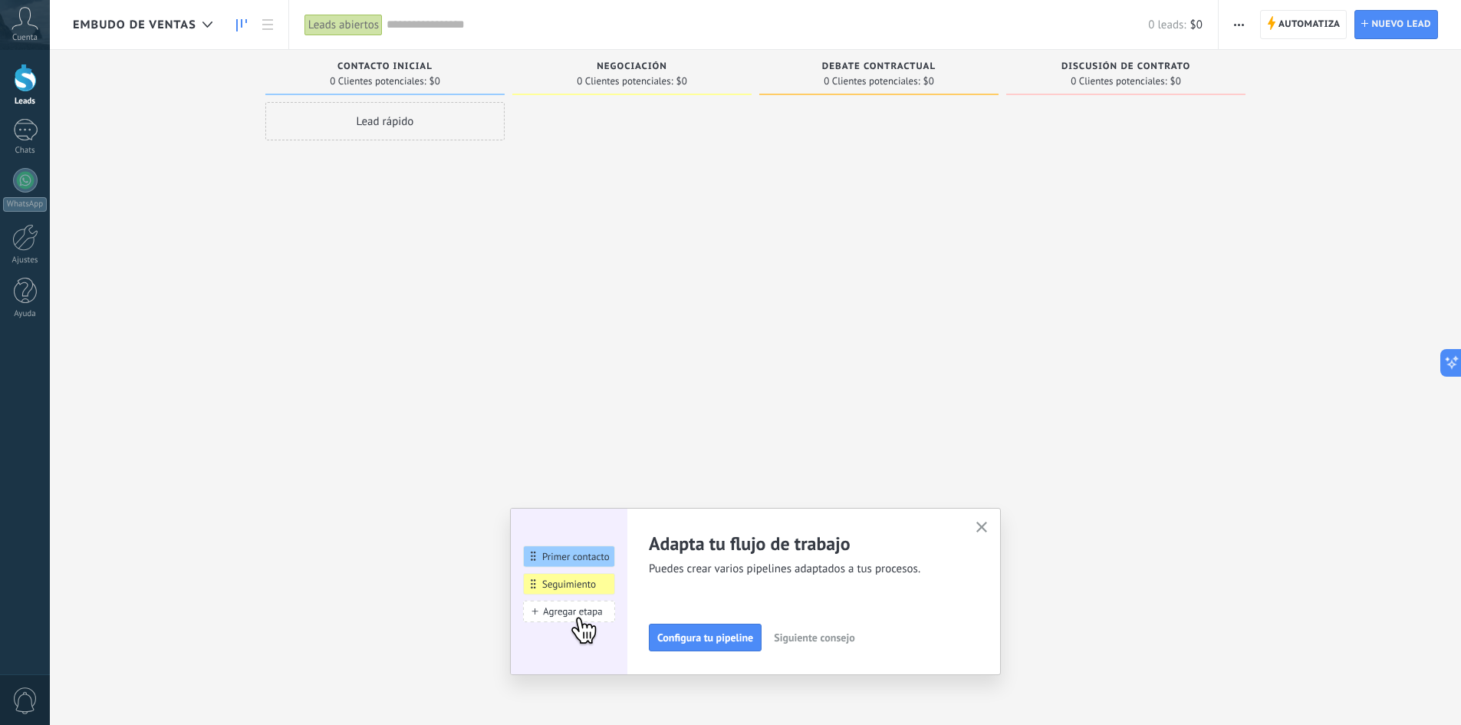
drag, startPoint x: 172, startPoint y: 20, endPoint x: 1146, endPoint y: 83, distance: 975.9
click at [709, 326] on div at bounding box center [631, 364] width 239 height 524
click at [1326, 29] on span "Automatiza" at bounding box center [1309, 25] width 62 height 28
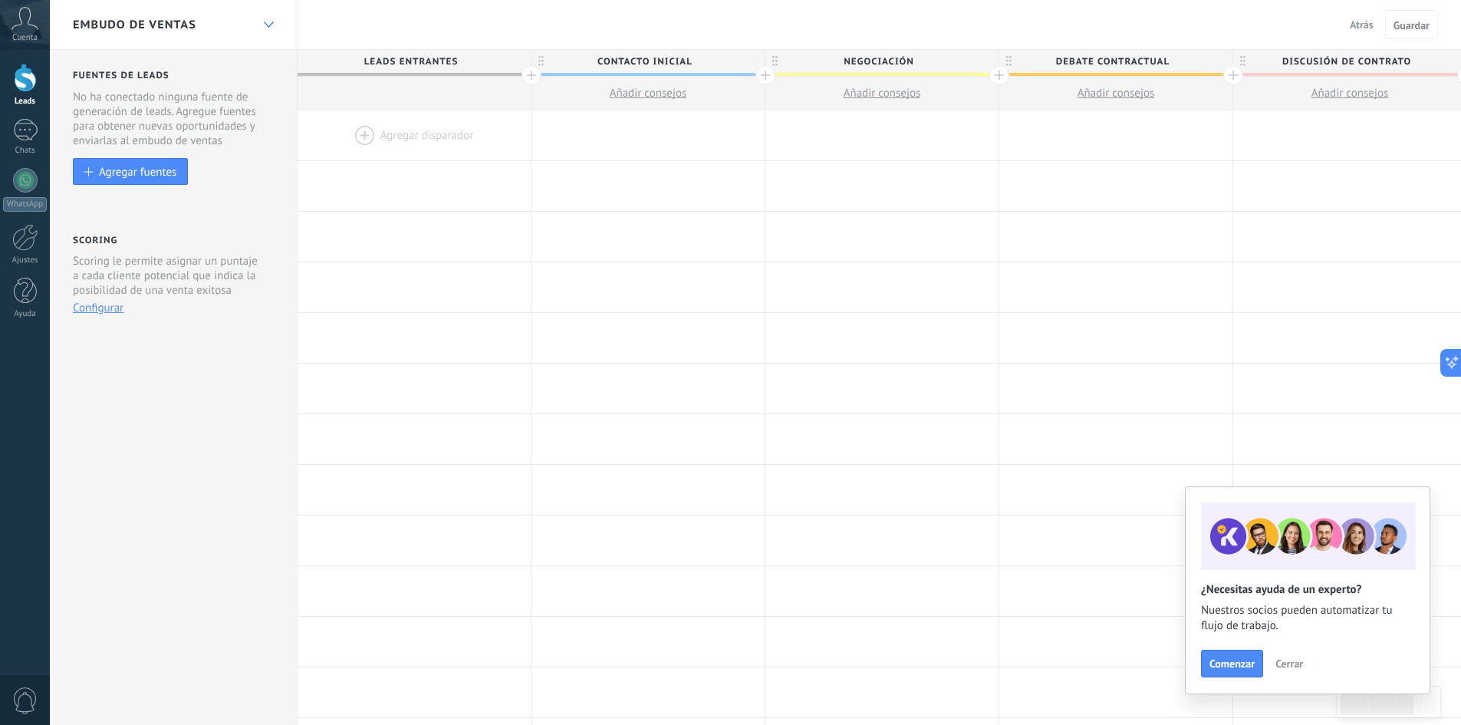
click at [262, 21] on div at bounding box center [268, 25] width 26 height 30
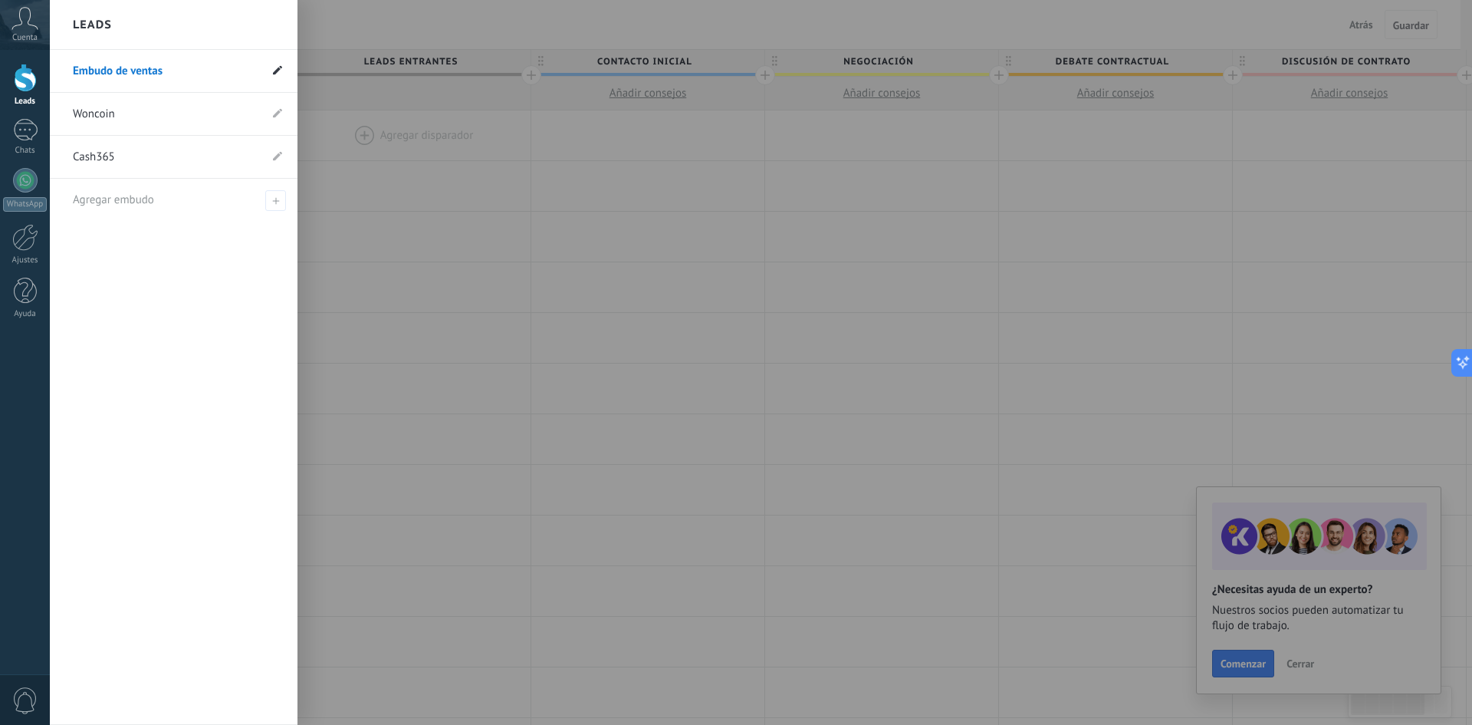
click at [277, 71] on use at bounding box center [277, 69] width 9 height 9
click at [61, 78] on span at bounding box center [61, 71] width 19 height 28
click at [64, 76] on span at bounding box center [61, 71] width 19 height 28
click at [217, 197] on div "Agregar embudo" at bounding box center [177, 200] width 209 height 42
click at [68, 67] on li "Embudo de ventas" at bounding box center [174, 71] width 248 height 43
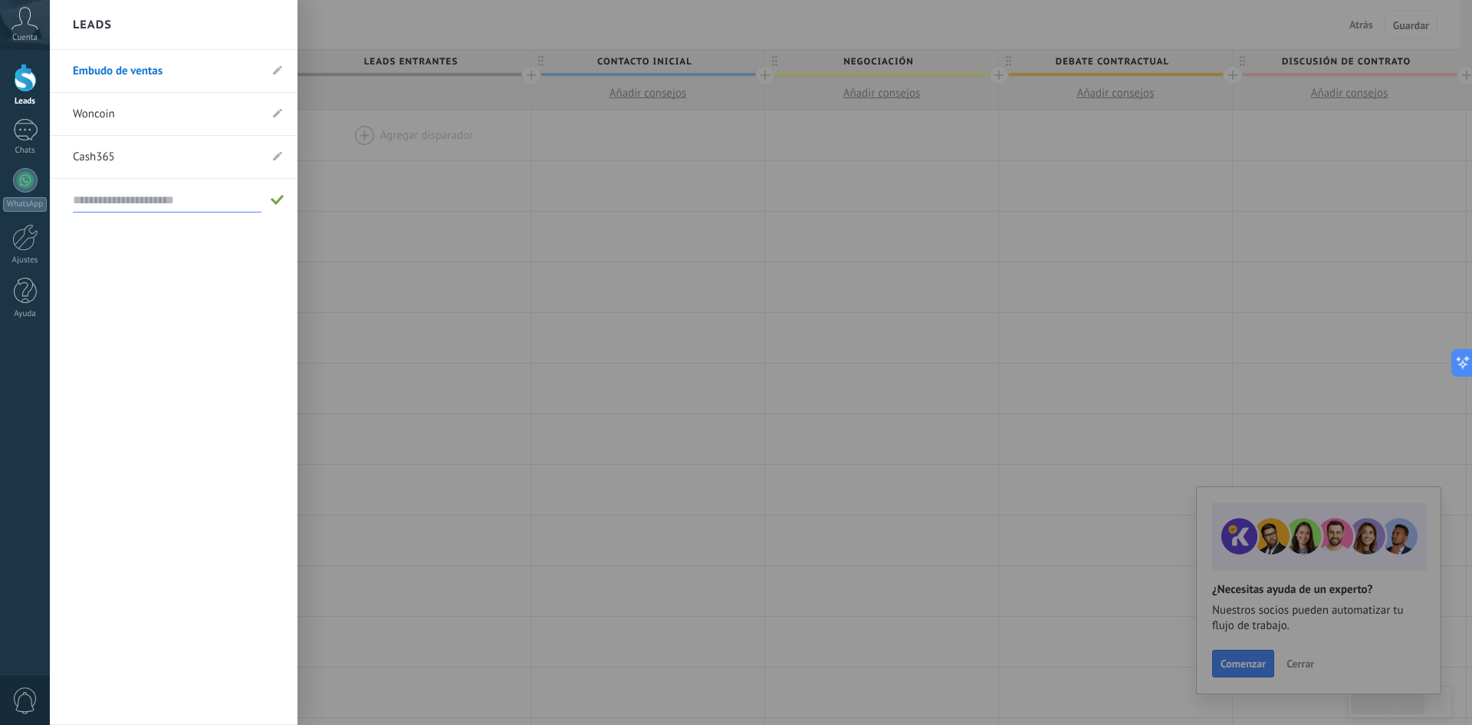
click at [143, 74] on link "Embudo de ventas" at bounding box center [166, 71] width 186 height 43
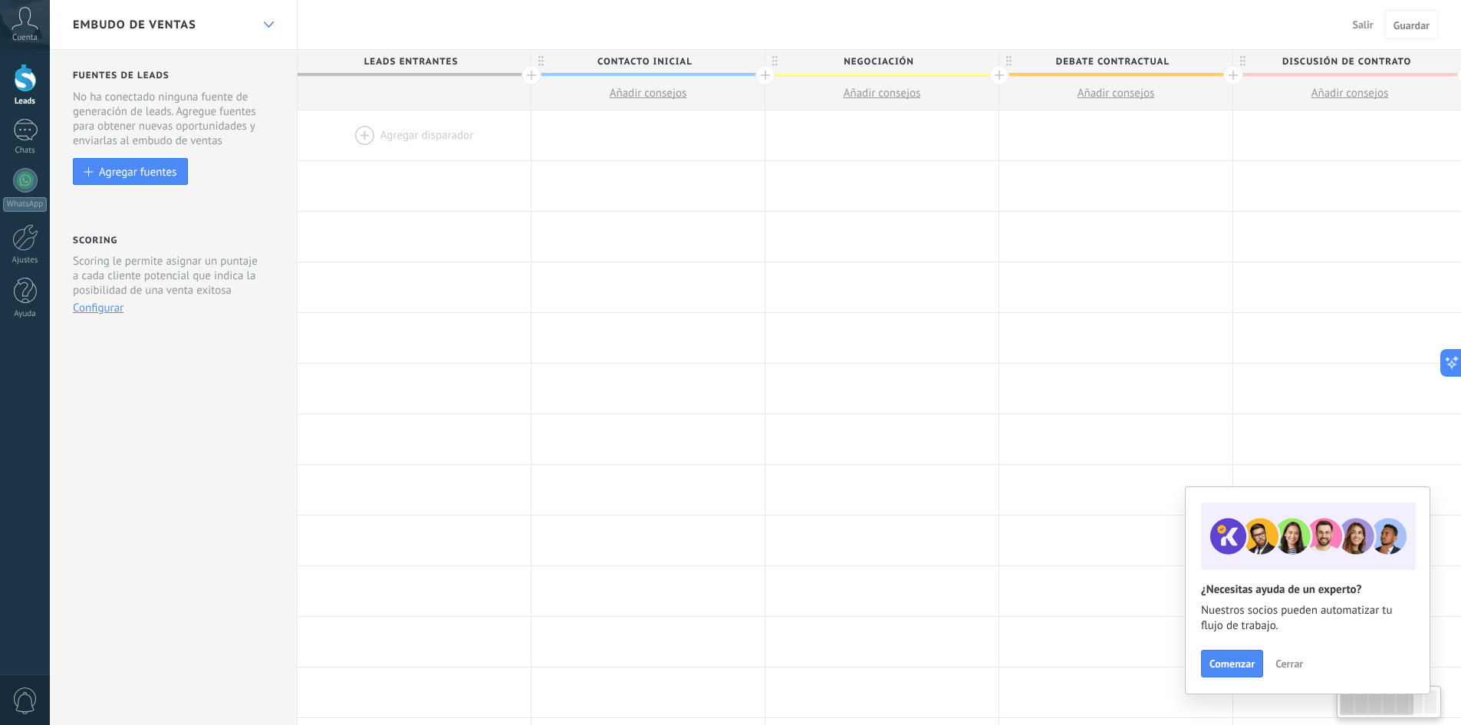
click at [265, 21] on icon at bounding box center [269, 24] width 10 height 6
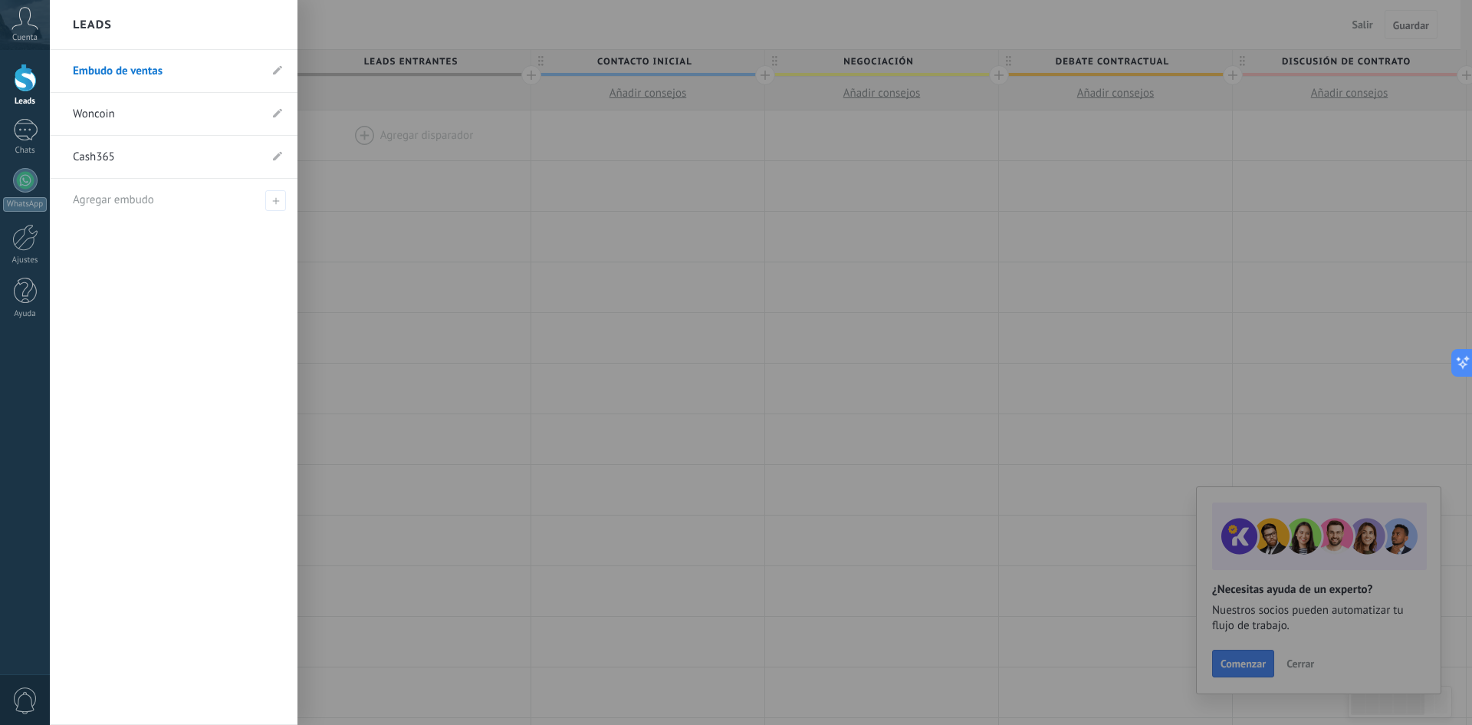
click at [66, 73] on li "Embudo de ventas" at bounding box center [174, 71] width 248 height 43
click at [278, 67] on icon at bounding box center [277, 69] width 9 height 9
drag, startPoint x: 62, startPoint y: 71, endPoint x: 51, endPoint y: 180, distance: 109.4
click at [219, 157] on input "**********" at bounding box center [166, 157] width 186 height 25
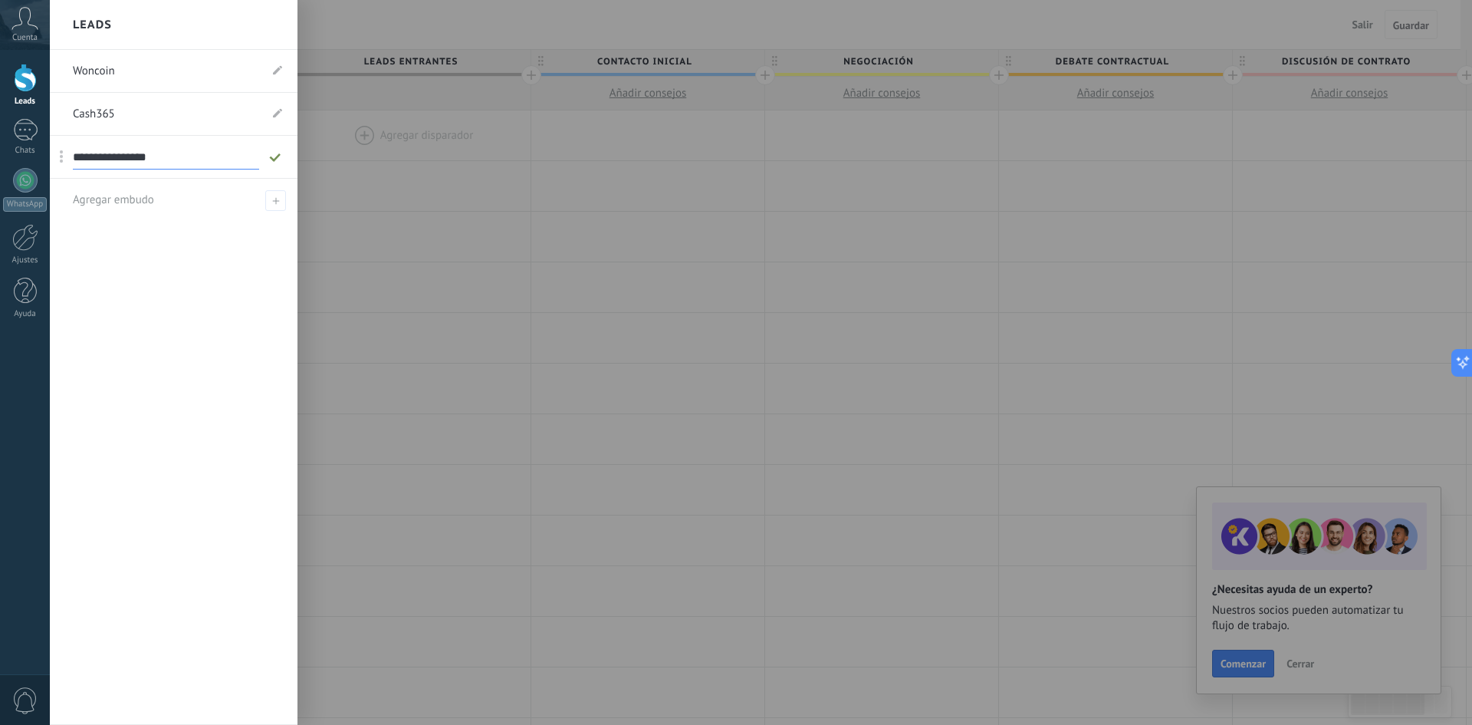
click at [219, 157] on input "**********" at bounding box center [166, 157] width 186 height 25
click at [282, 154] on icon at bounding box center [275, 157] width 17 height 9
click at [275, 159] on use at bounding box center [274, 157] width 11 height 8
click at [184, 362] on div "Woncoin Cash365 Embudo de ventas Agregar embudo" at bounding box center [174, 387] width 248 height 675
drag, startPoint x: 169, startPoint y: 394, endPoint x: 191, endPoint y: 374, distance: 29.3
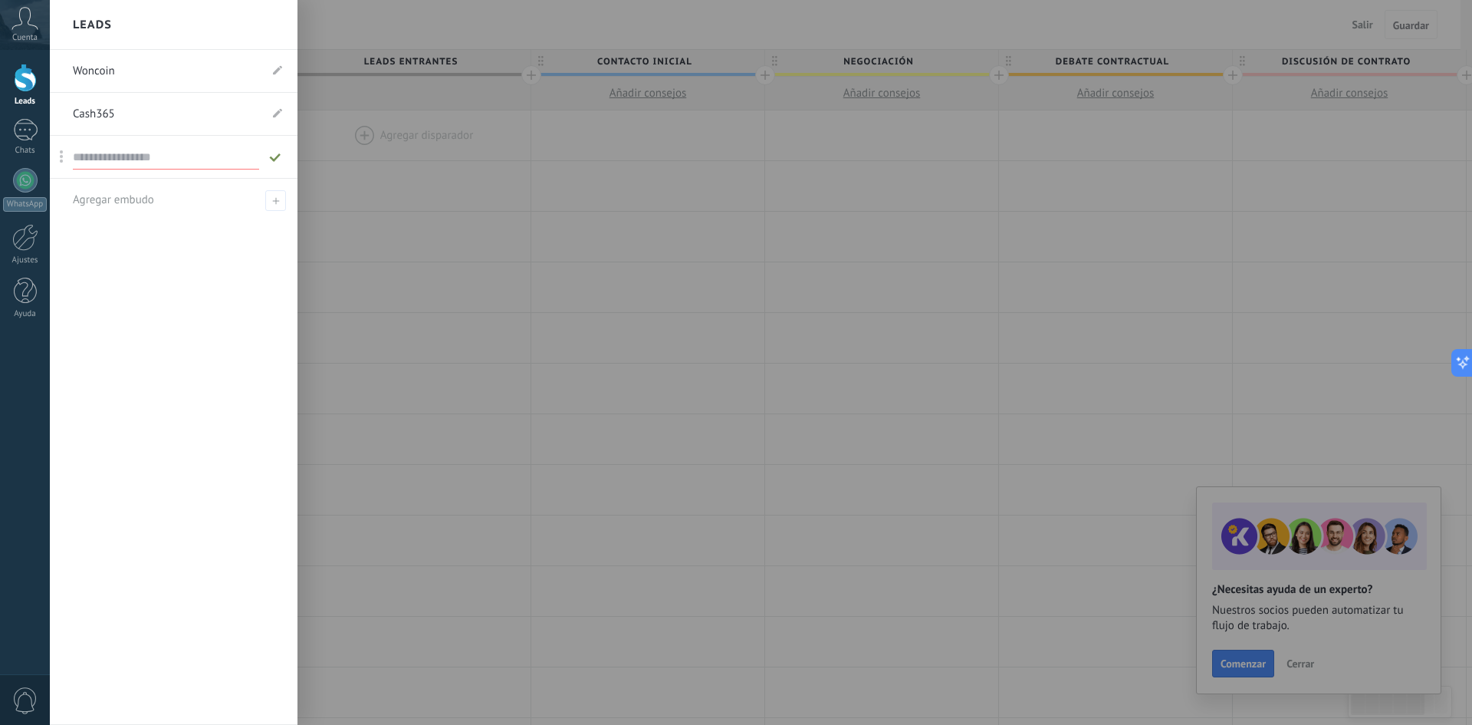
click at [186, 380] on div "Woncoin Cash365 Embudo de ventas Agregar embudo" at bounding box center [174, 387] width 248 height 675
click at [97, 174] on li "Embudo de ventas" at bounding box center [174, 157] width 248 height 43
click at [67, 163] on span at bounding box center [61, 157] width 19 height 28
click at [187, 98] on link "Cash365" at bounding box center [166, 114] width 186 height 43
click at [250, 74] on link "Woncoin" at bounding box center [166, 71] width 186 height 43
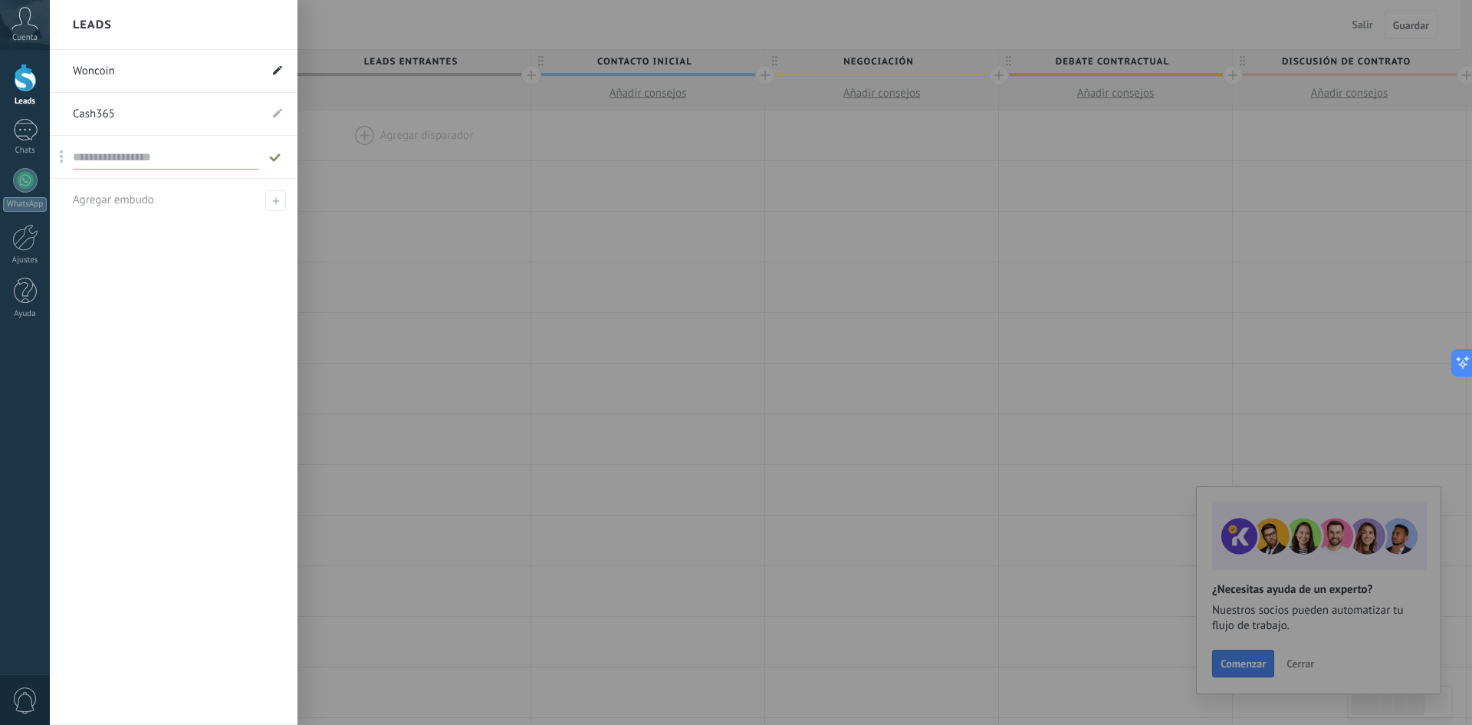
click at [277, 70] on use at bounding box center [277, 69] width 9 height 9
click at [274, 70] on icon at bounding box center [275, 71] width 17 height 9
click at [279, 72] on icon at bounding box center [277, 69] width 9 height 9
click at [58, 71] on span at bounding box center [61, 71] width 19 height 28
click at [224, 381] on div "Woncoin ******* Cash365 Embudo de ventas Agregar embudo" at bounding box center [174, 387] width 248 height 675
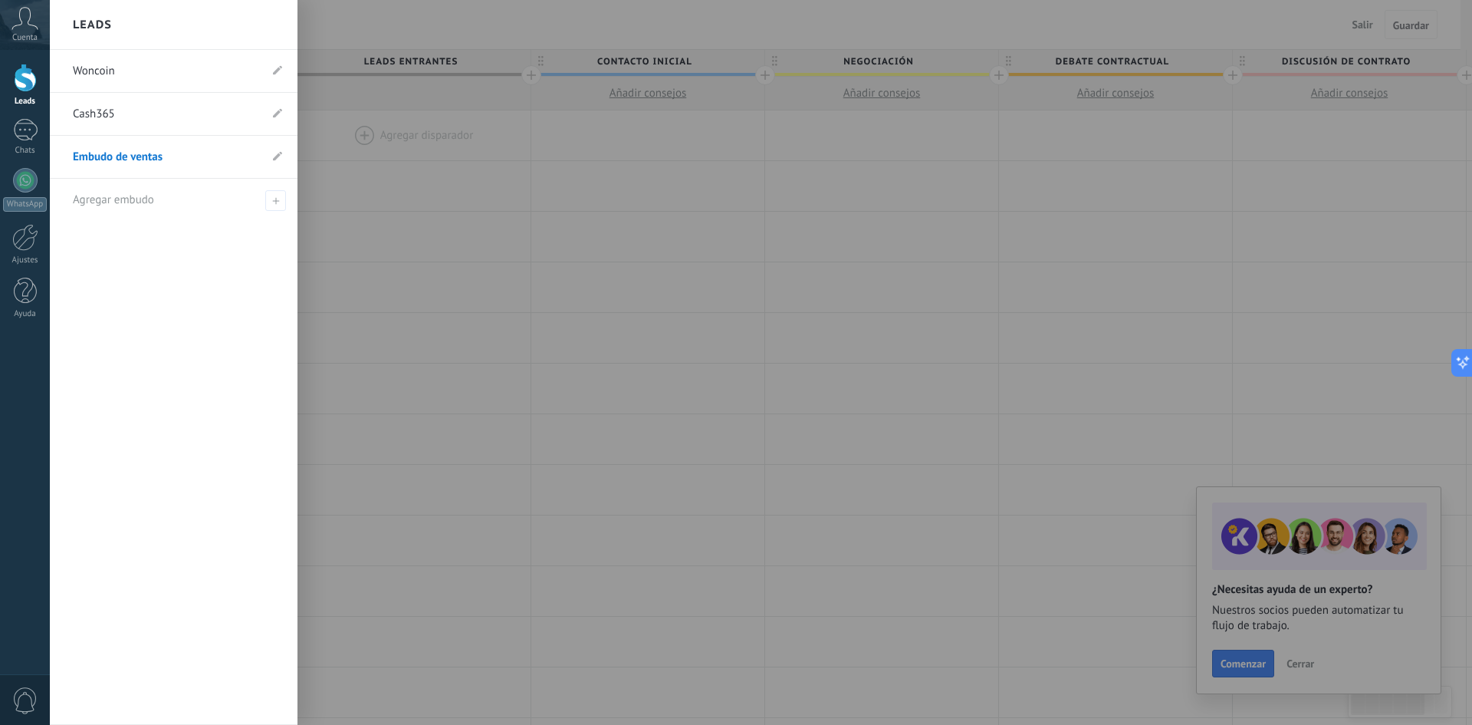
click at [432, 21] on div at bounding box center [786, 362] width 1472 height 725
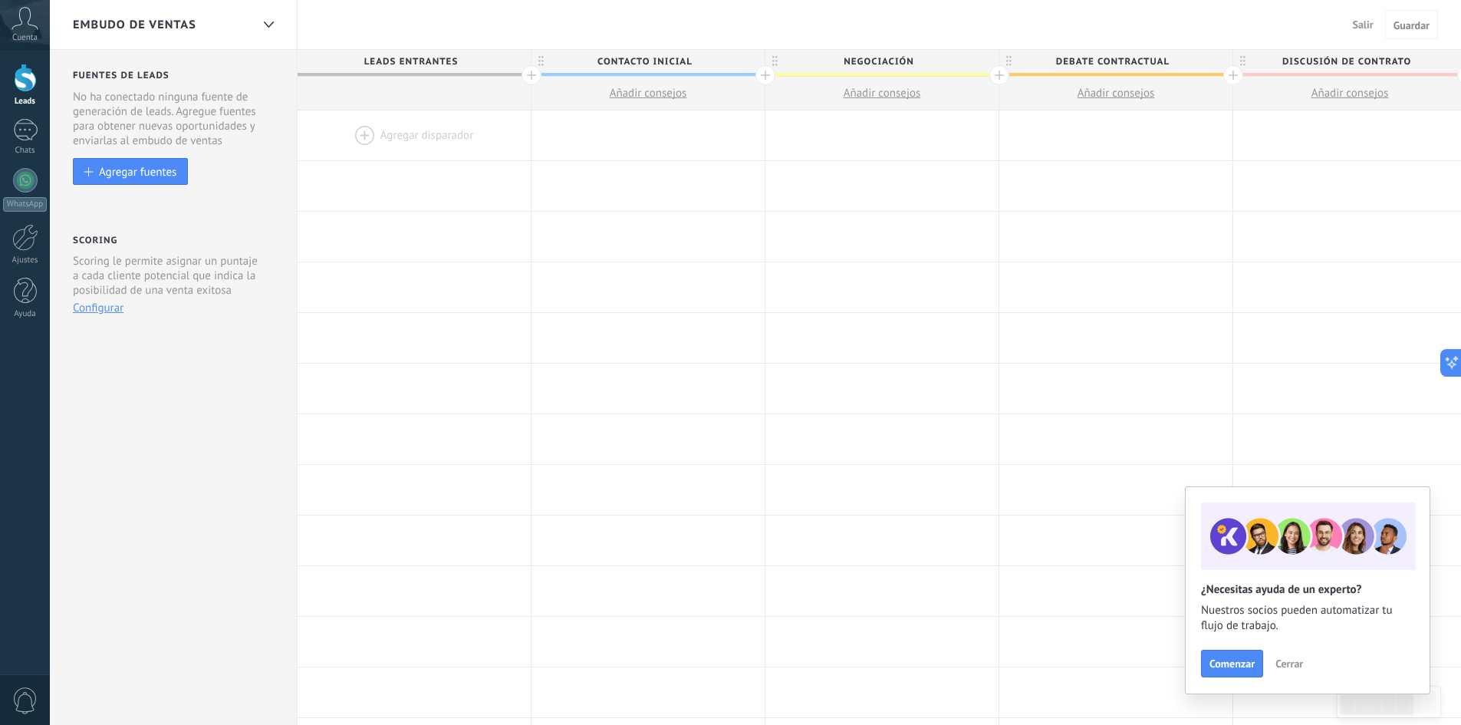
click at [93, 309] on button "Configurar" at bounding box center [98, 308] width 51 height 15
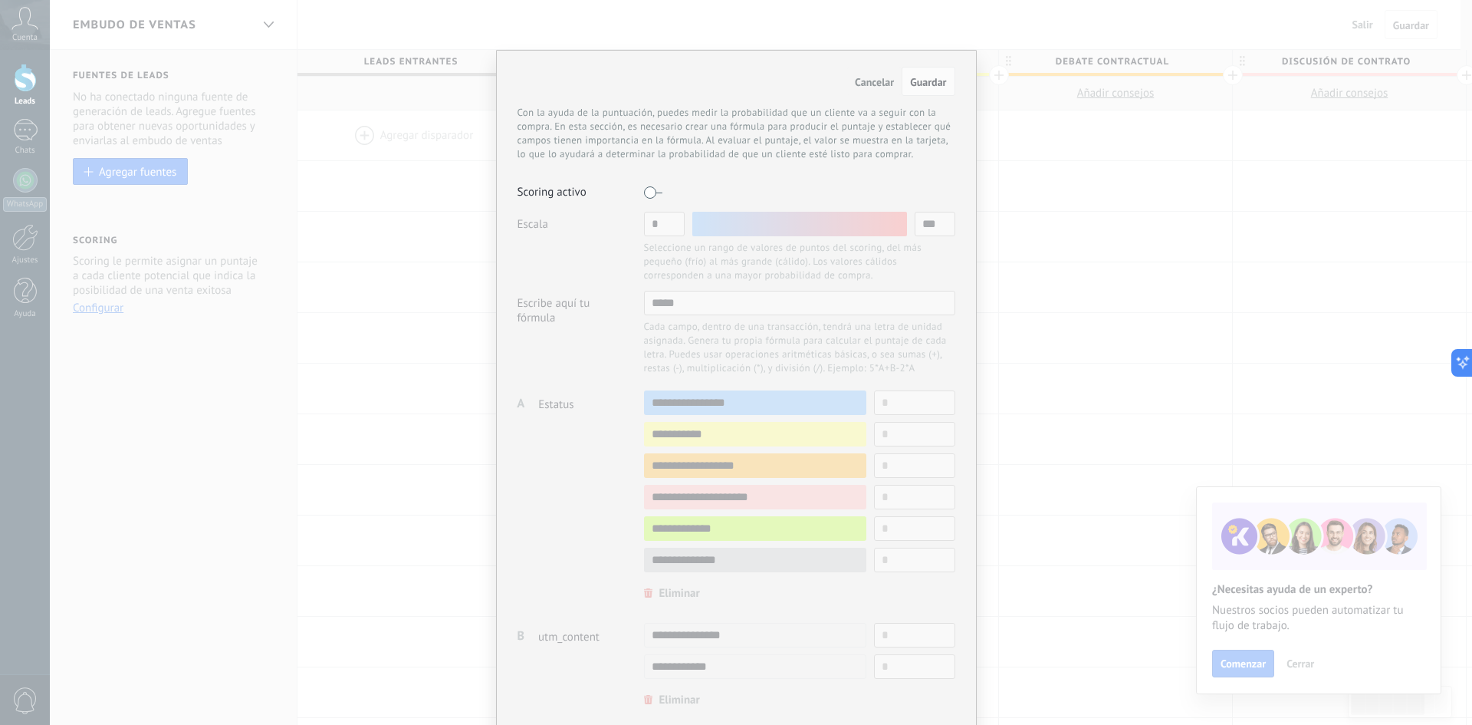
click at [877, 79] on span "Cancelar" at bounding box center [874, 82] width 39 height 14
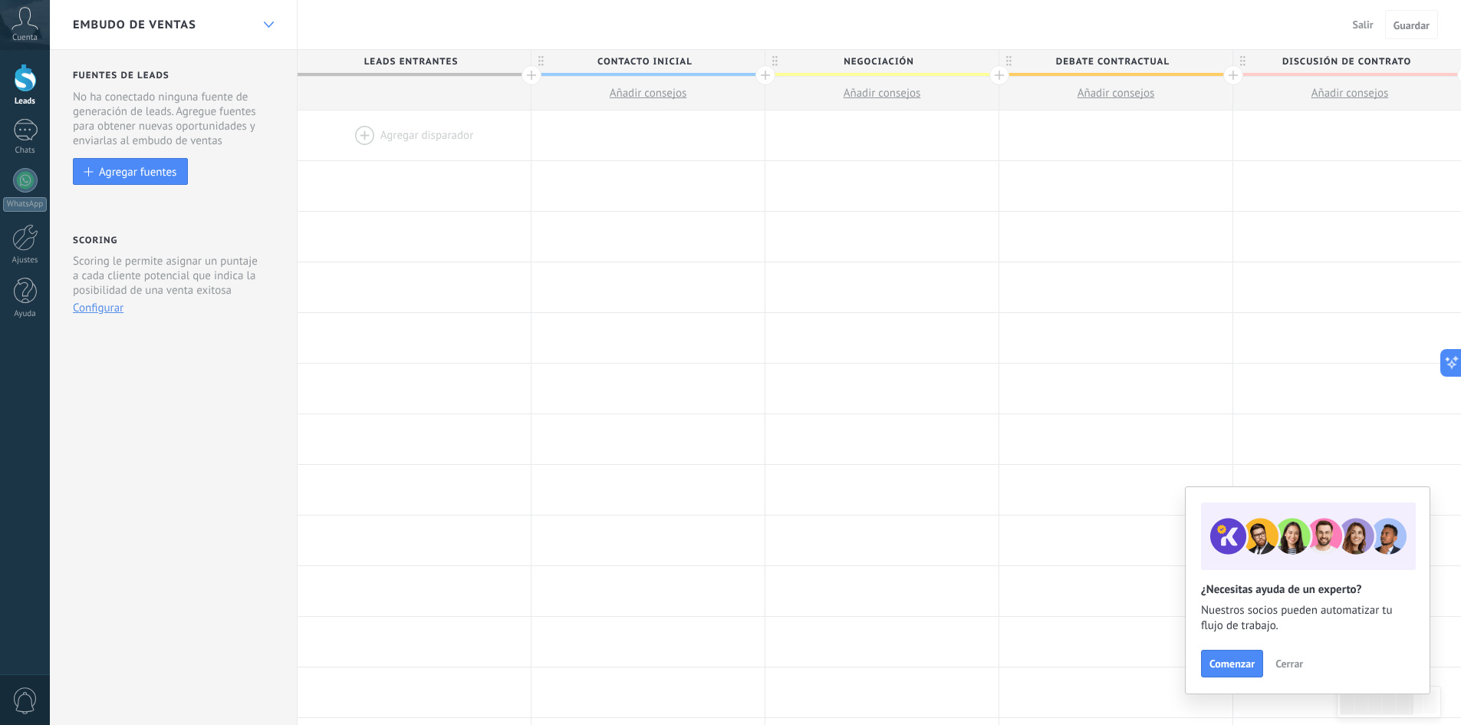
click at [267, 21] on icon at bounding box center [269, 24] width 10 height 6
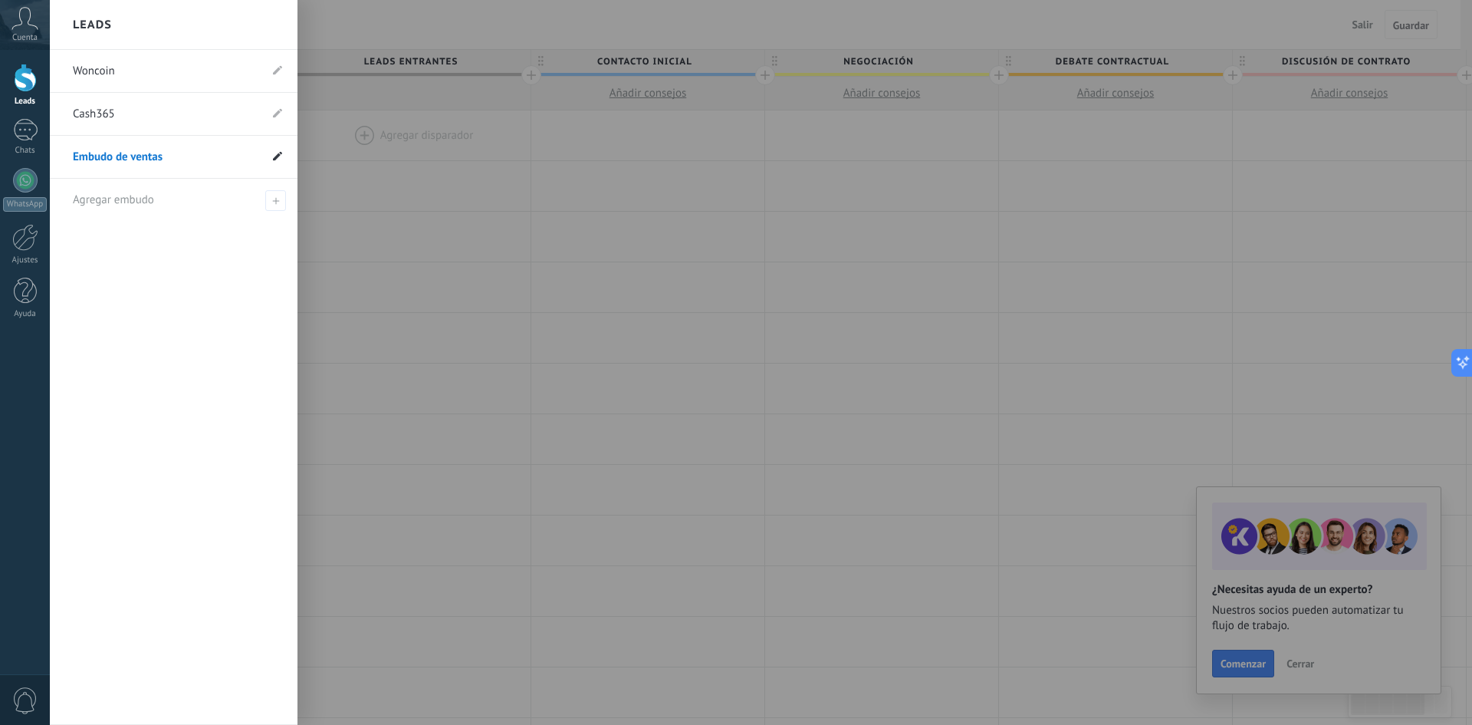
click at [281, 155] on icon at bounding box center [277, 155] width 9 height 9
click at [261, 158] on use at bounding box center [260, 157] width 8 height 9
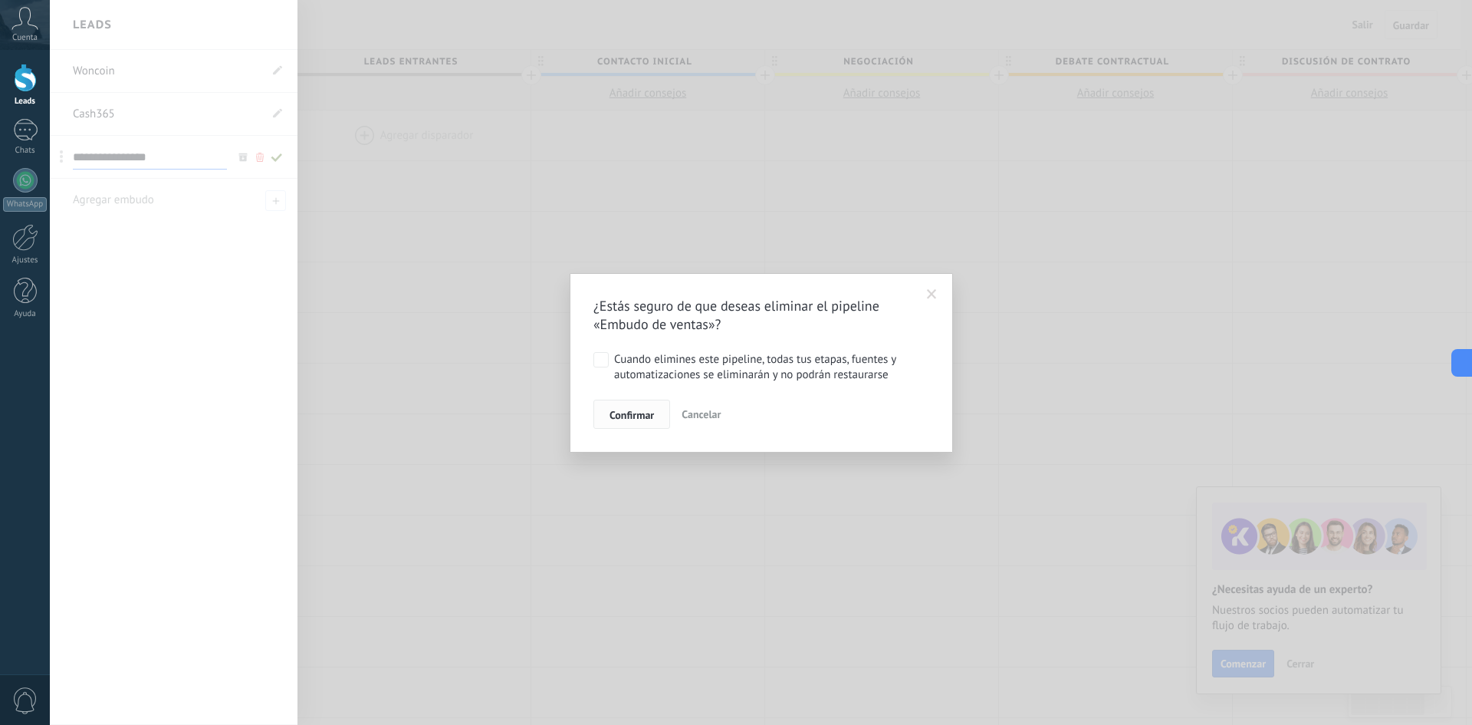
click at [615, 408] on button "Confirmar" at bounding box center [632, 414] width 77 height 29
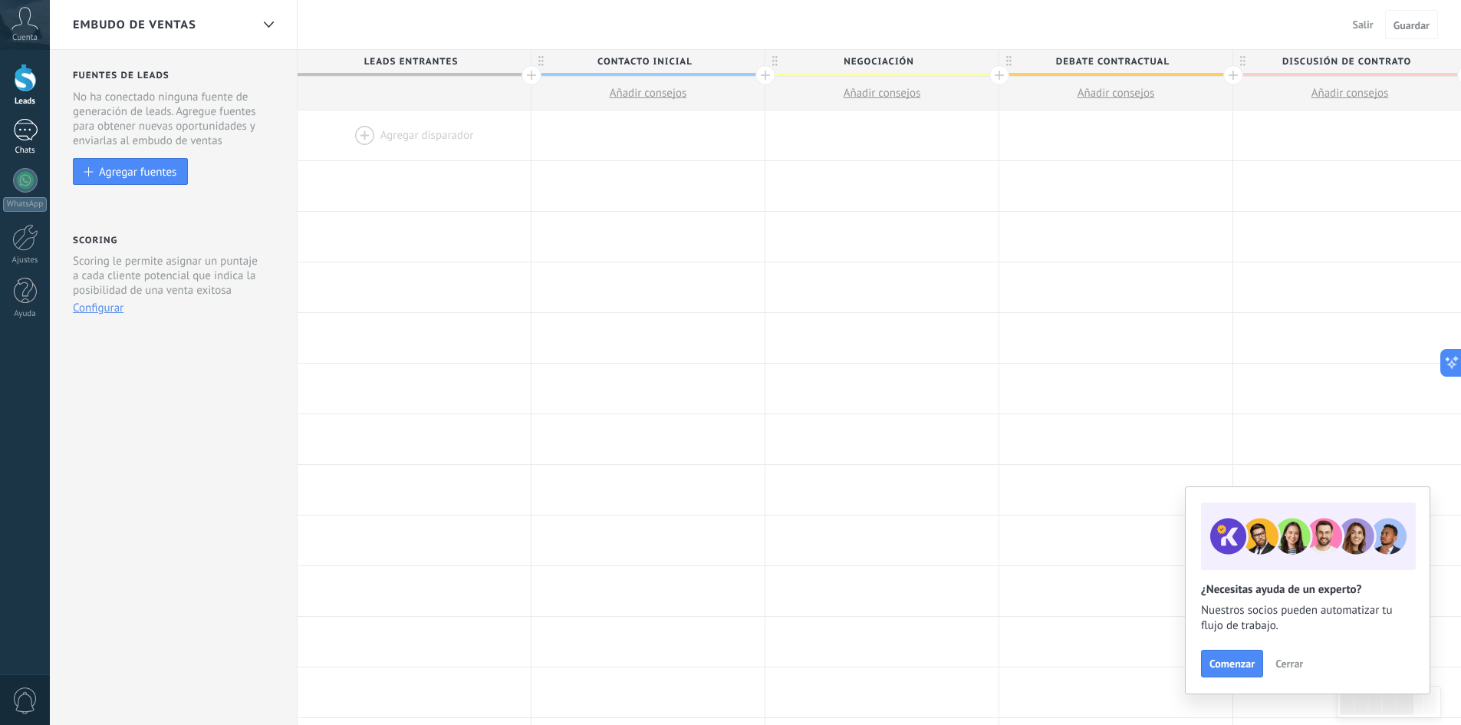
click at [29, 125] on div at bounding box center [25, 130] width 25 height 22
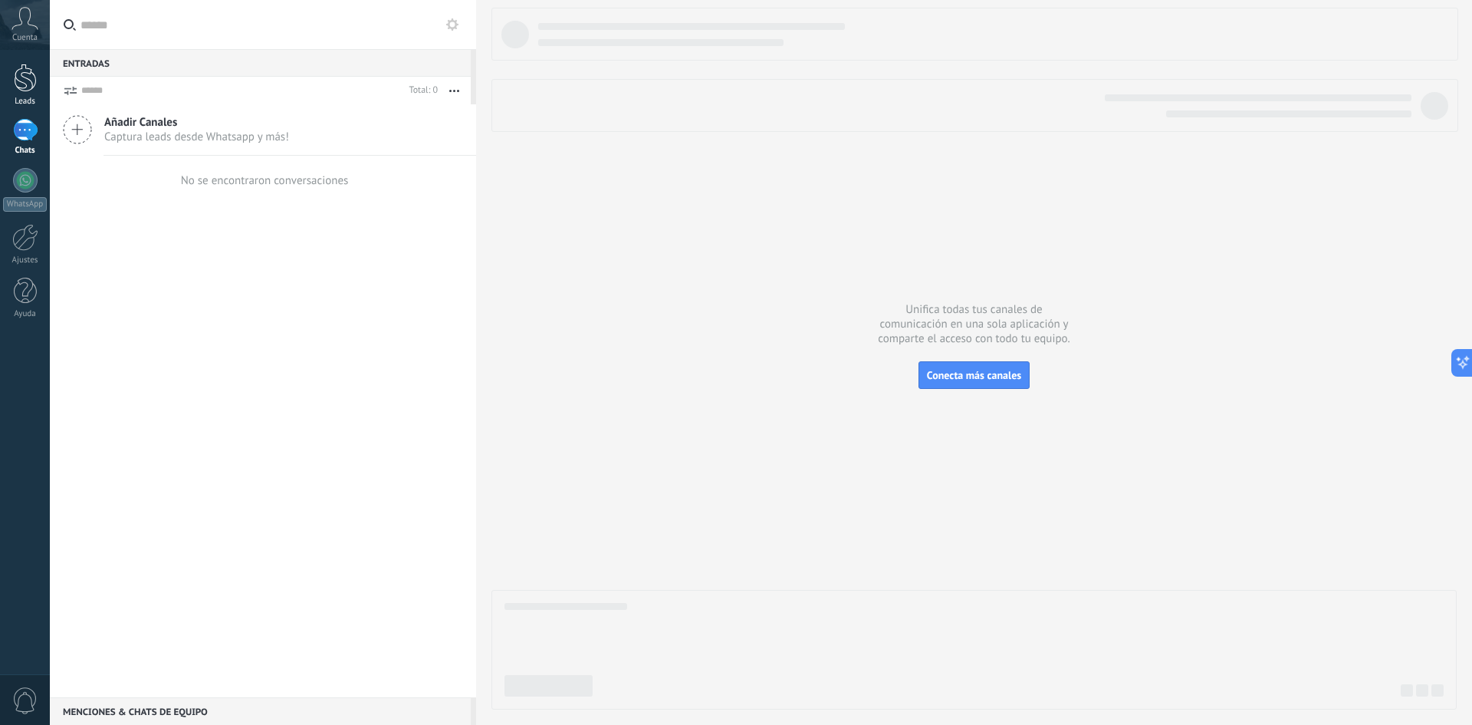
click at [30, 82] on div at bounding box center [25, 78] width 23 height 28
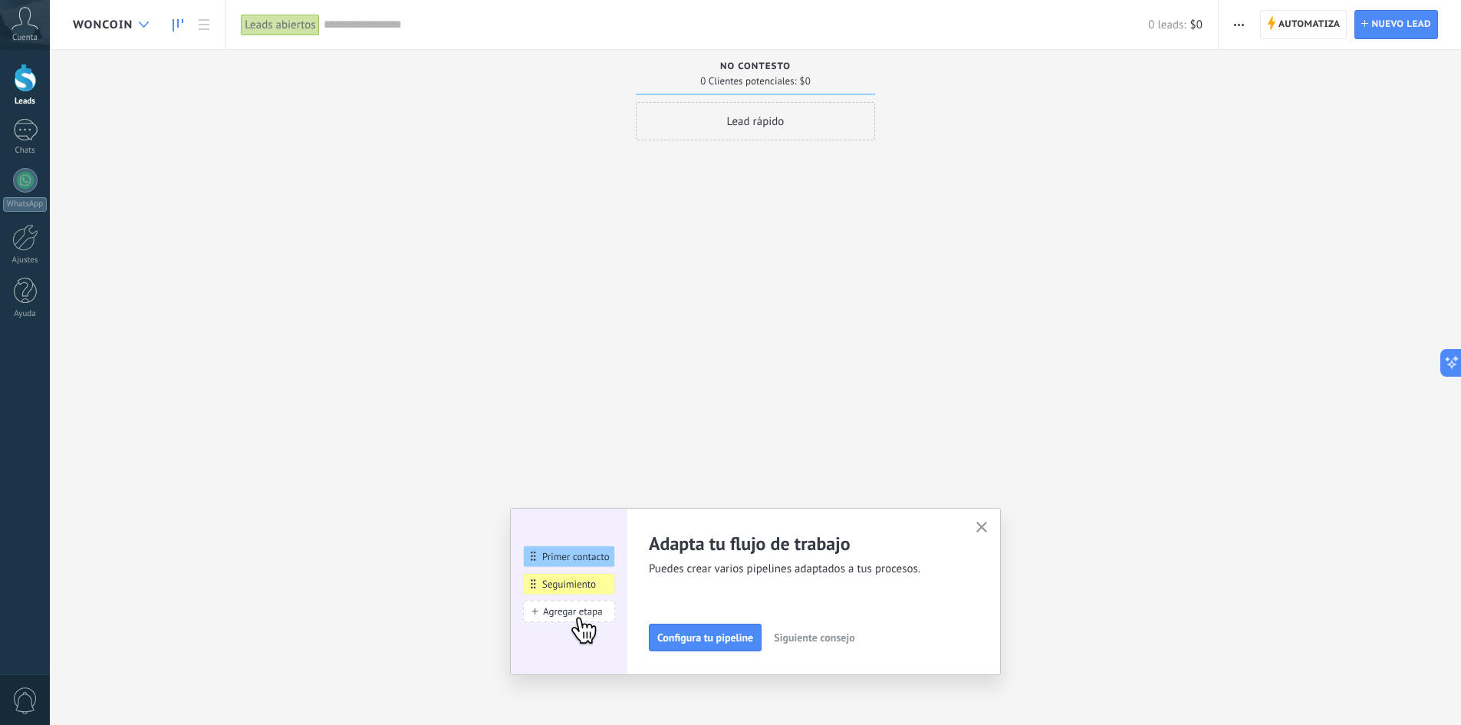
click at [143, 29] on div at bounding box center [143, 25] width 25 height 30
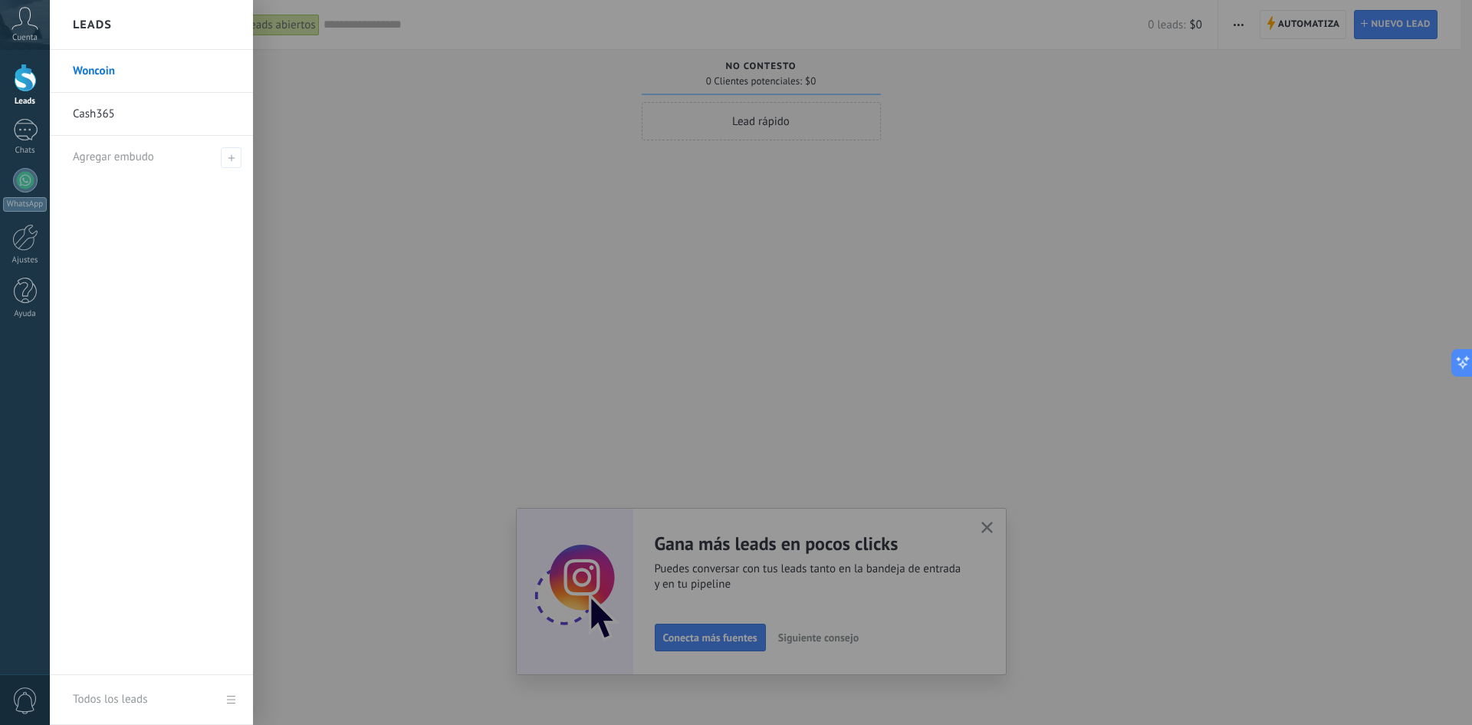
click at [755, 274] on div at bounding box center [786, 362] width 1472 height 725
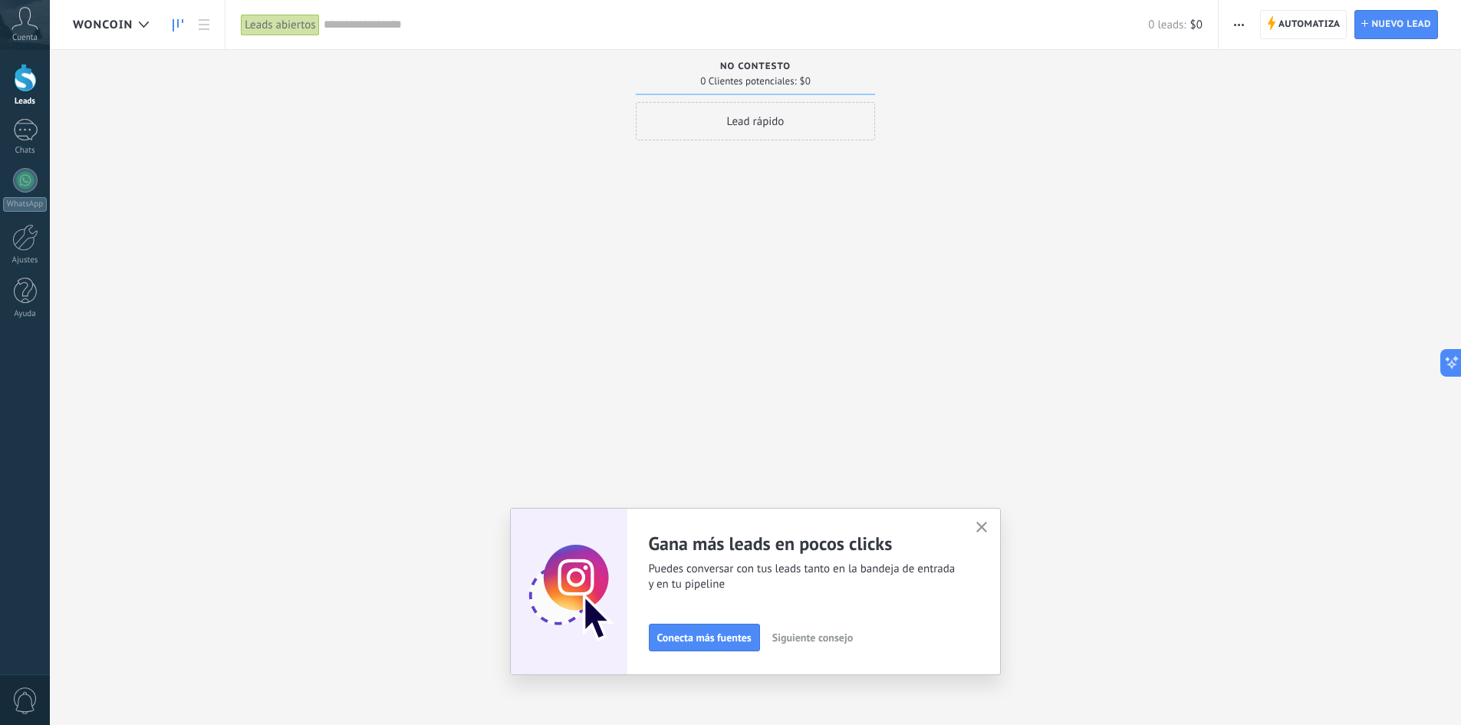
click at [396, 37] on div "0 leads: $0" at bounding box center [763, 24] width 879 height 49
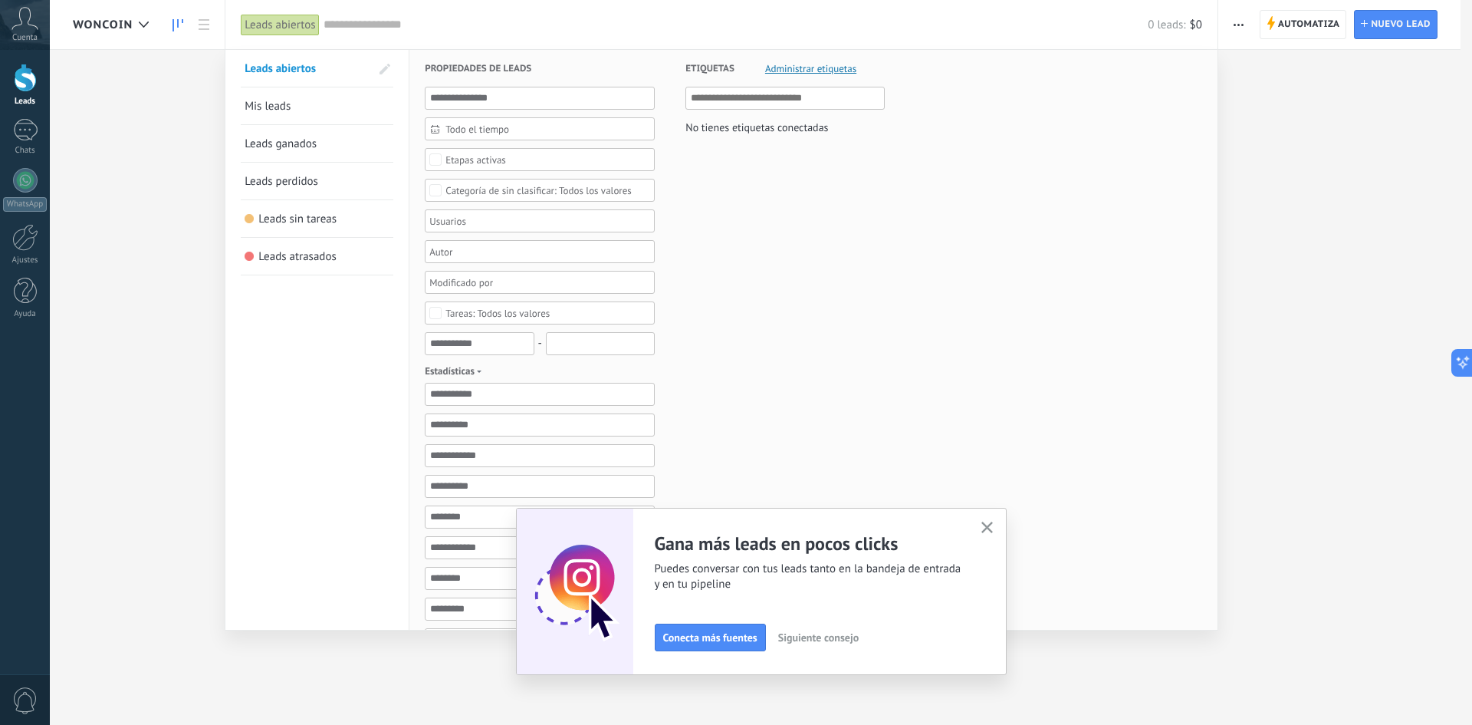
click at [514, 158] on span "Etapas activas" at bounding box center [540, 160] width 189 height 12
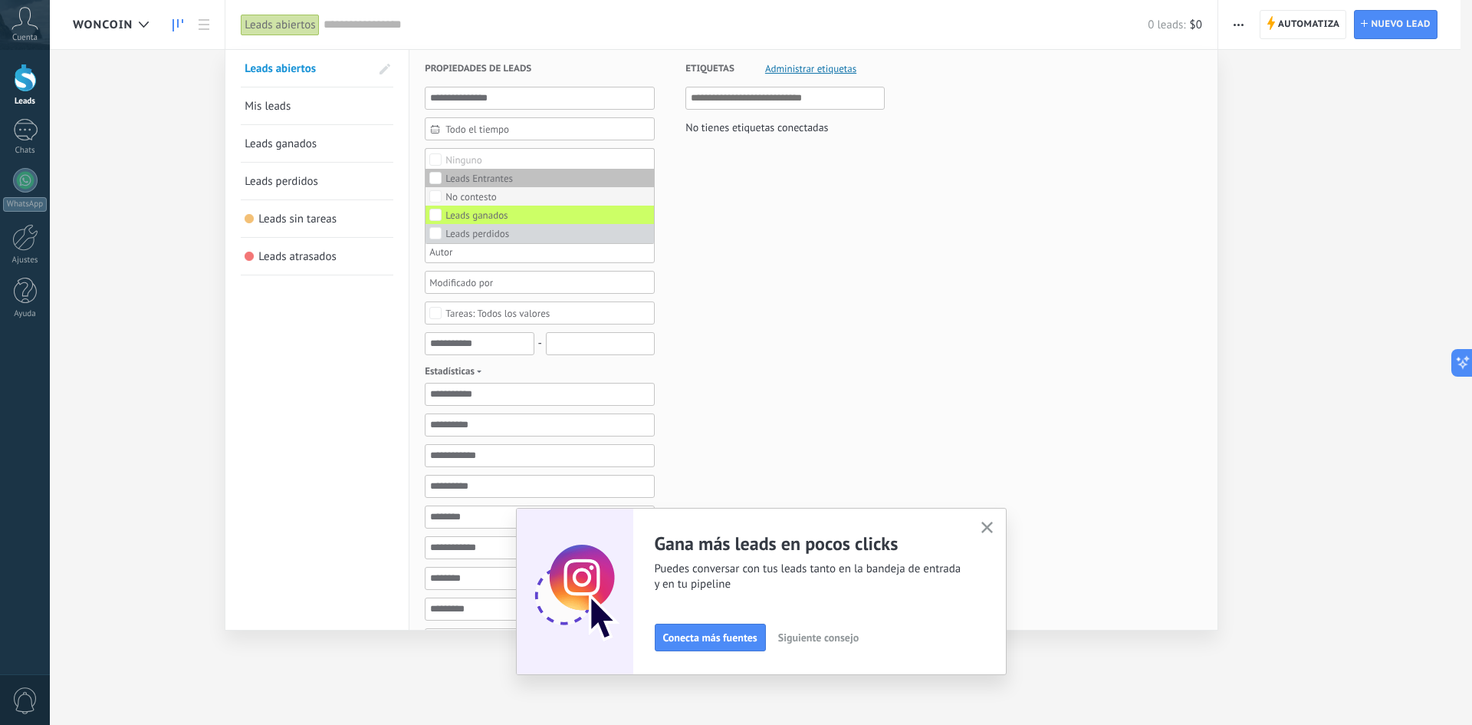
click at [515, 202] on label "No contesto" at bounding box center [540, 196] width 229 height 18
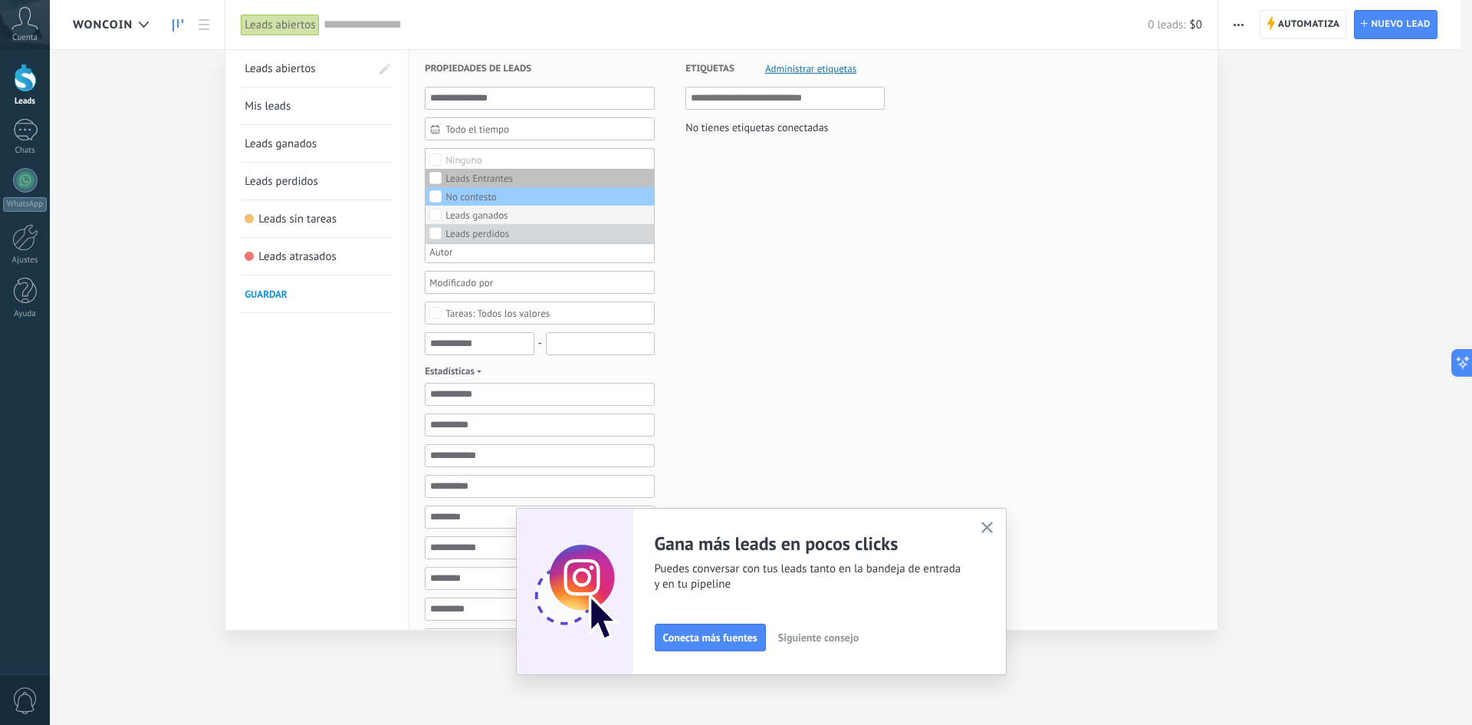
click at [515, 211] on label "Leads ganados" at bounding box center [540, 215] width 229 height 18
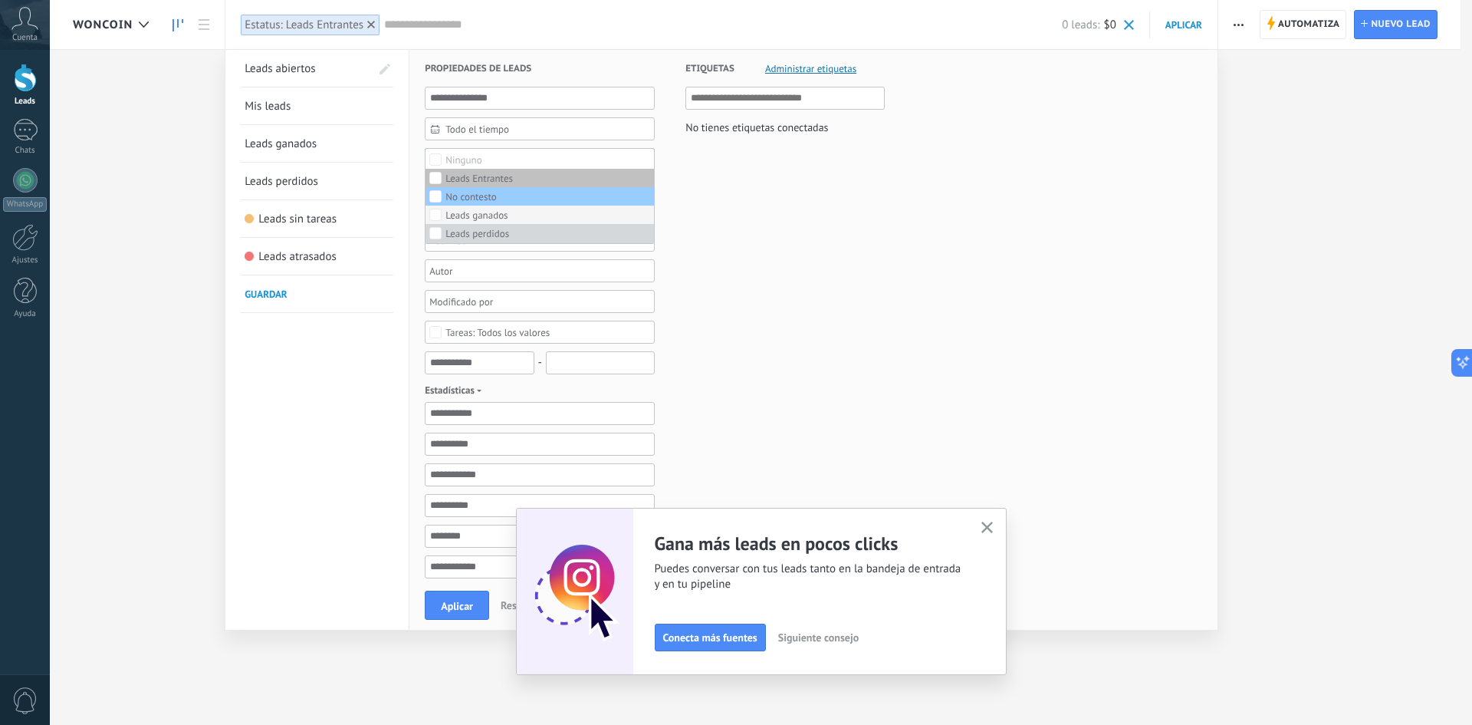
click at [510, 223] on label "Leads ganados" at bounding box center [540, 215] width 229 height 18
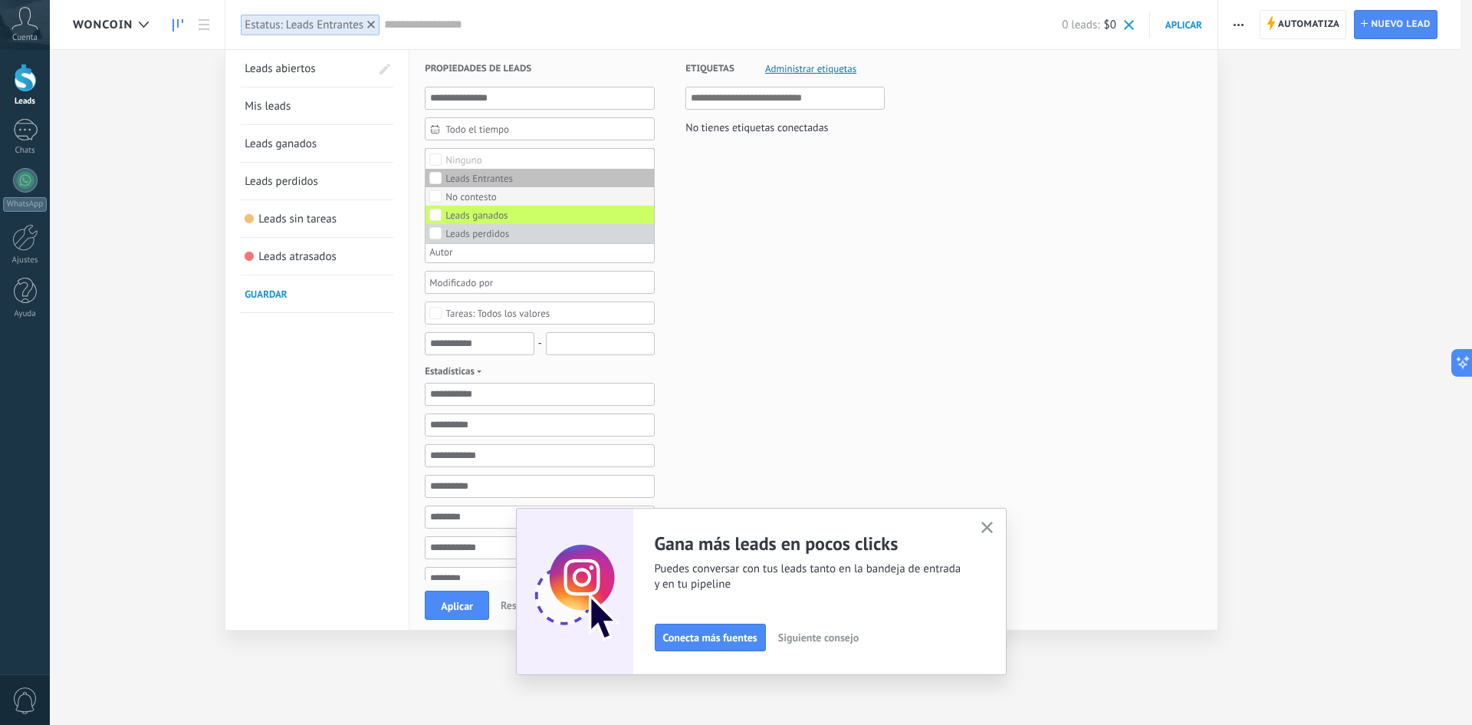
click at [514, 192] on label "No contesto" at bounding box center [540, 196] width 229 height 18
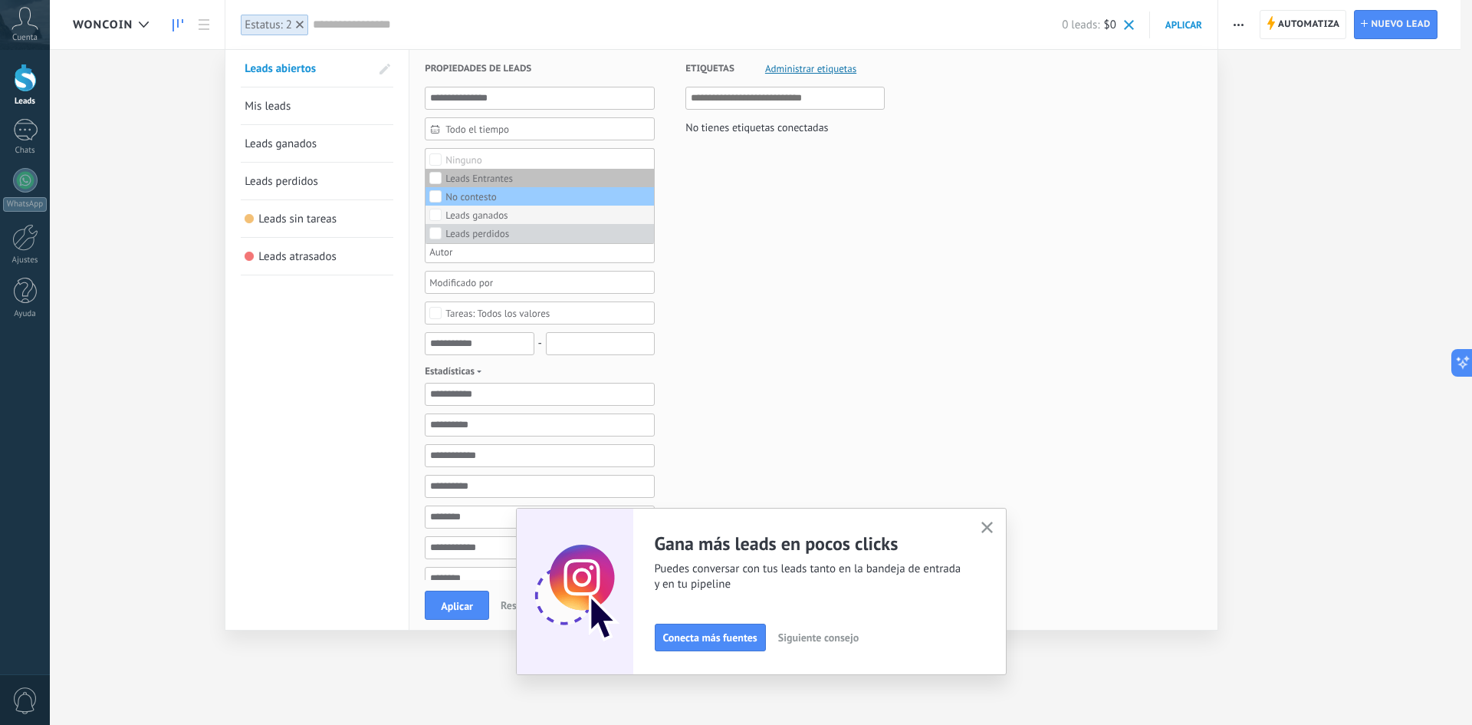
click at [509, 217] on label "Leads ganados" at bounding box center [540, 215] width 229 height 18
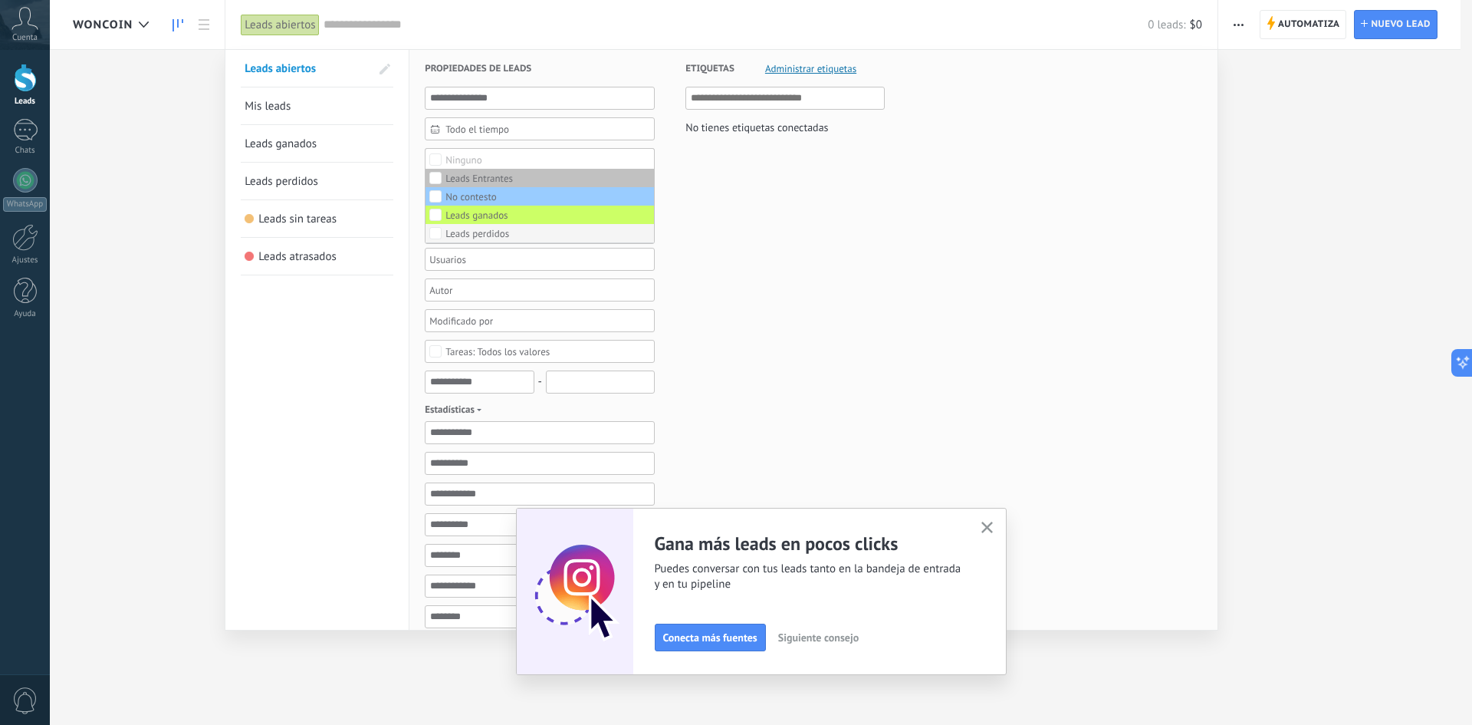
click at [506, 240] on label "Leads perdidos" at bounding box center [540, 233] width 229 height 18
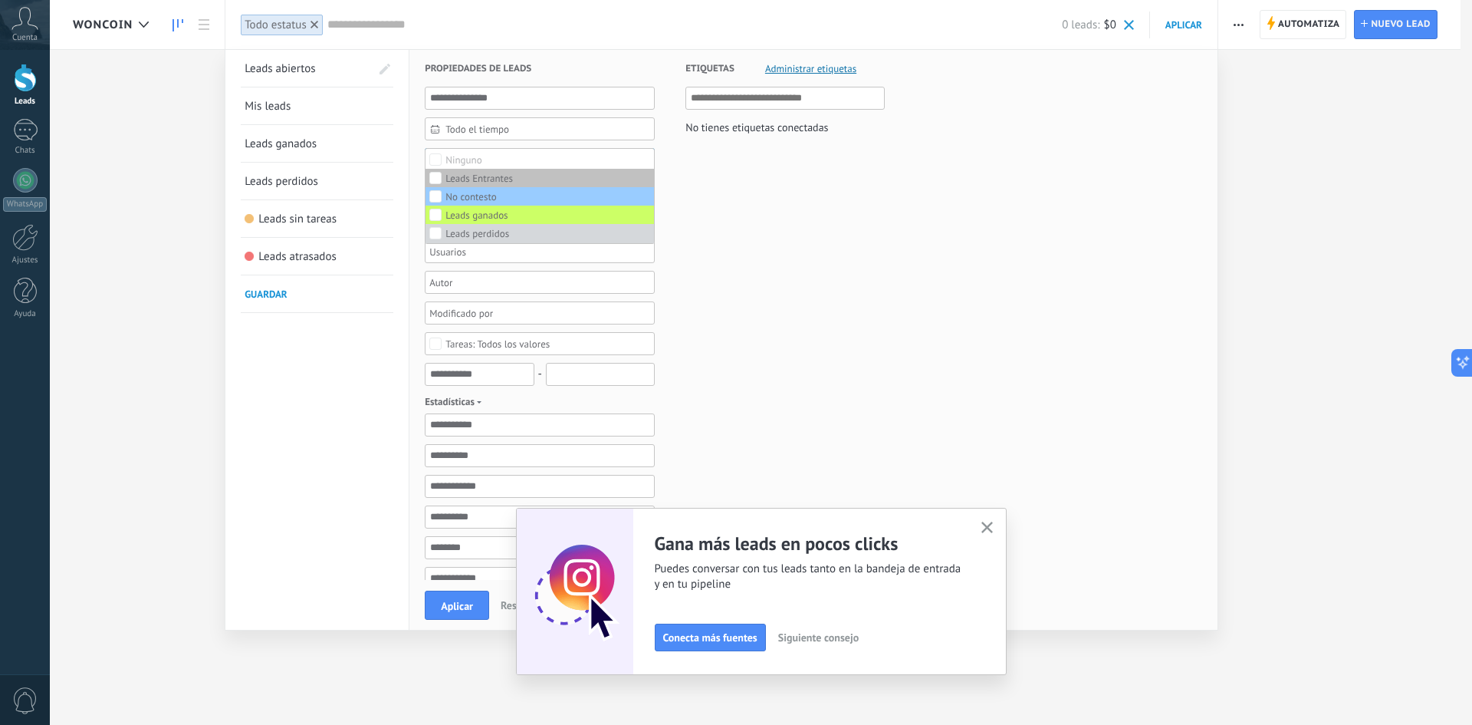
click at [452, 608] on span "Aplicar" at bounding box center [457, 605] width 32 height 11
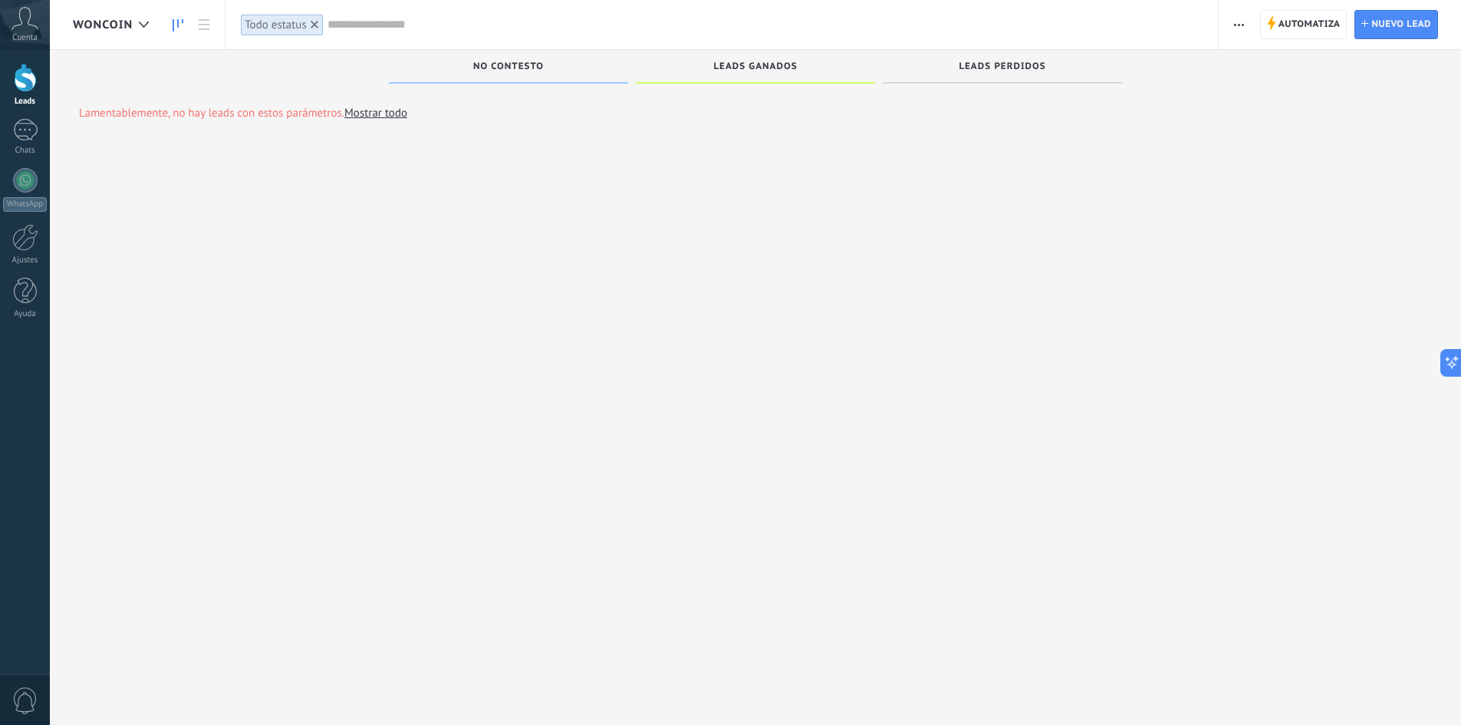
click at [120, 25] on span "Woncoin" at bounding box center [103, 25] width 60 height 15
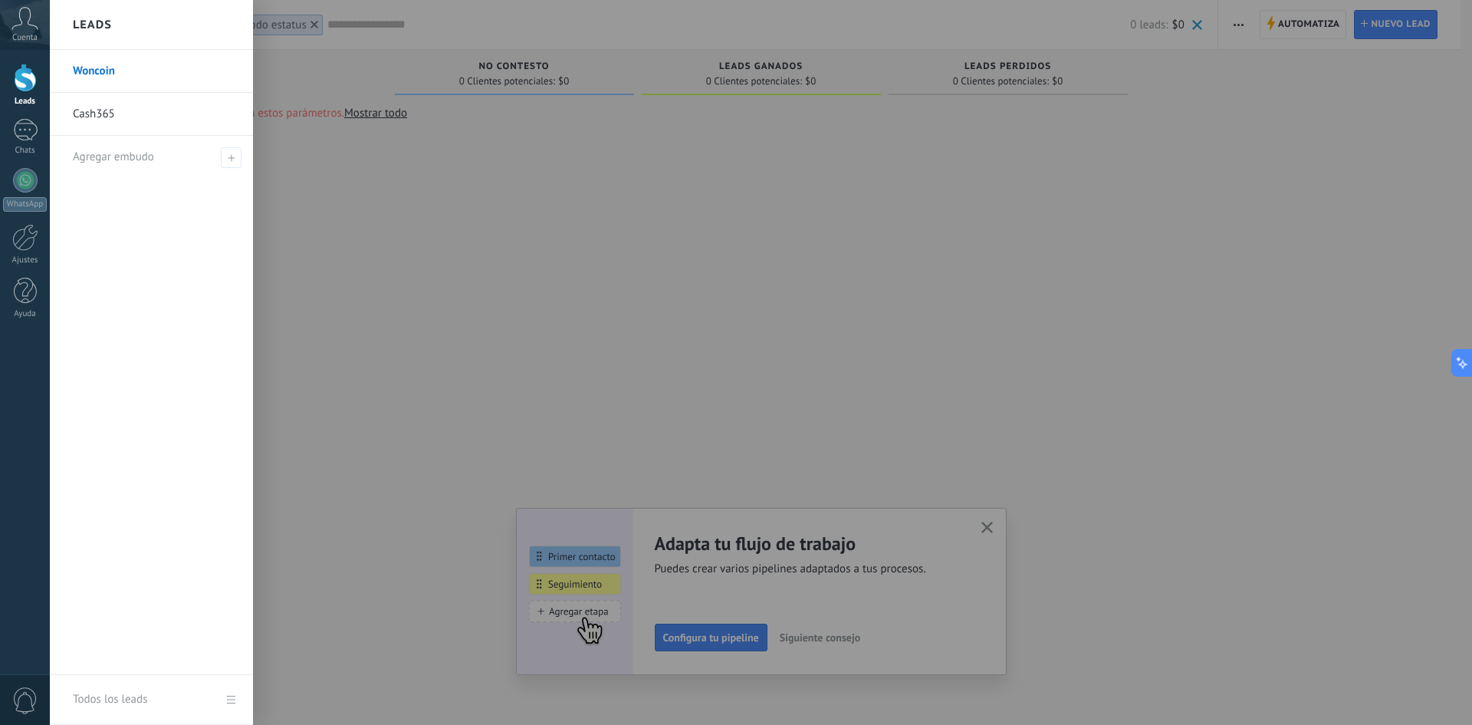
click at [31, 27] on icon at bounding box center [25, 18] width 27 height 23
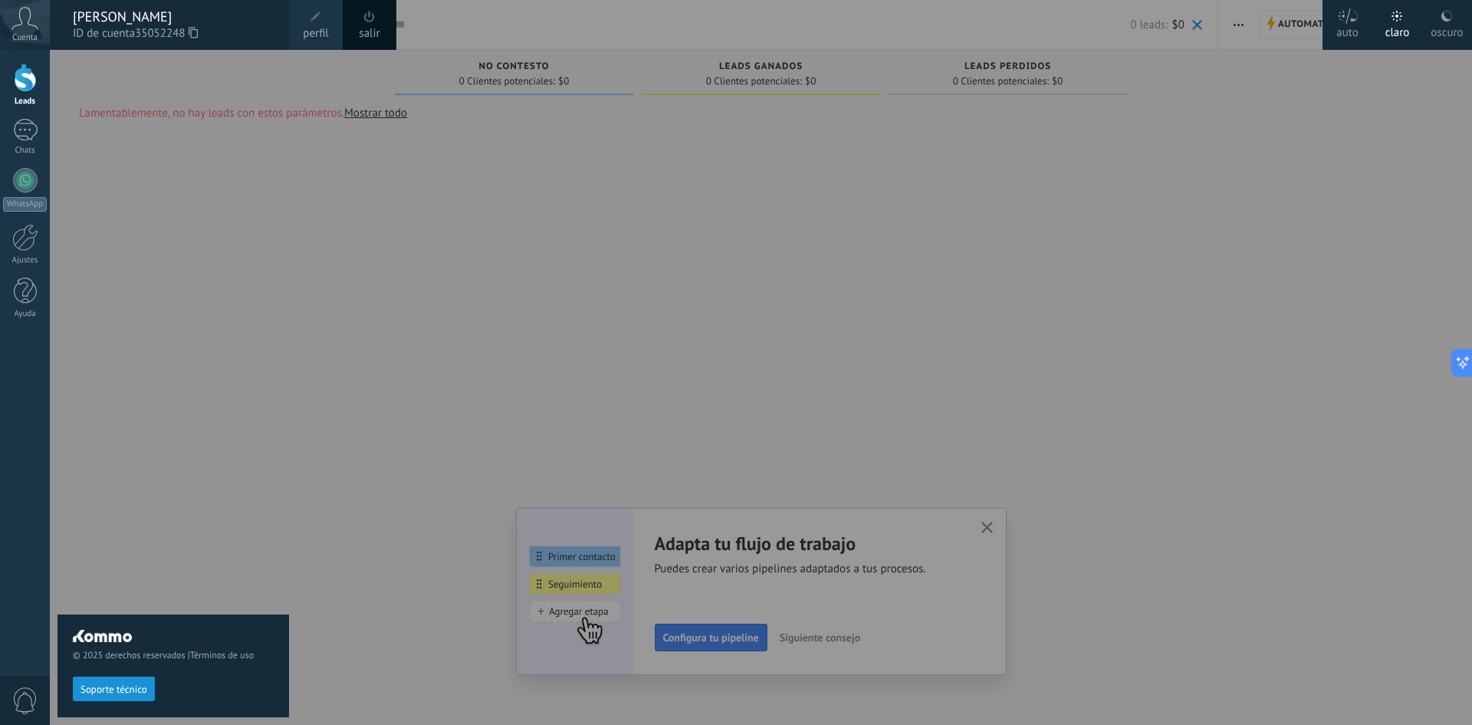
click at [0, 25] on div "Cuenta" at bounding box center [25, 25] width 50 height 50
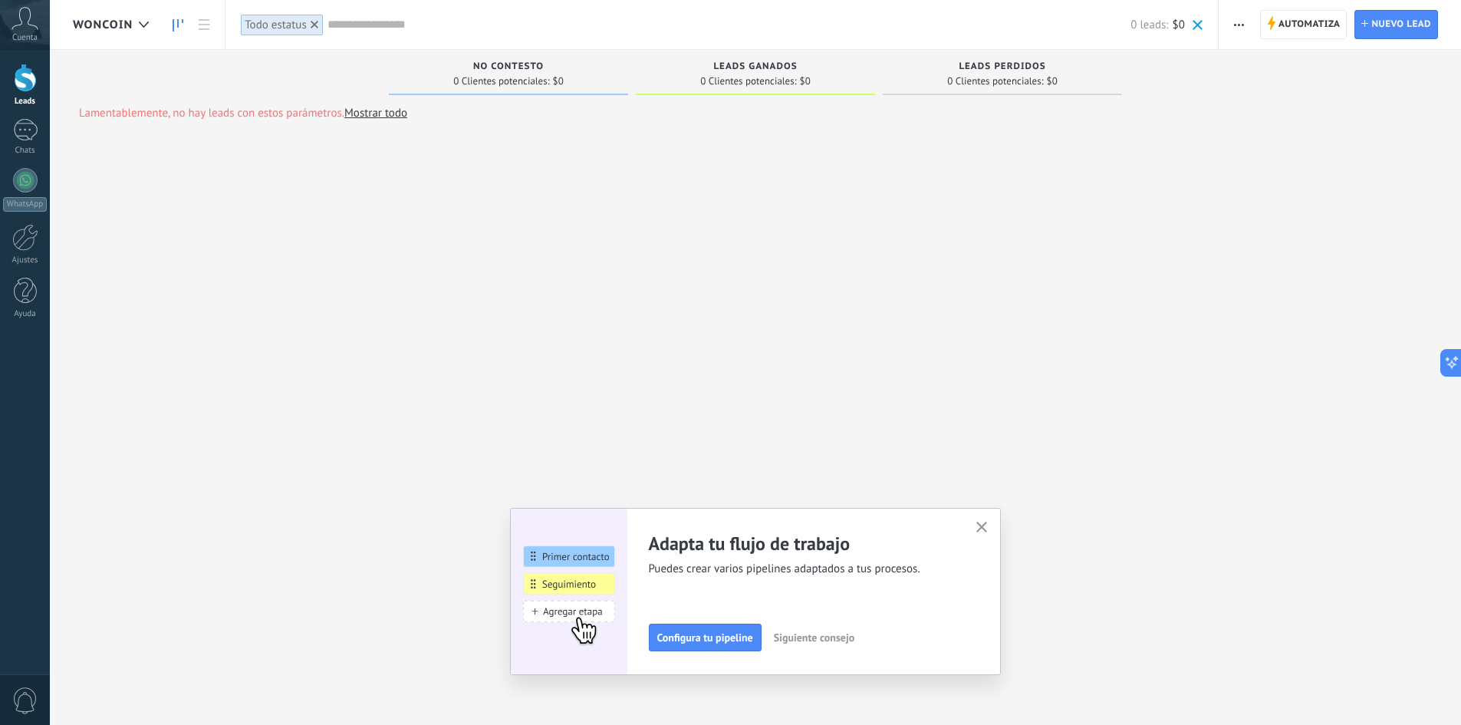
click at [15, 21] on icon at bounding box center [25, 18] width 27 height 23
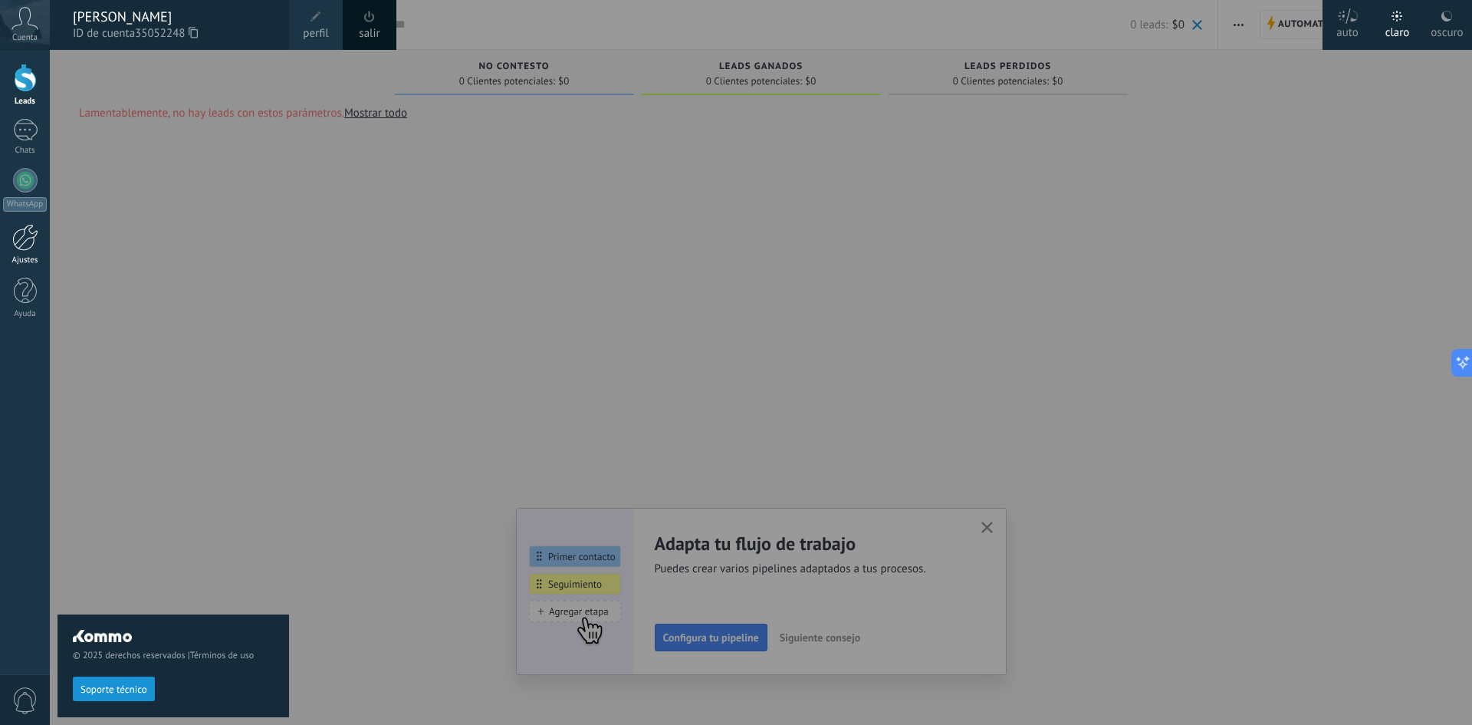
click at [25, 255] on link "Ajustes" at bounding box center [25, 244] width 50 height 41
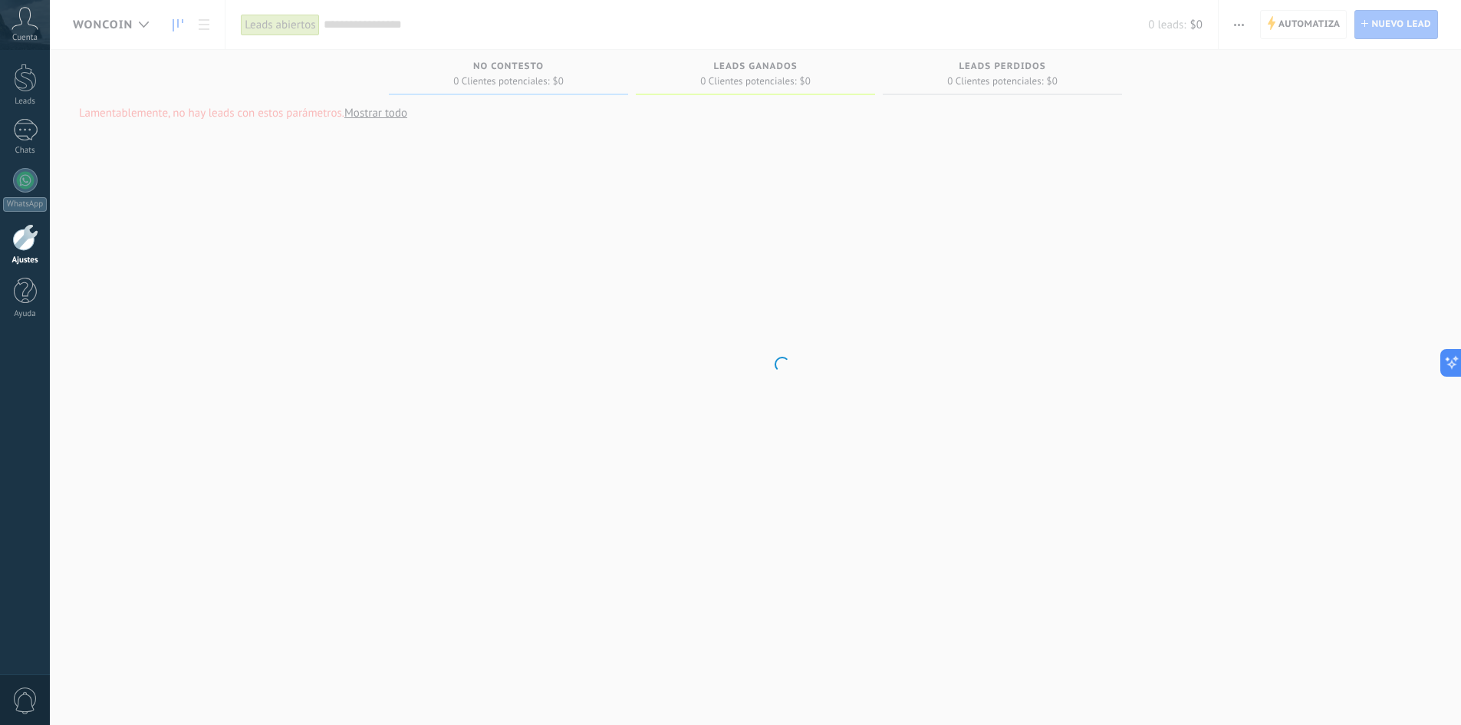
click at [22, 248] on div at bounding box center [25, 237] width 26 height 27
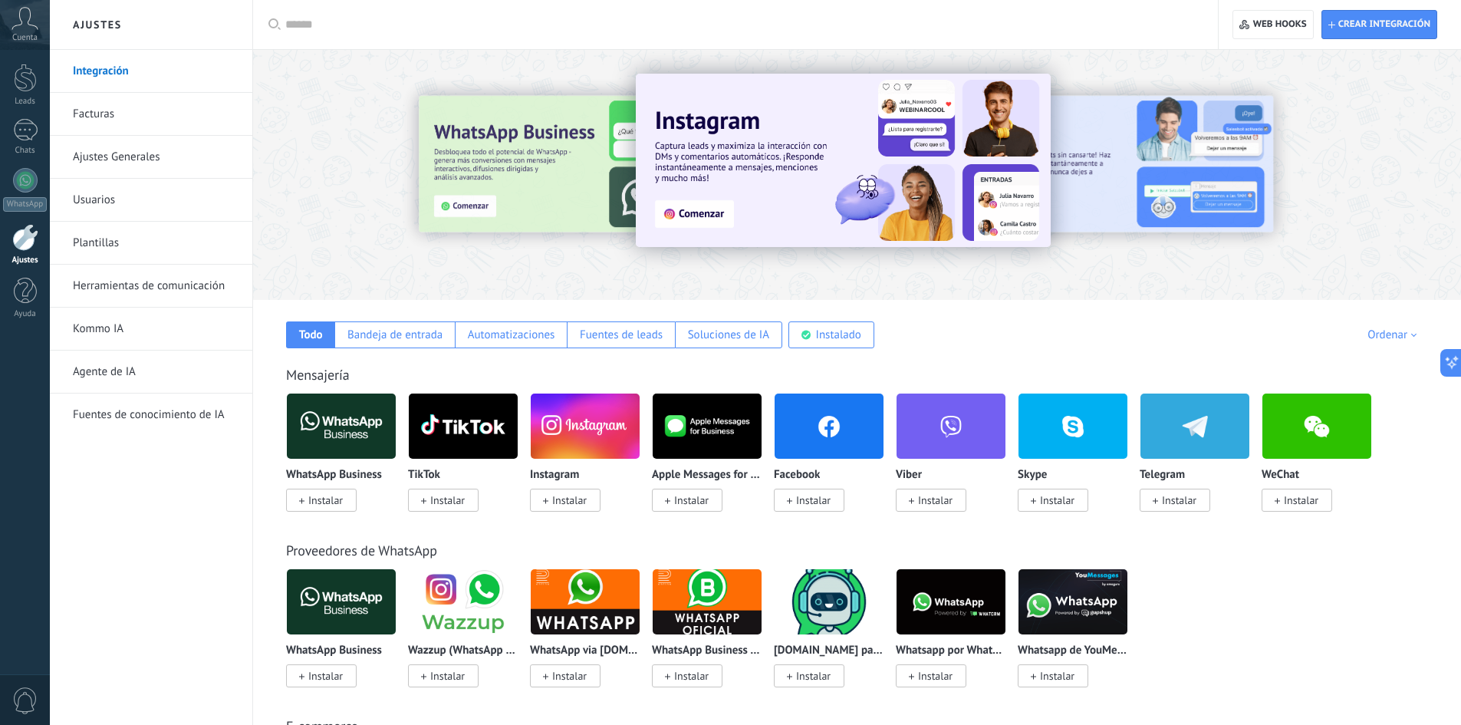
click at [18, 21] on icon at bounding box center [25, 18] width 27 height 23
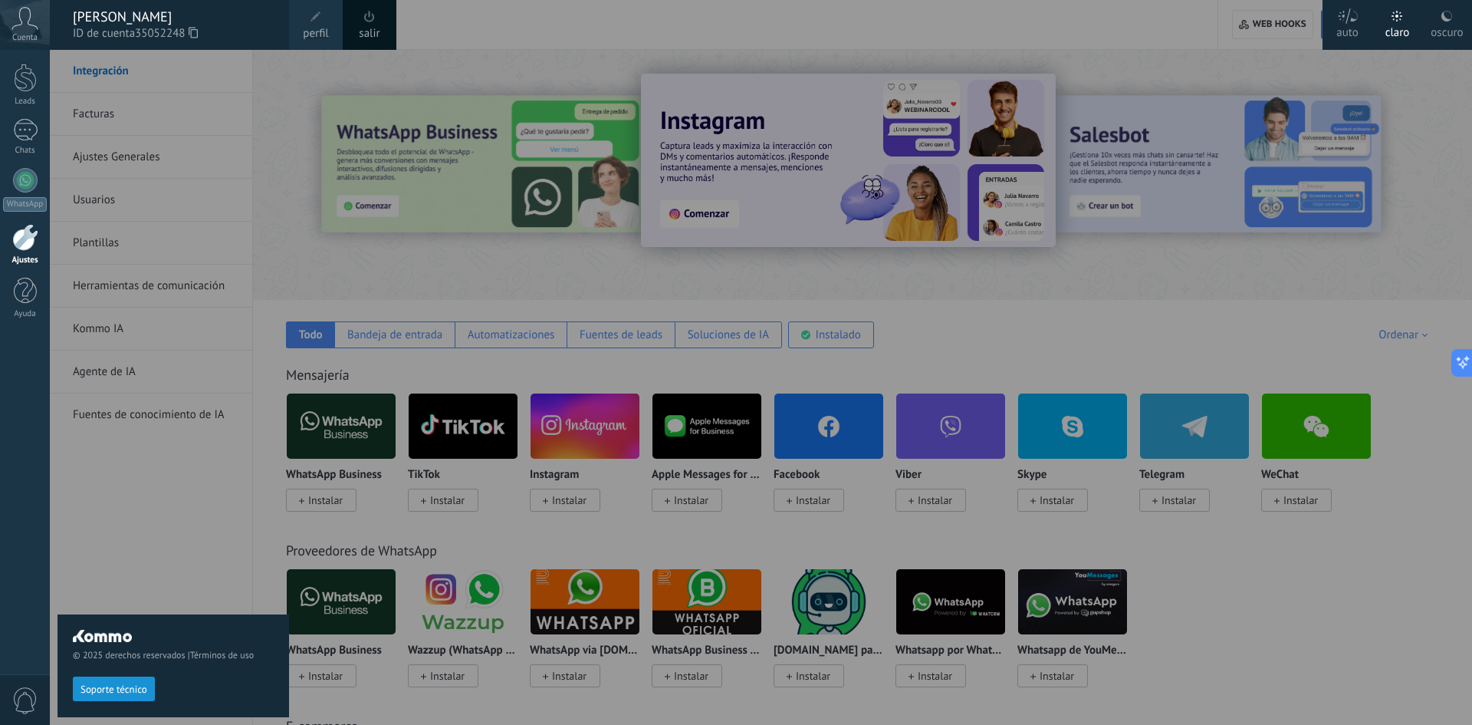
click at [307, 29] on span "perfil" at bounding box center [315, 33] width 25 height 17
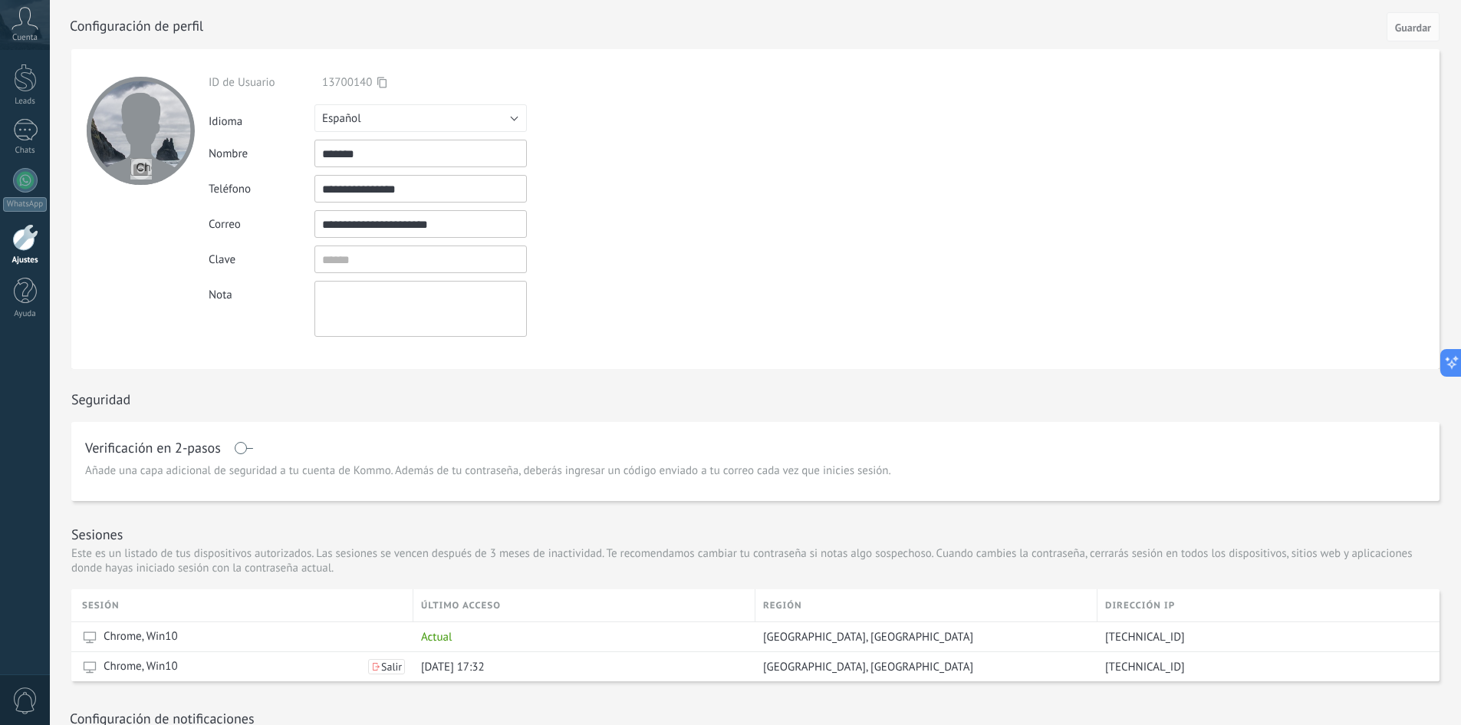
click at [134, 166] on input "file" at bounding box center [140, 168] width 21 height 21
type input "**********"
click at [1412, 5] on div at bounding box center [772, 24] width 1405 height 49
click at [1418, 26] on span "Guardar" at bounding box center [1413, 27] width 36 height 11
click at [27, 96] on link "Leads" at bounding box center [25, 85] width 50 height 43
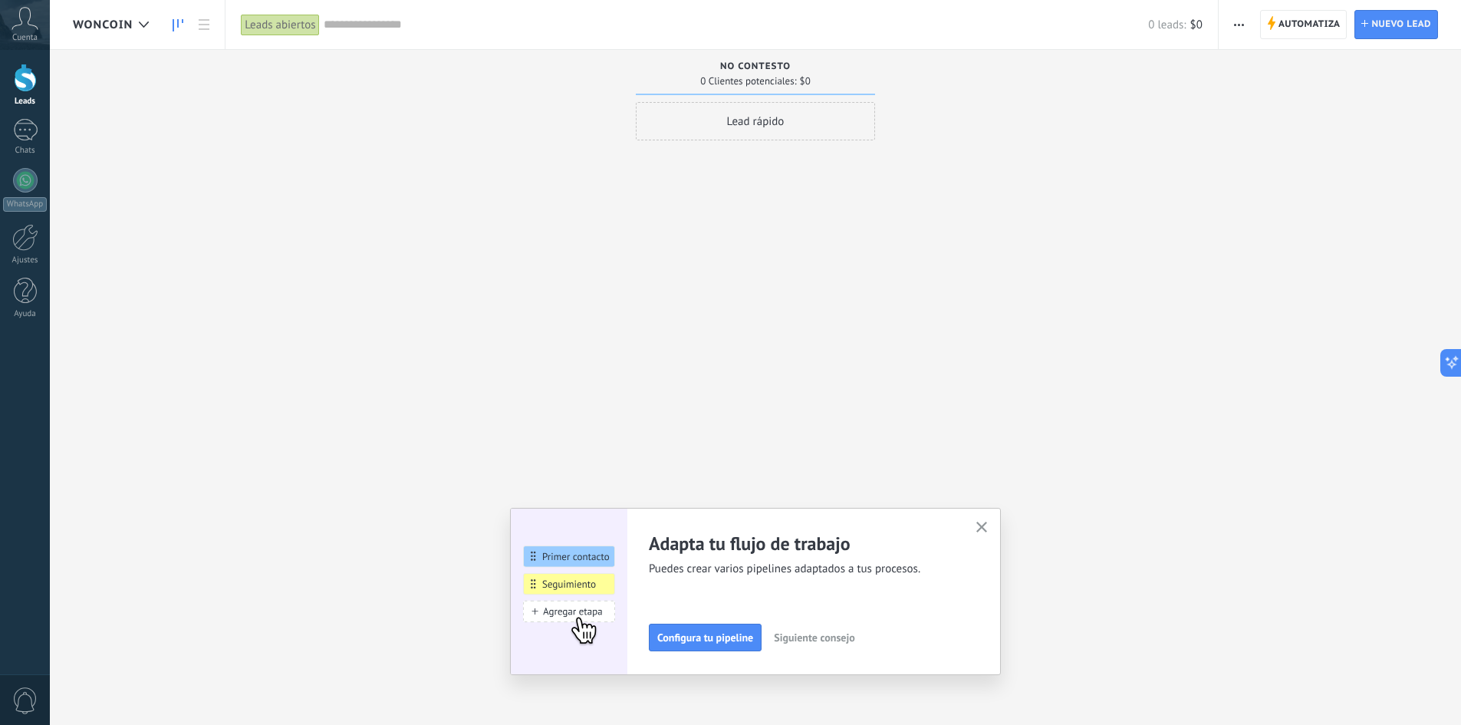
click at [1254, 28] on div "Automatiza Nueva difusión Editar embudo Editar el diseño de la tarjeta Importar…" at bounding box center [1339, 24] width 242 height 49
click at [1273, 25] on use at bounding box center [1272, 23] width 8 height 14
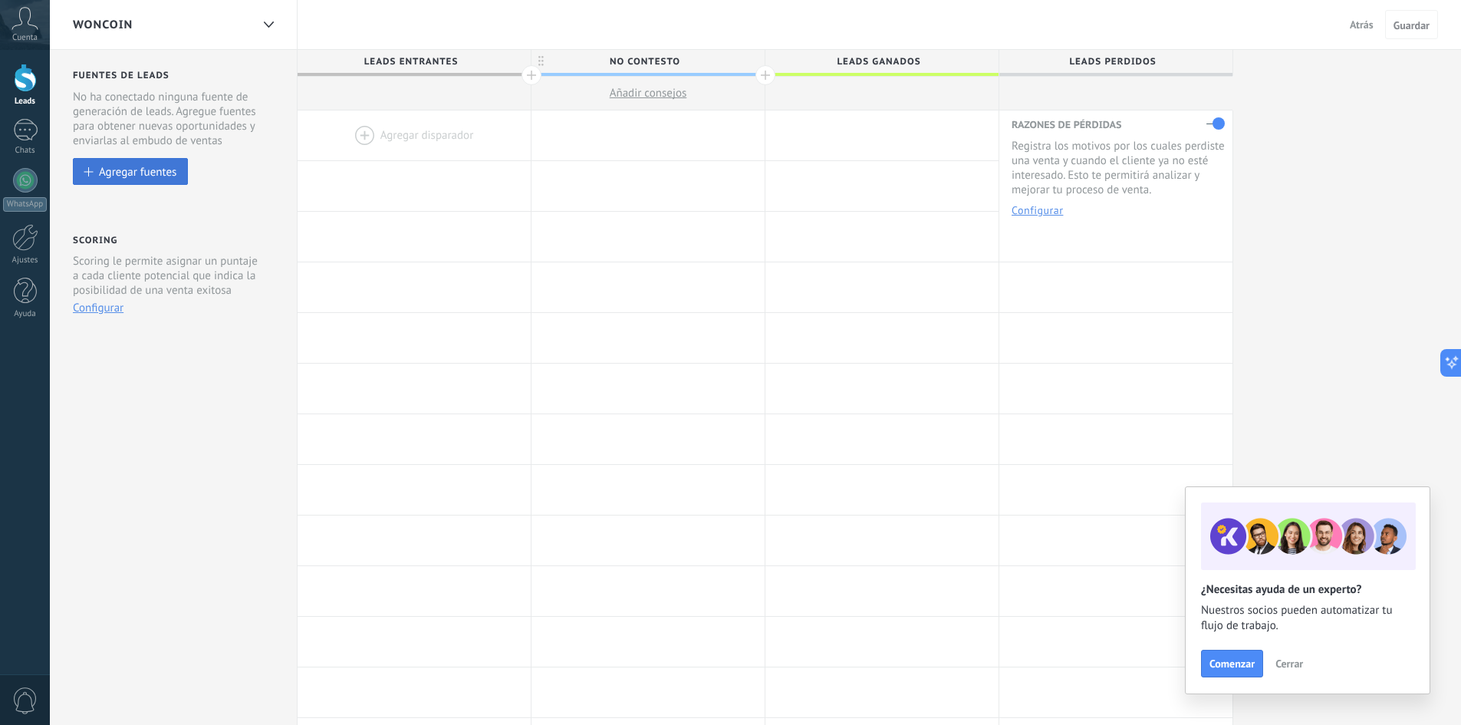
click at [130, 174] on div "Agregar fuentes" at bounding box center [137, 171] width 77 height 13
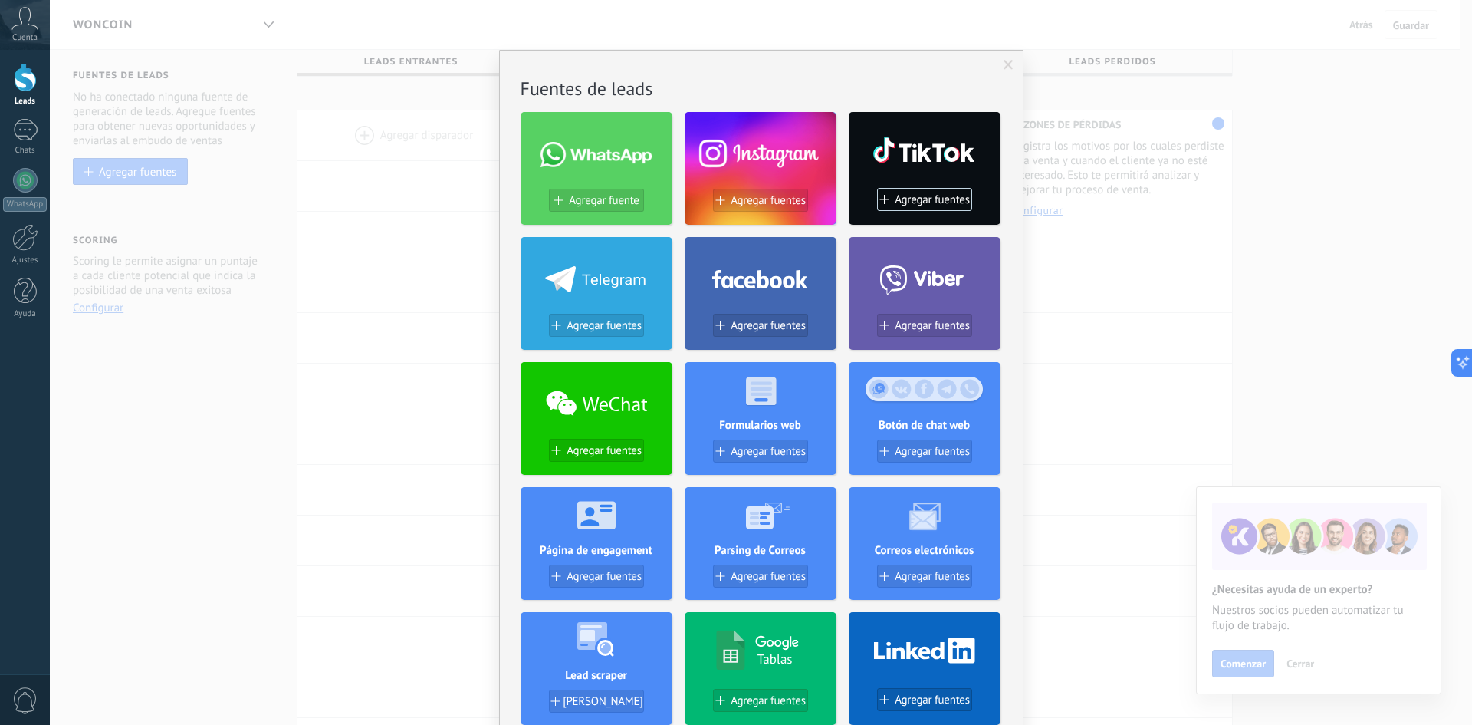
click at [1004, 62] on span at bounding box center [1009, 65] width 10 height 11
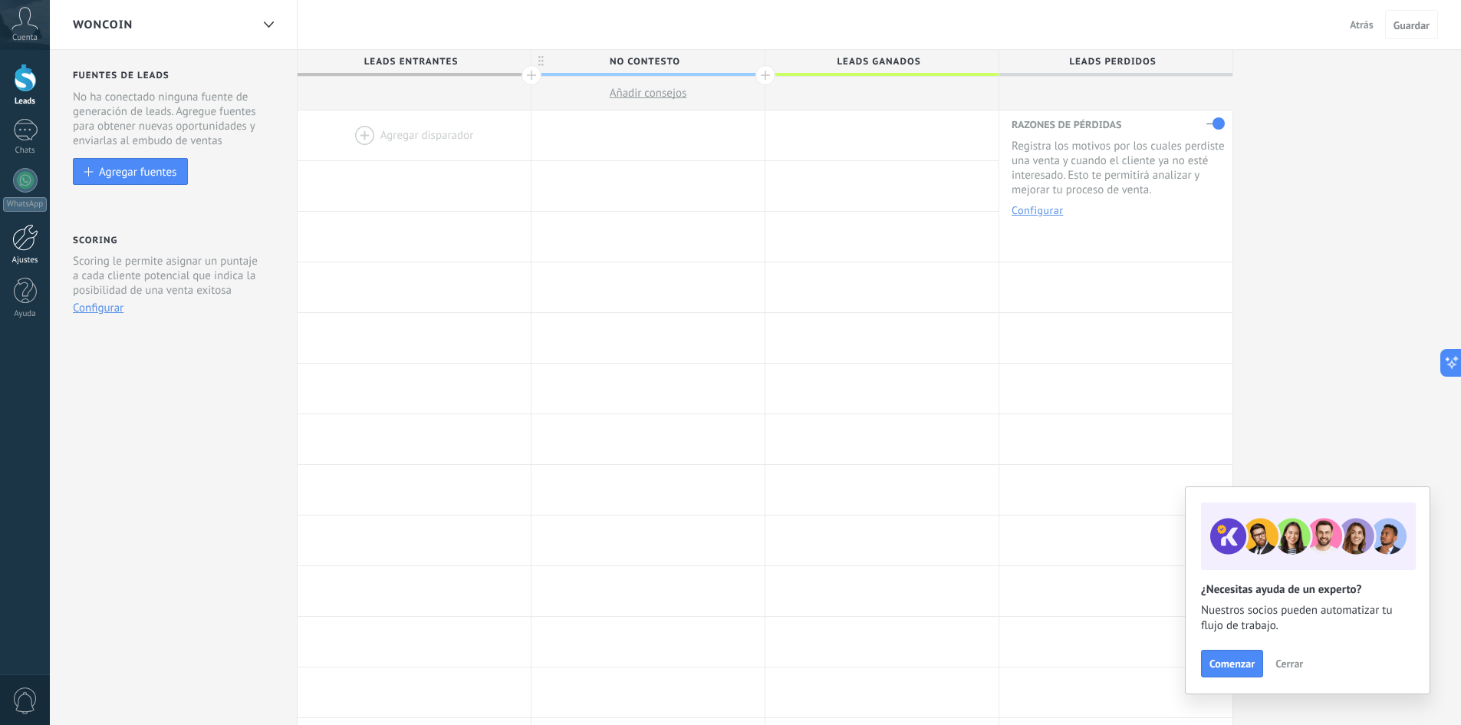
click at [19, 227] on div at bounding box center [25, 237] width 26 height 27
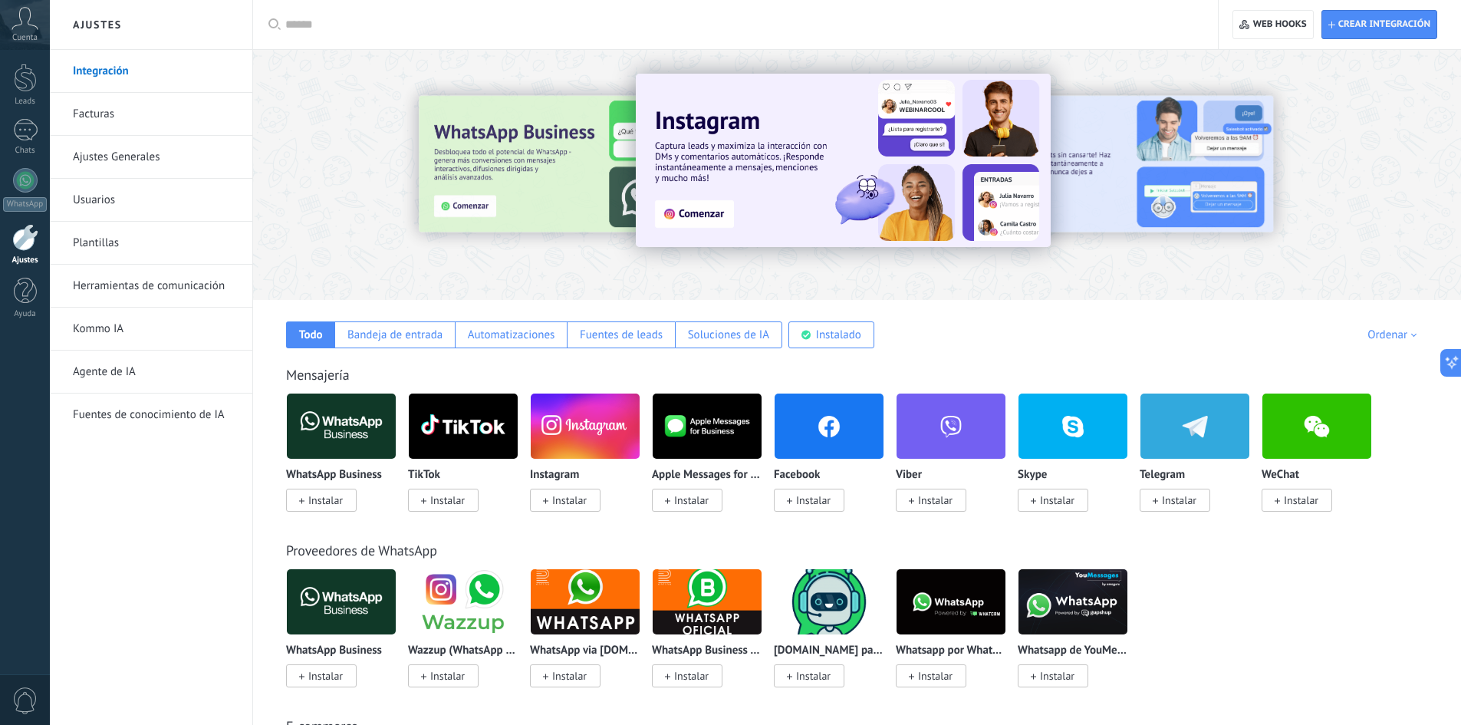
click at [313, 502] on span "Instalar" at bounding box center [325, 500] width 35 height 14
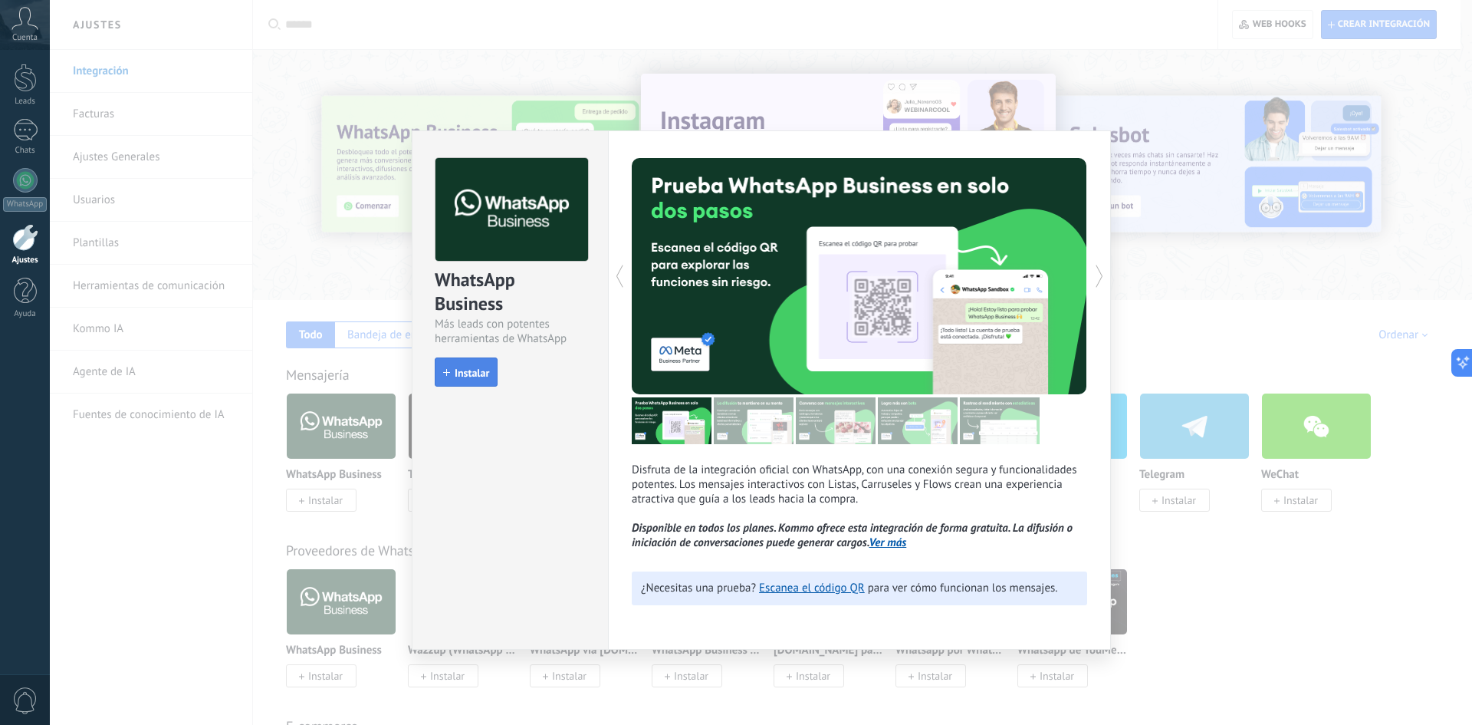
click at [492, 376] on button "Instalar" at bounding box center [466, 371] width 63 height 29
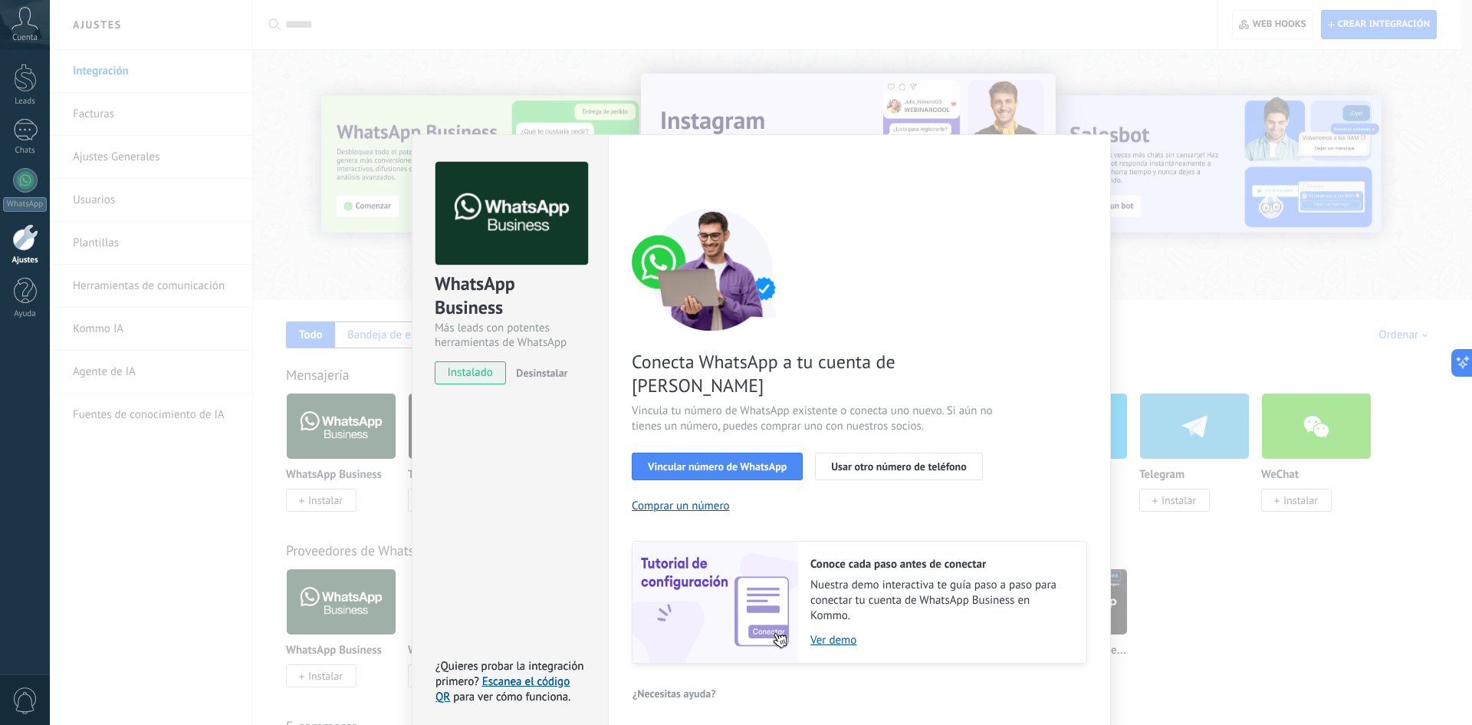
click at [1232, 327] on div "WhatsApp Business Más leads con potentes herramientas de WhatsApp instalado Des…" at bounding box center [761, 362] width 1422 height 725
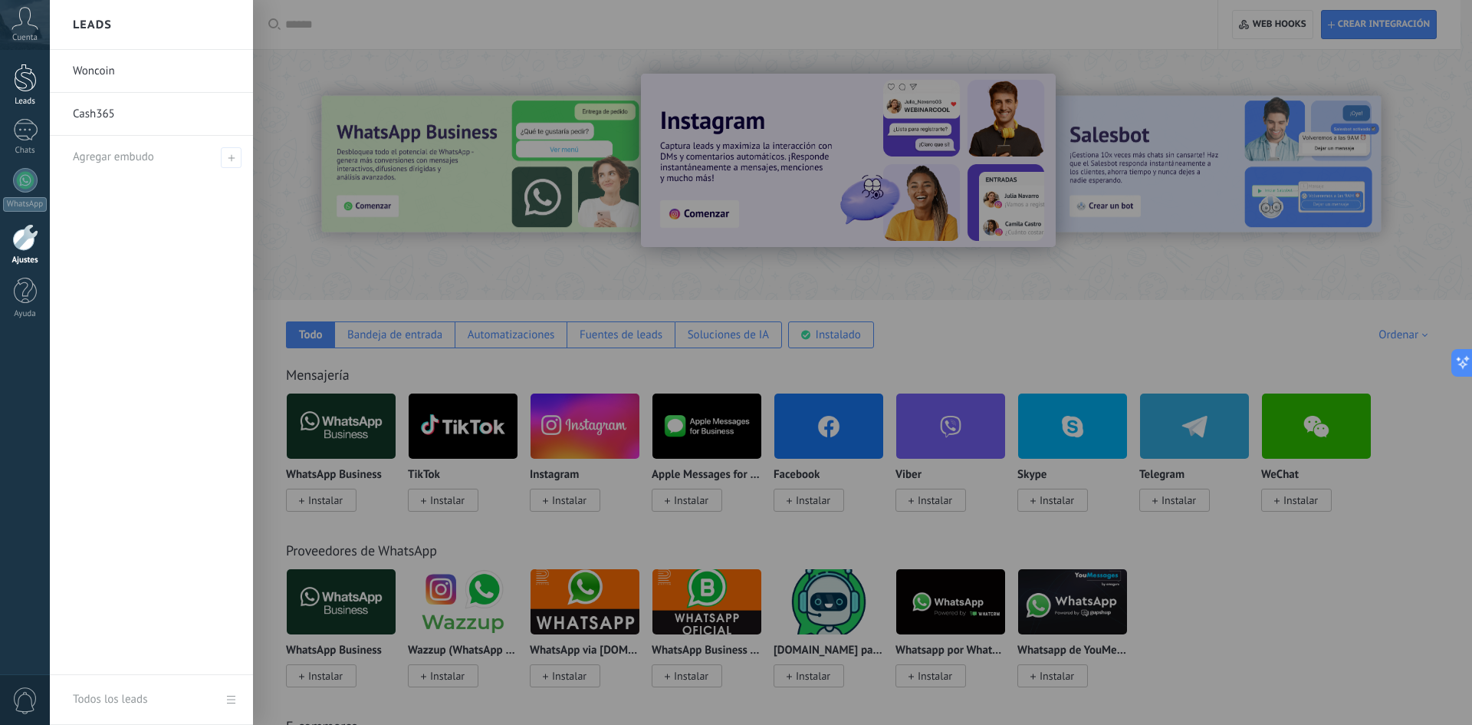
click at [18, 74] on div at bounding box center [25, 78] width 23 height 28
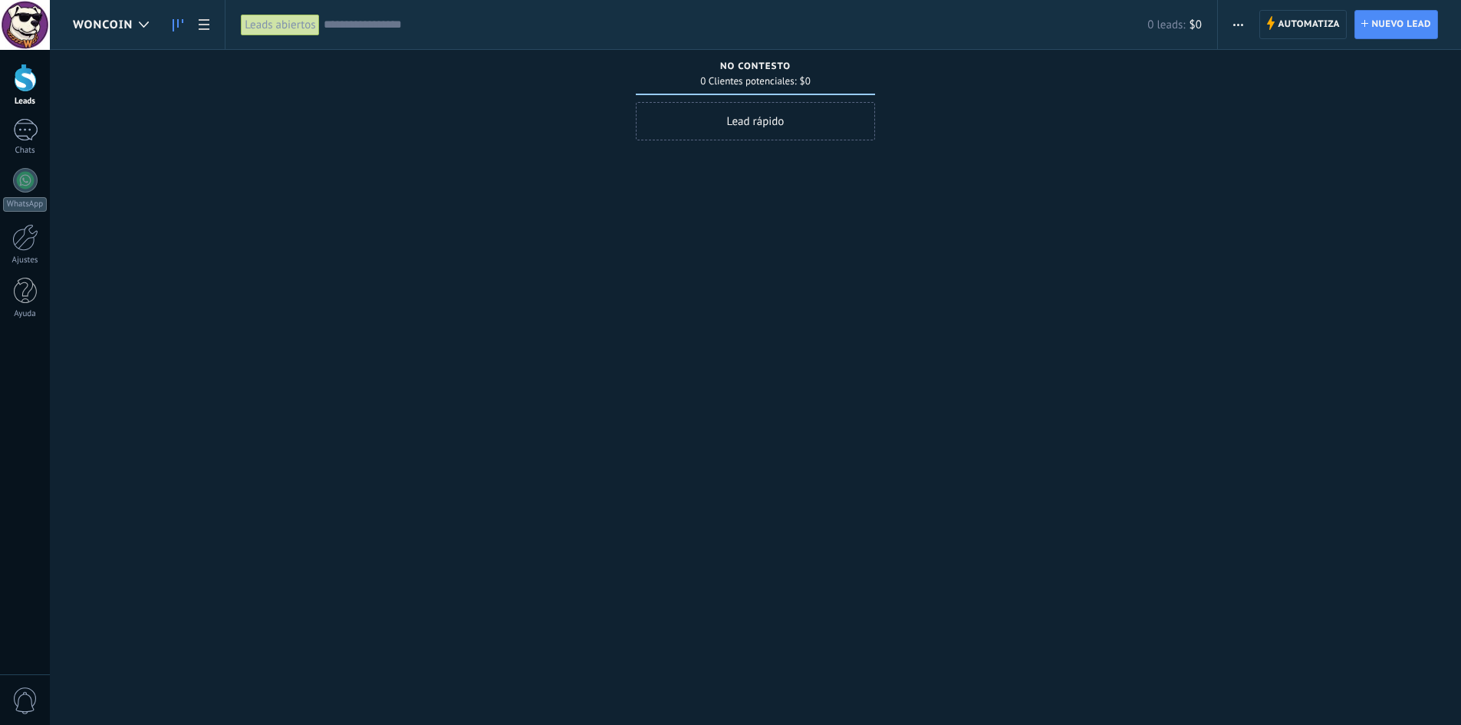
click at [294, 28] on div "Leads abiertos" at bounding box center [280, 25] width 78 height 22
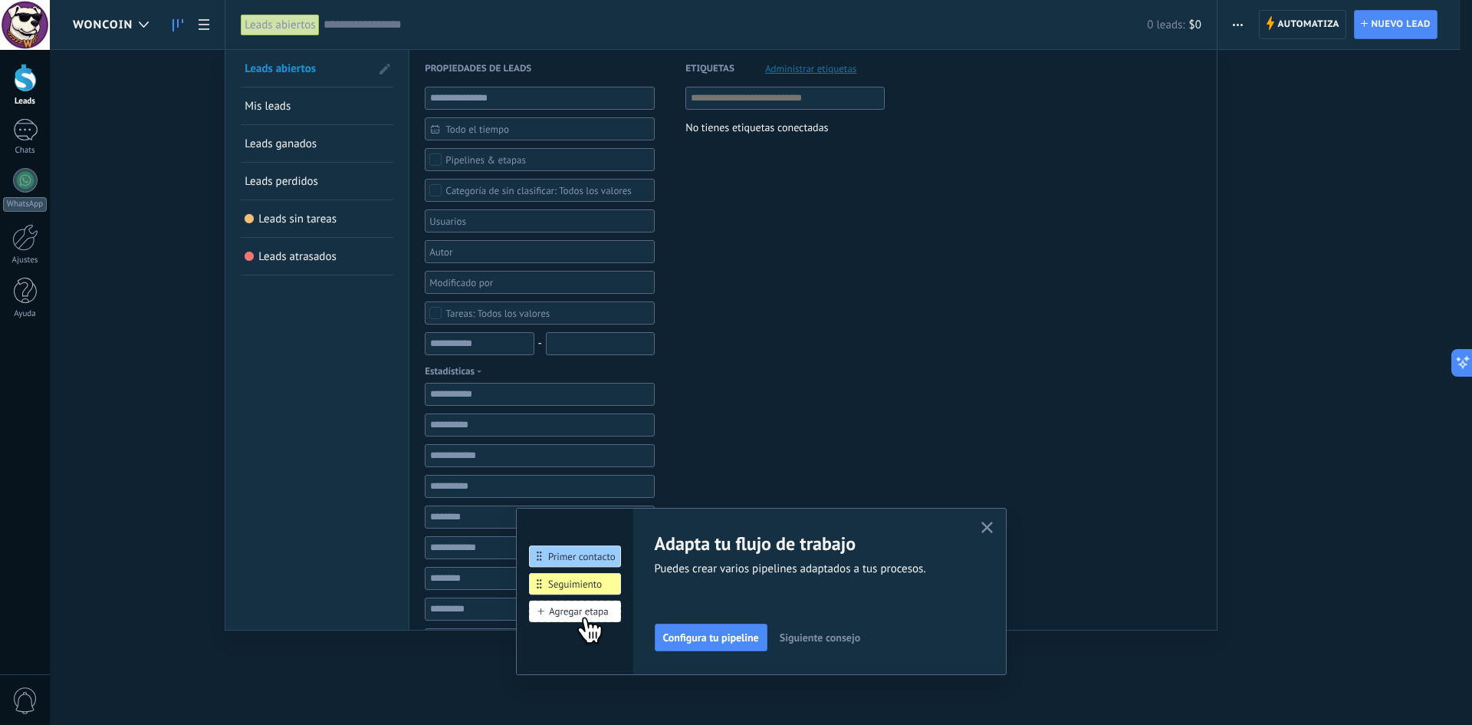
click at [988, 521] on button "button" at bounding box center [987, 528] width 19 height 21
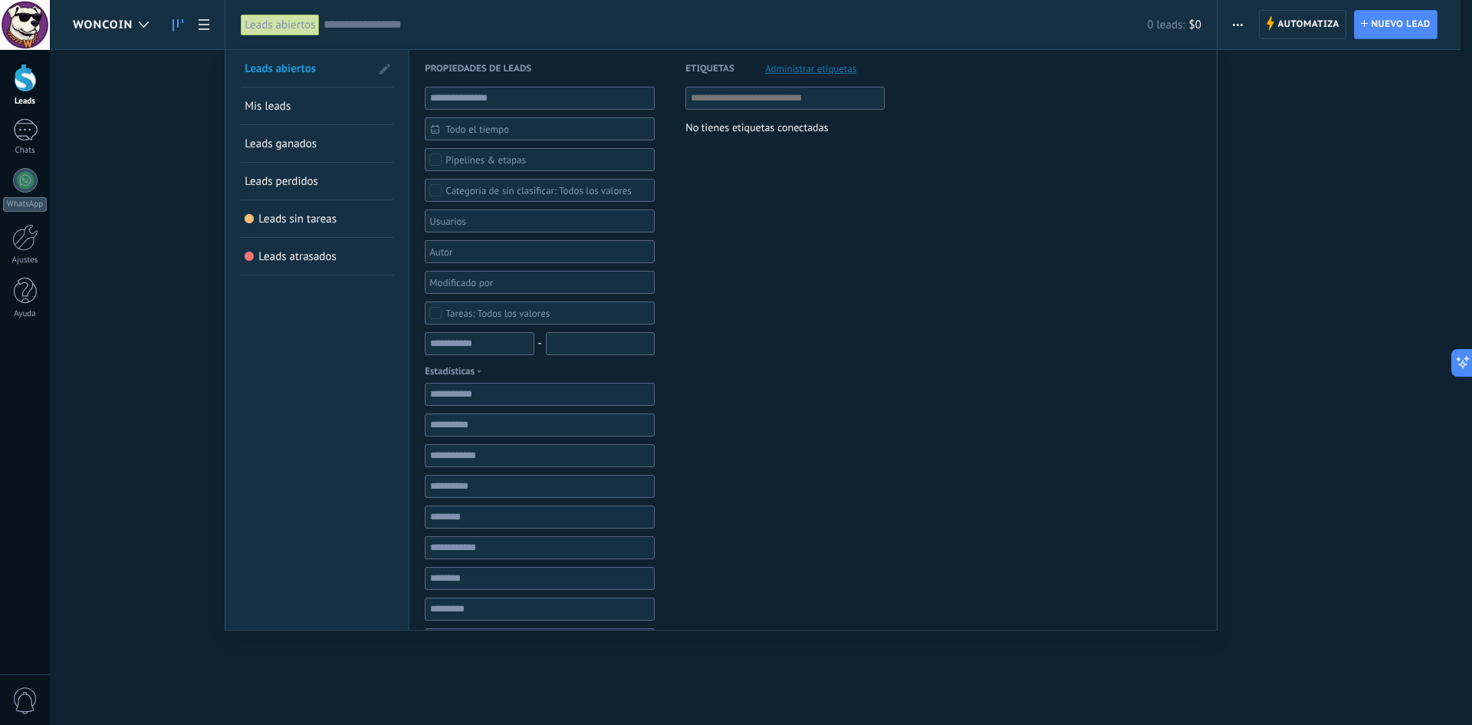
click at [146, 34] on div at bounding box center [736, 362] width 1472 height 725
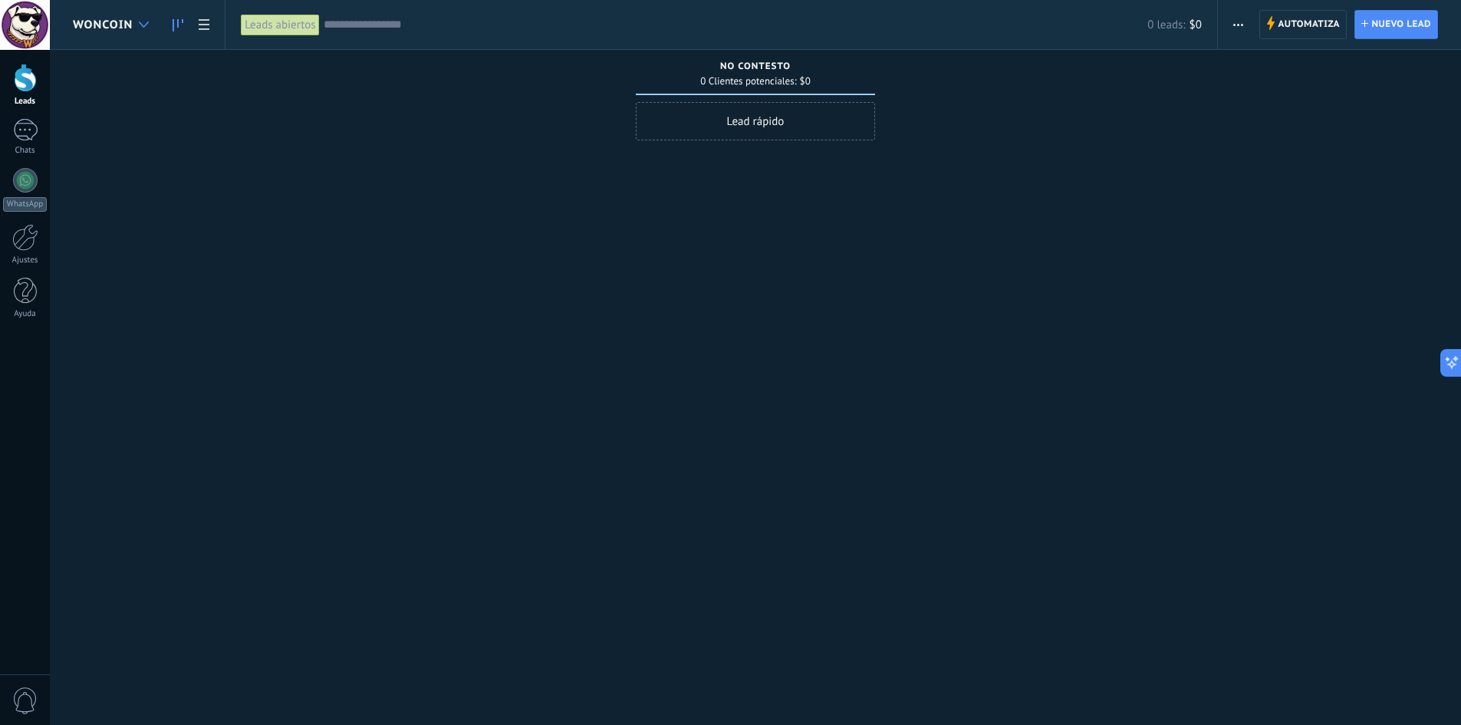
click at [141, 24] on use at bounding box center [144, 24] width 10 height 6
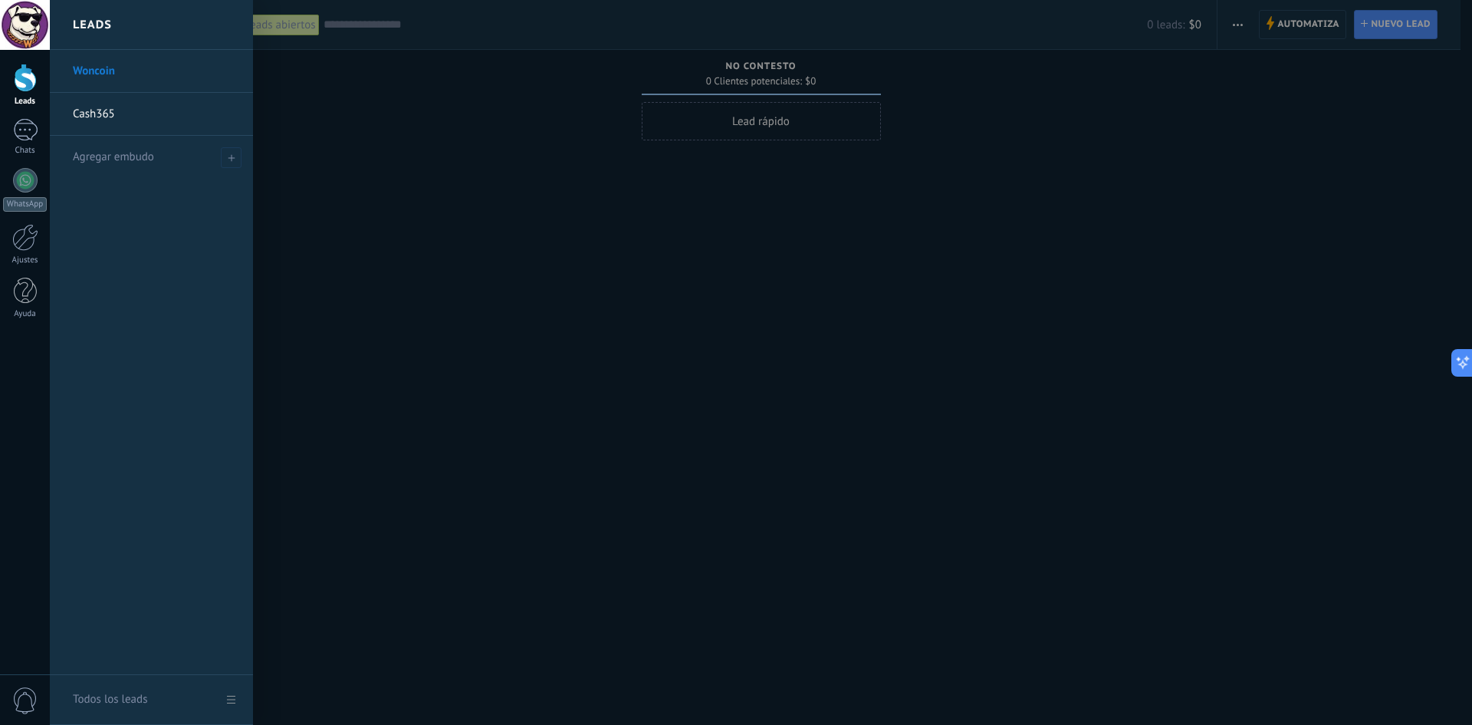
click at [206, 74] on link "Woncoin" at bounding box center [155, 71] width 165 height 43
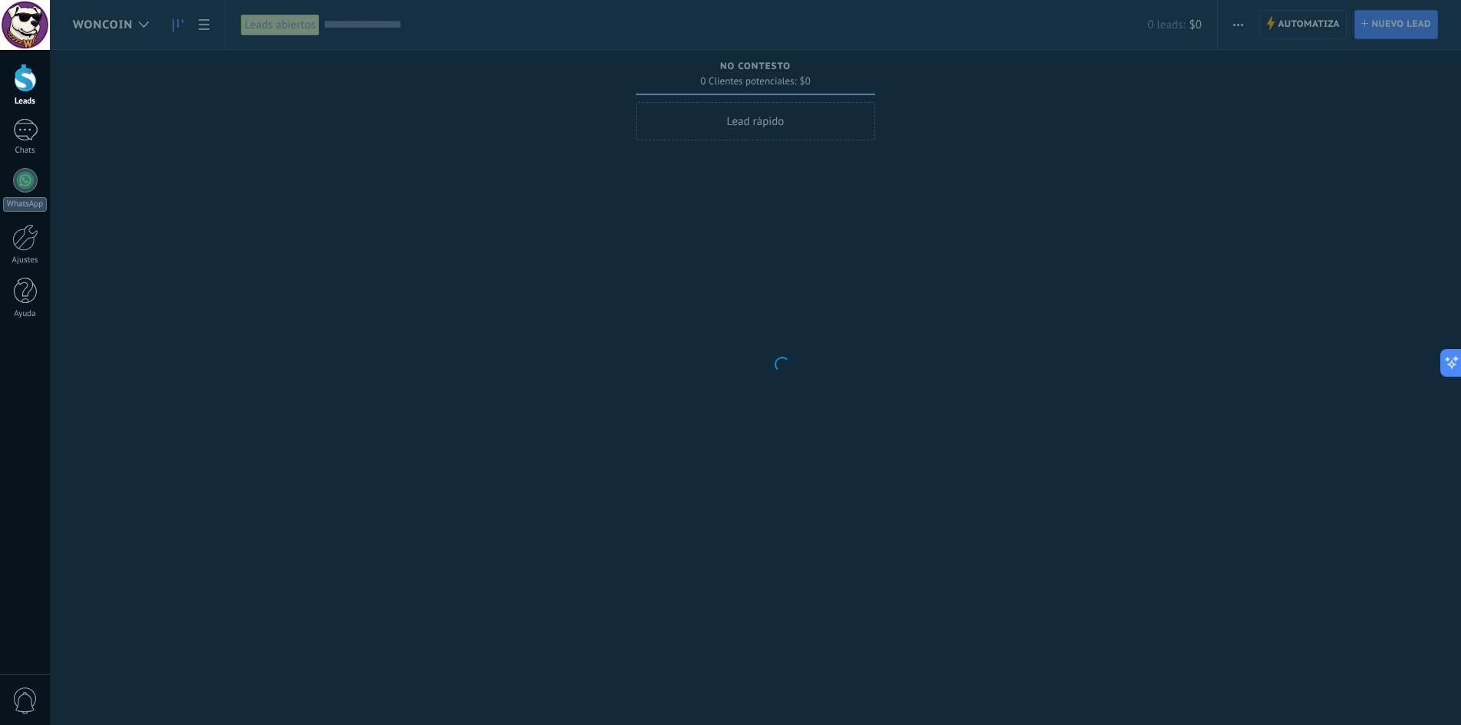
drag, startPoint x: 798, startPoint y: 176, endPoint x: 903, endPoint y: 166, distance: 105.5
click at [798, 176] on body ".abccls-1,.abccls-2{fill-rule:evenodd}.abccls-2{fill:#fff} .abfcls-1{fill:none}…" at bounding box center [730, 362] width 1461 height 725
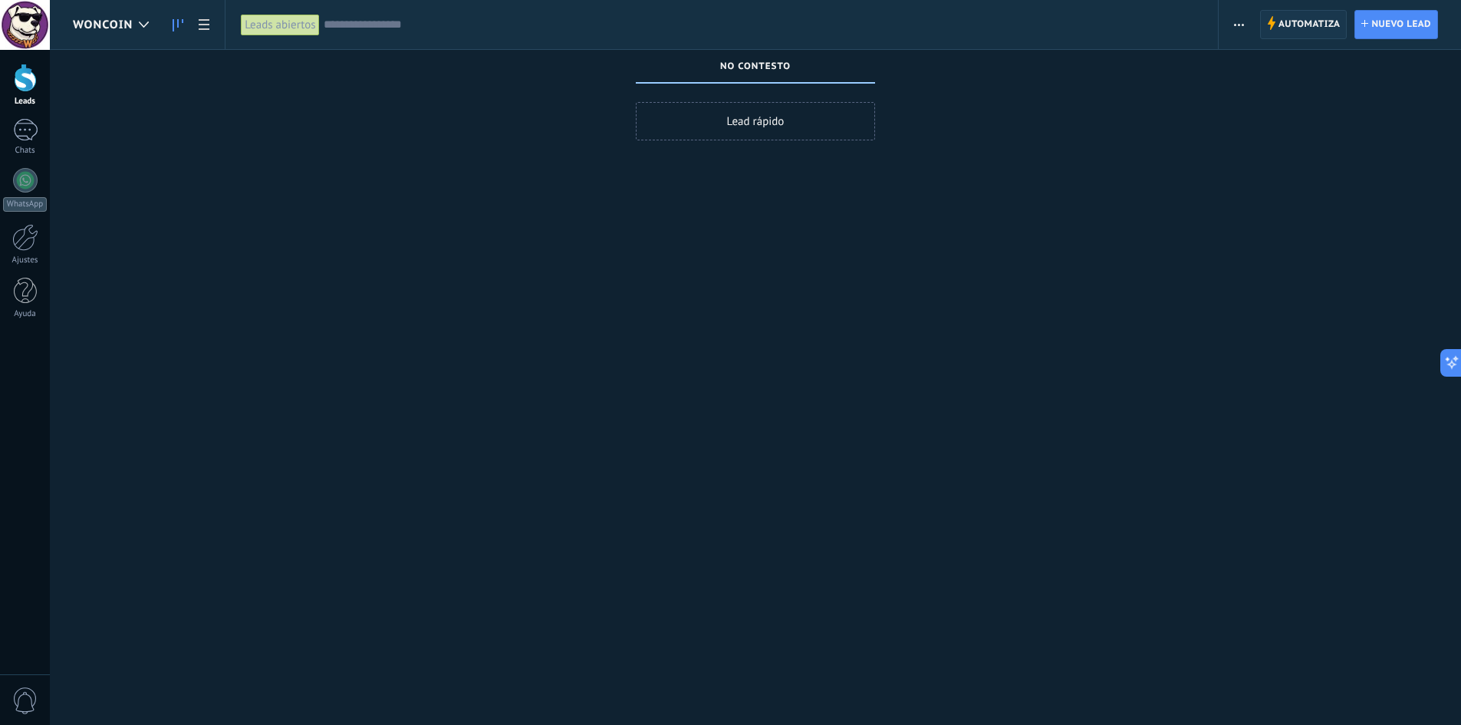
click at [1291, 24] on span "Automatiza" at bounding box center [1309, 25] width 62 height 28
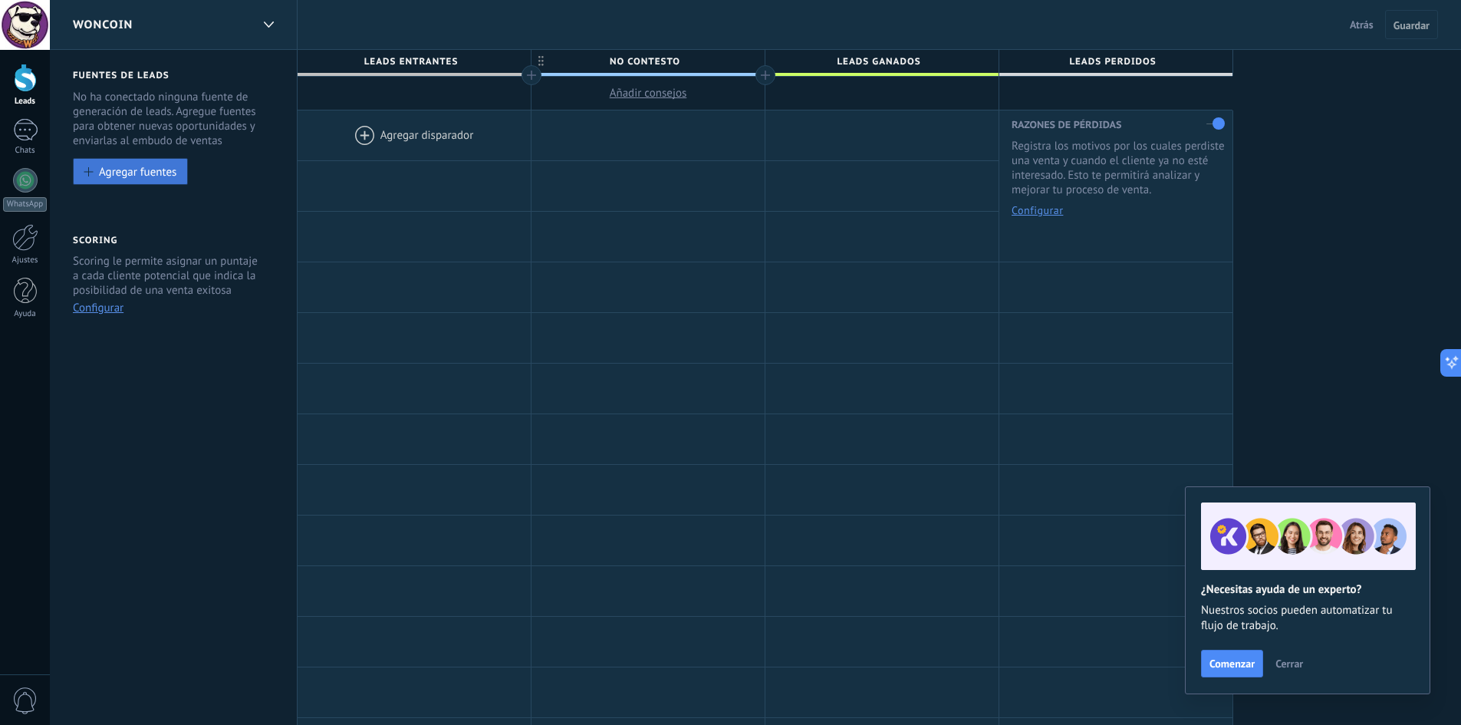
click at [137, 175] on div "Agregar fuentes" at bounding box center [137, 171] width 77 height 13
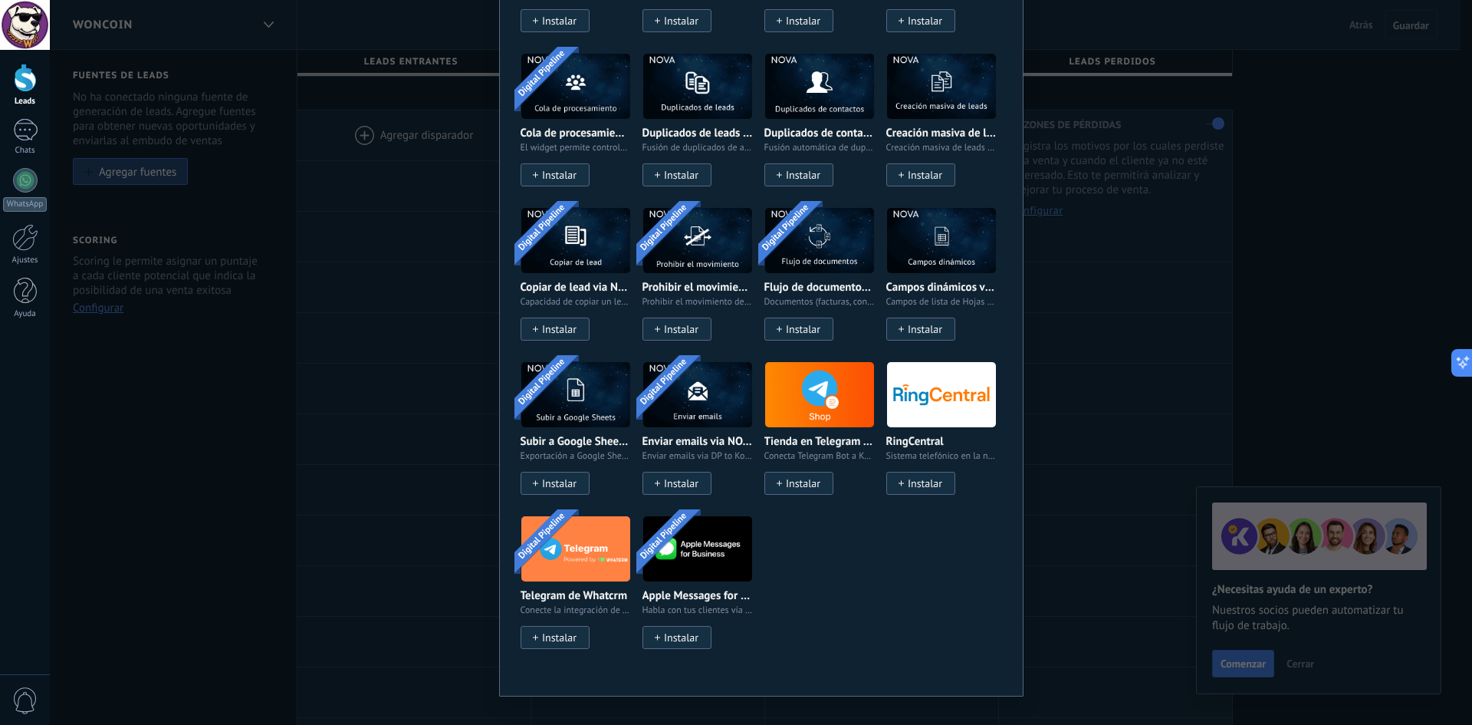
scroll to position [2741, 0]
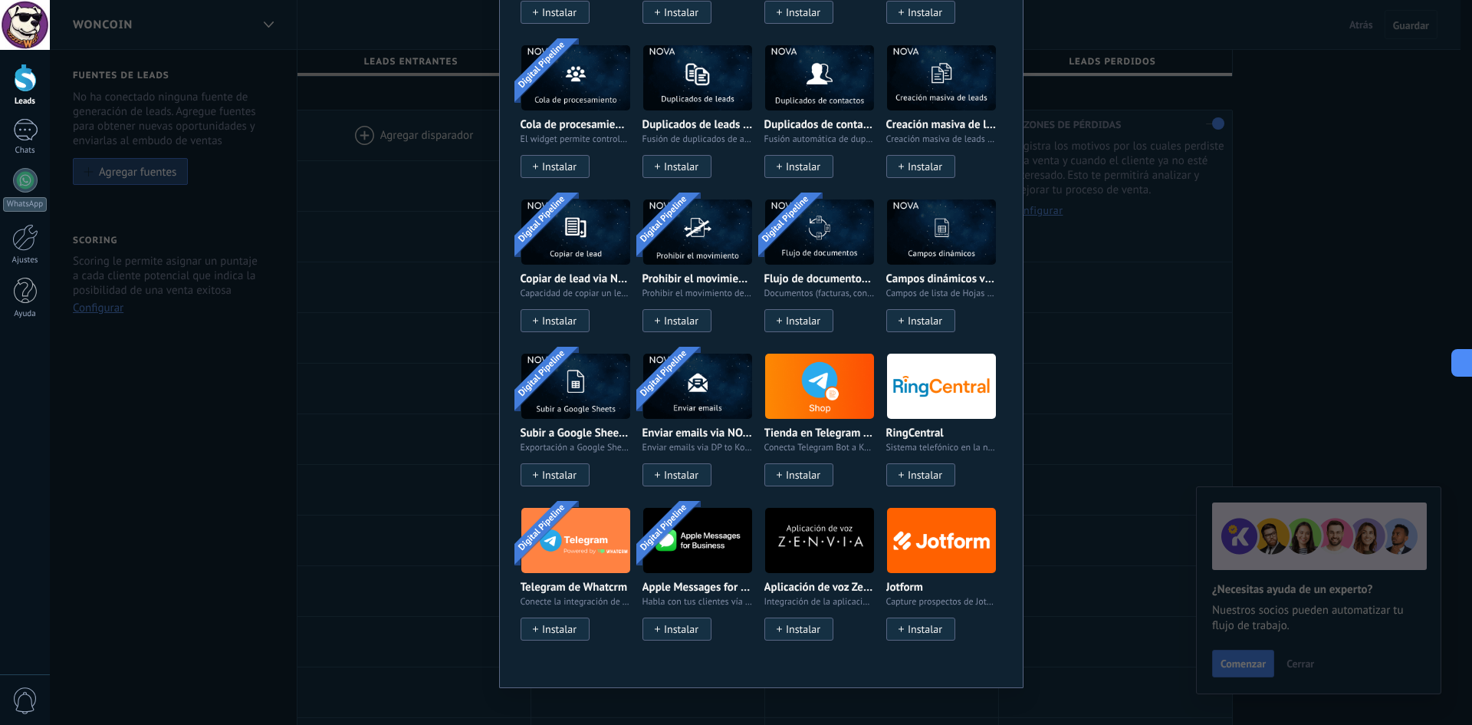
click at [1280, 408] on div "No hay resultados Fuentes de leads Agregar fuente Agregar fuentes Agregar fuent…" at bounding box center [761, 362] width 1422 height 725
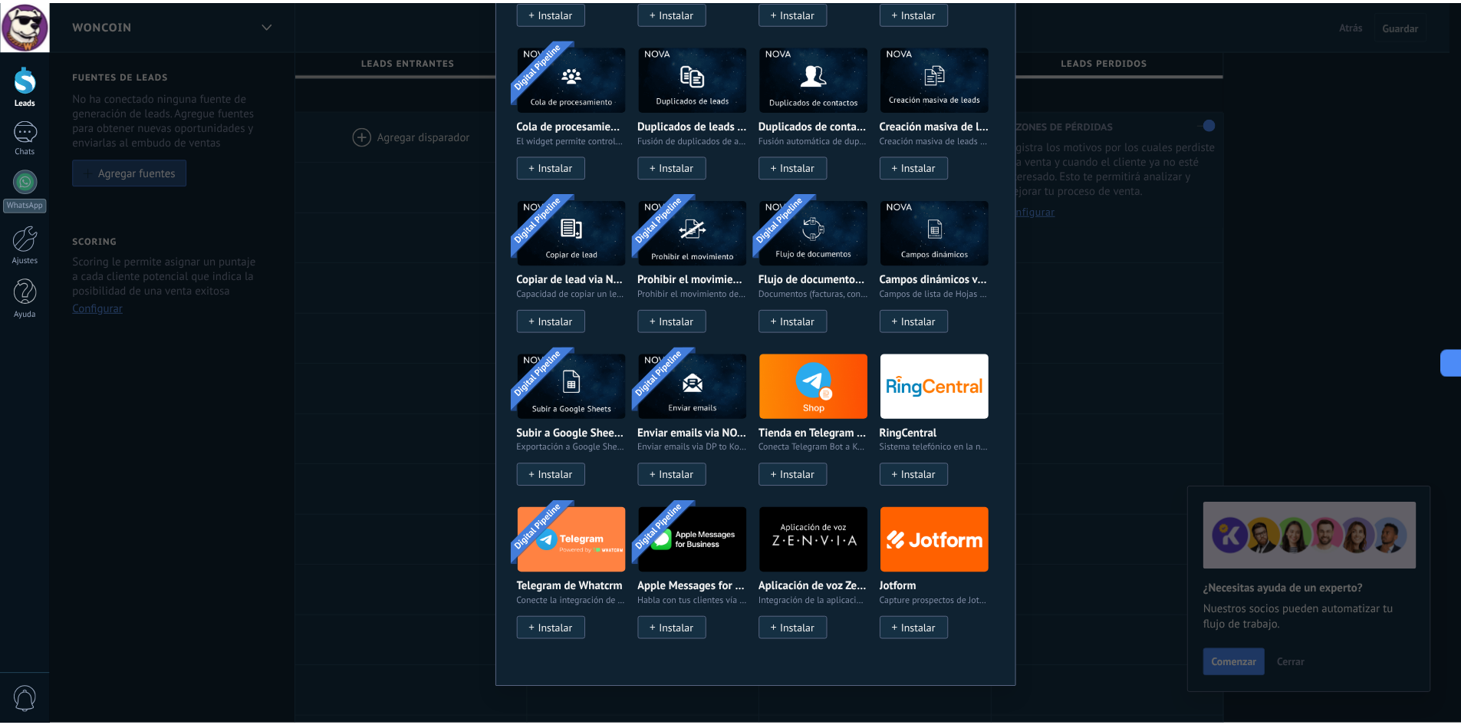
scroll to position [0, 0]
